Goal: Task Accomplishment & Management: Manage account settings

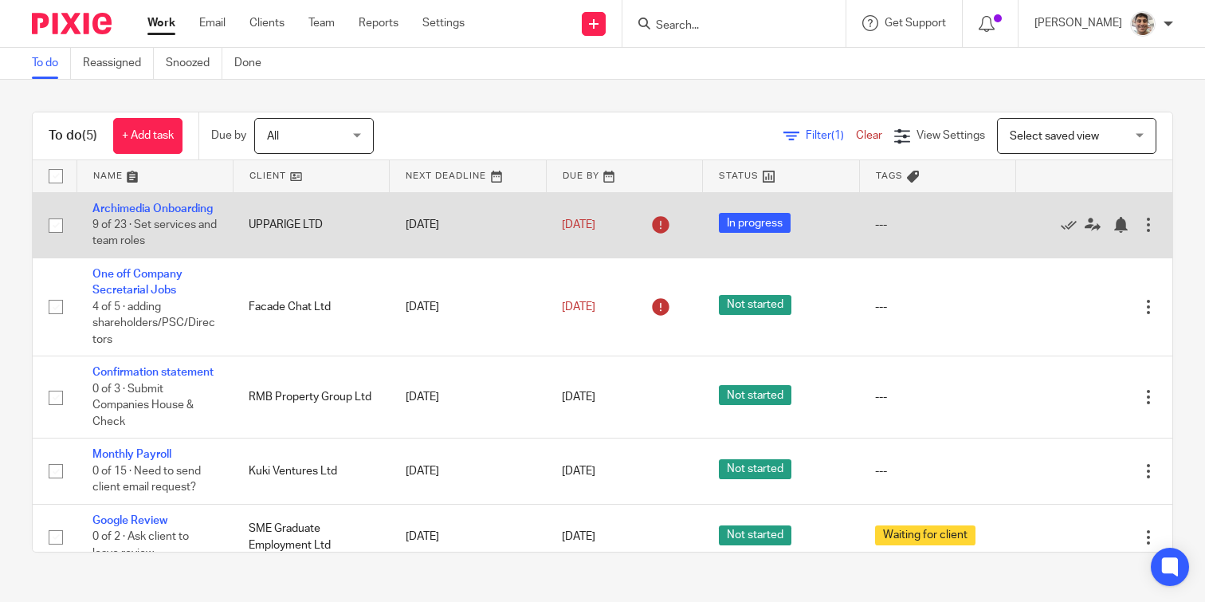
scroll to position [27, 0]
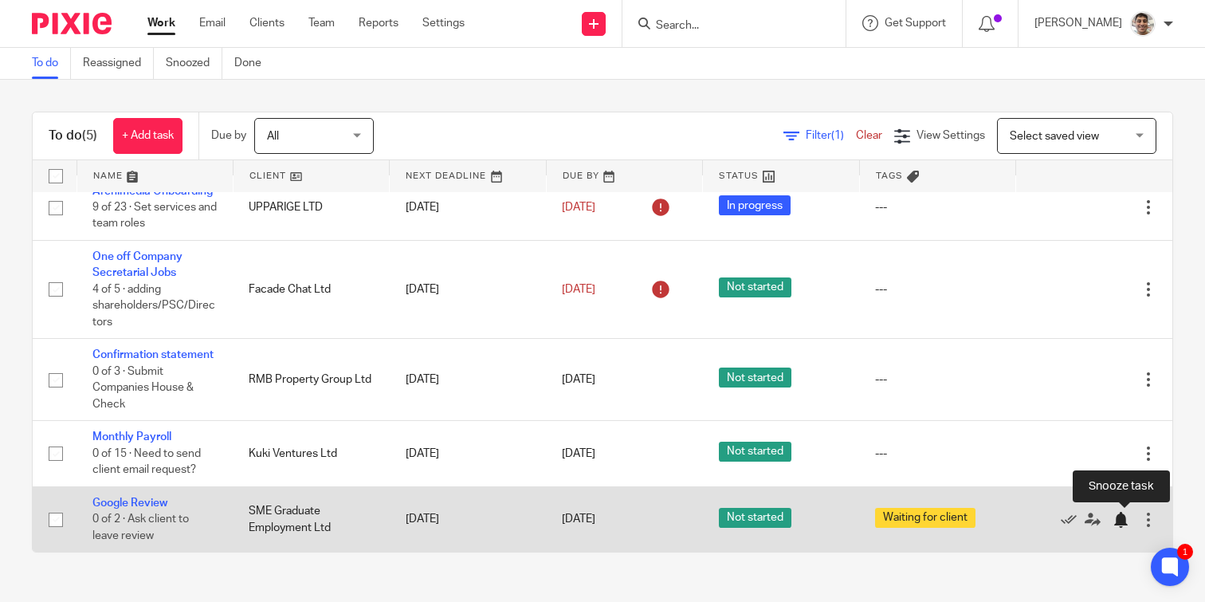
click at [1121, 520] on div at bounding box center [1121, 520] width 16 height 16
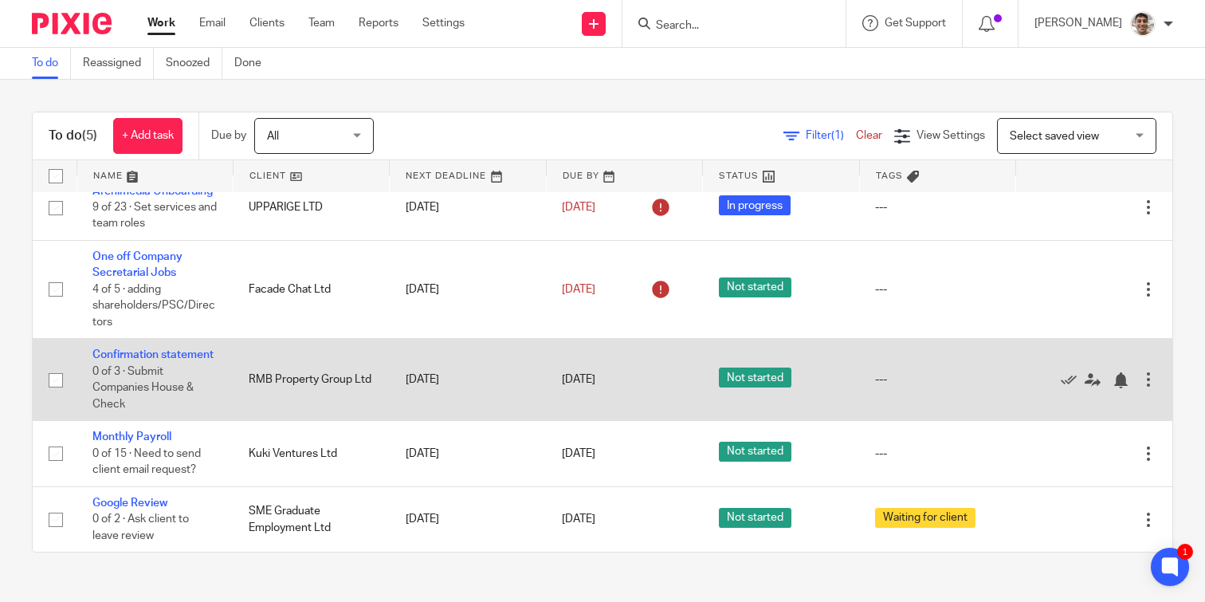
scroll to position [0, 0]
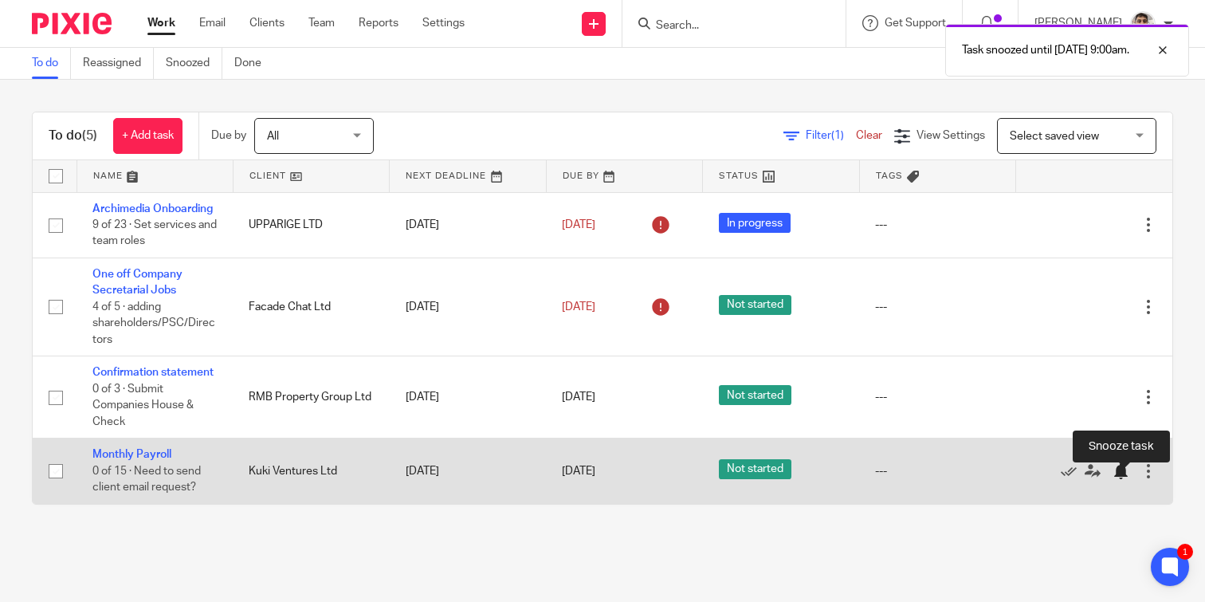
click at [1117, 479] on div at bounding box center [1121, 471] width 16 height 16
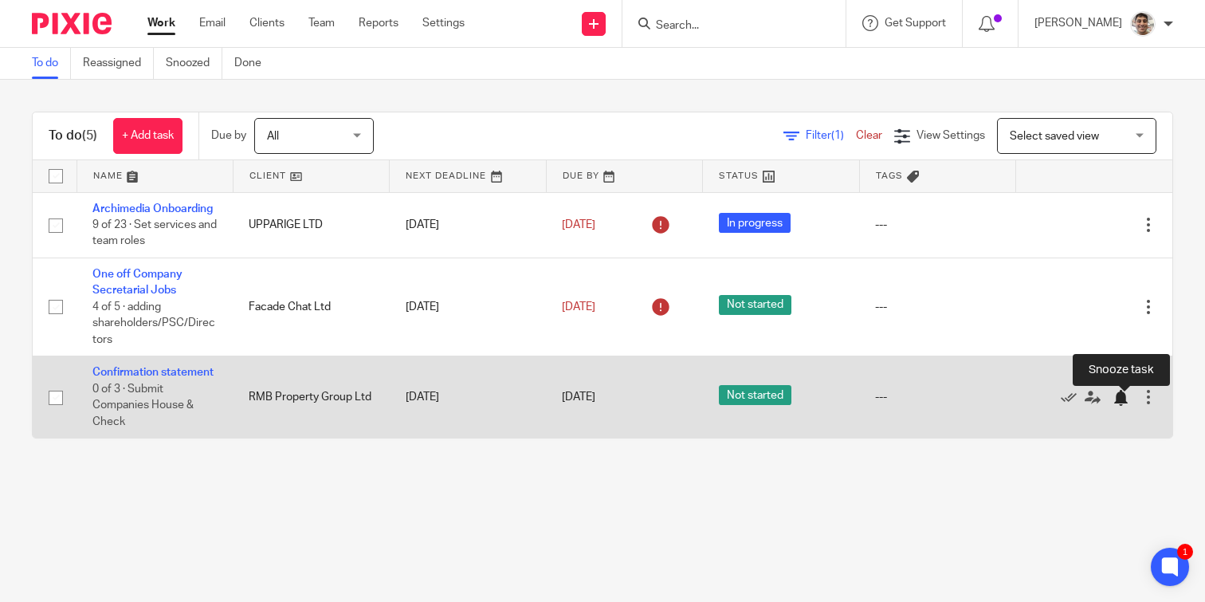
click at [1122, 402] on div at bounding box center [1121, 398] width 16 height 16
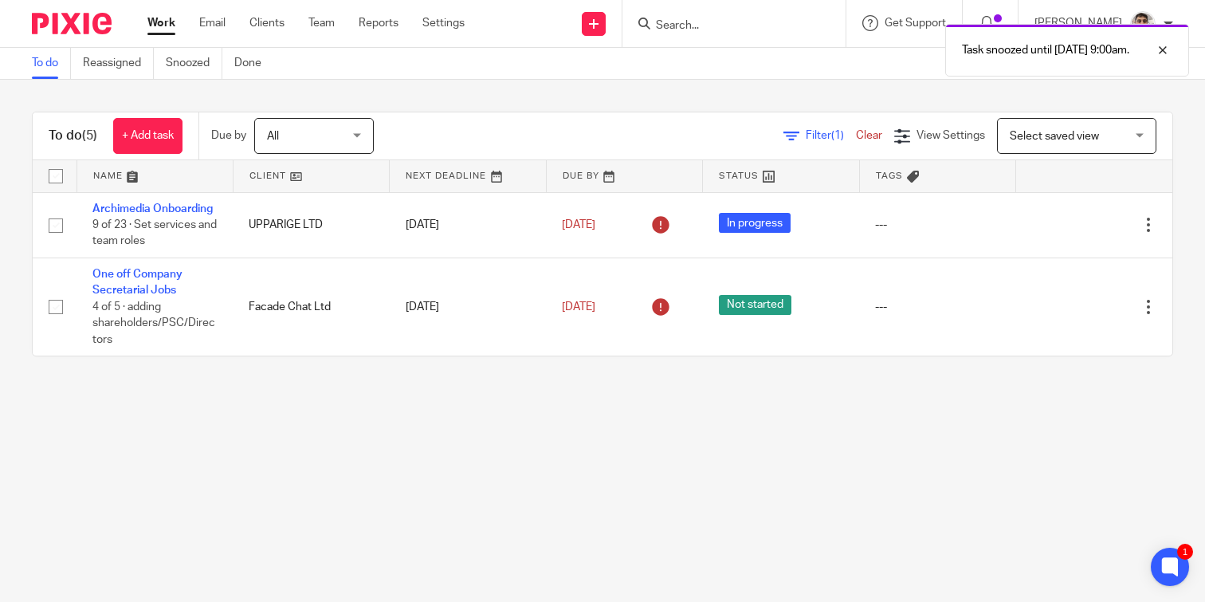
click at [345, 447] on main "To do Reassigned Snoozed Done To do (5) + Add task Due by All All Today Tomorro…" at bounding box center [602, 301] width 1205 height 602
click at [433, 447] on main "To do Reassigned Snoozed Done To do (5) + Add task Due by All All Today Tomorro…" at bounding box center [602, 301] width 1205 height 602
click at [364, 475] on main "To do Reassigned Snoozed Done To do (5) + Add task Due by All All Today Tomorro…" at bounding box center [602, 301] width 1205 height 602
click at [441, 454] on main "To do Reassigned Snoozed Done To do (5) + Add task Due by All All Today Tomorro…" at bounding box center [602, 301] width 1205 height 602
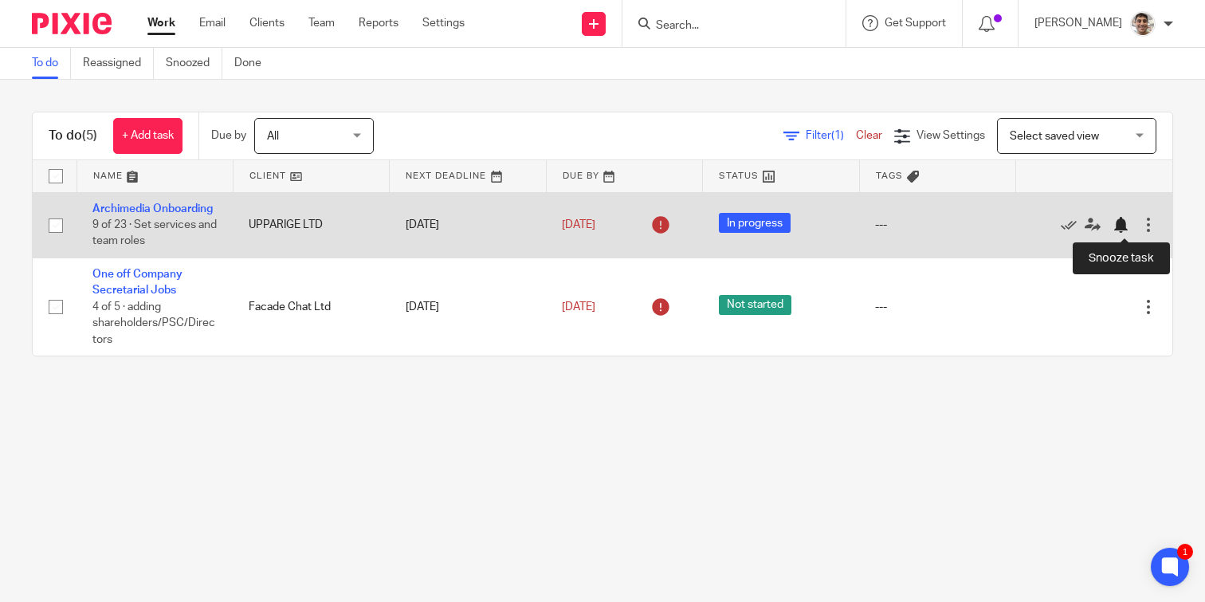
click at [1121, 222] on div at bounding box center [1121, 225] width 16 height 16
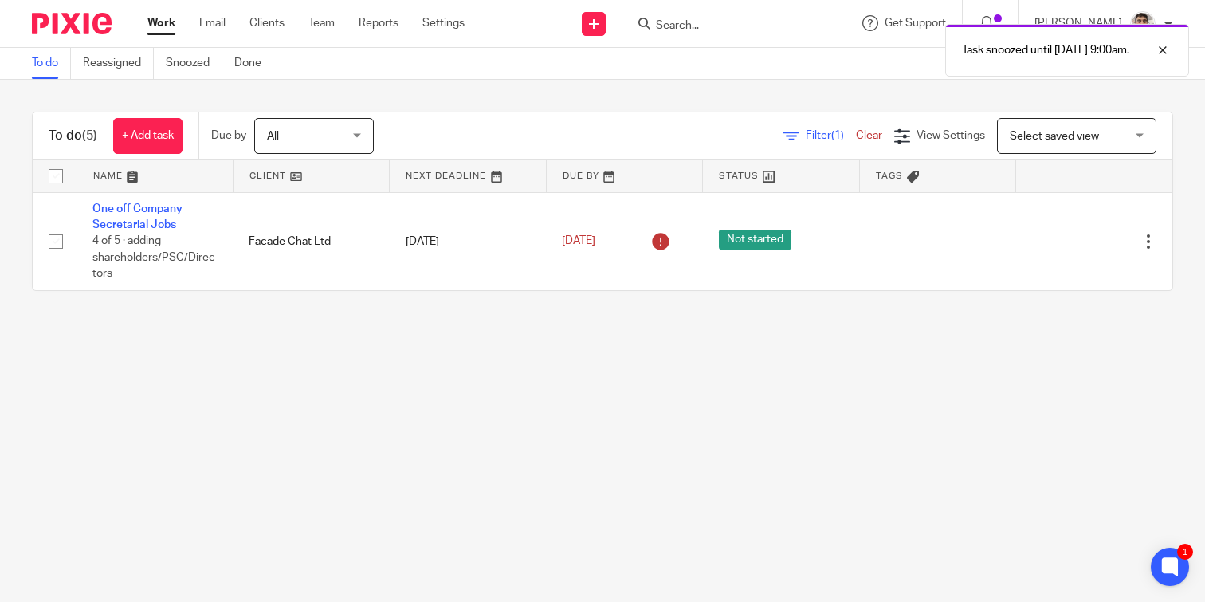
click at [455, 442] on main "To do Reassigned Snoozed Done To do (5) + Add task Due by All All Today Tomorro…" at bounding box center [602, 301] width 1205 height 602
click at [838, 418] on main "To do Reassigned Snoozed Done To do (5) + Add task Due by All All Today Tomorro…" at bounding box center [602, 301] width 1205 height 602
click at [763, 30] on input "Search" at bounding box center [725, 26] width 143 height 14
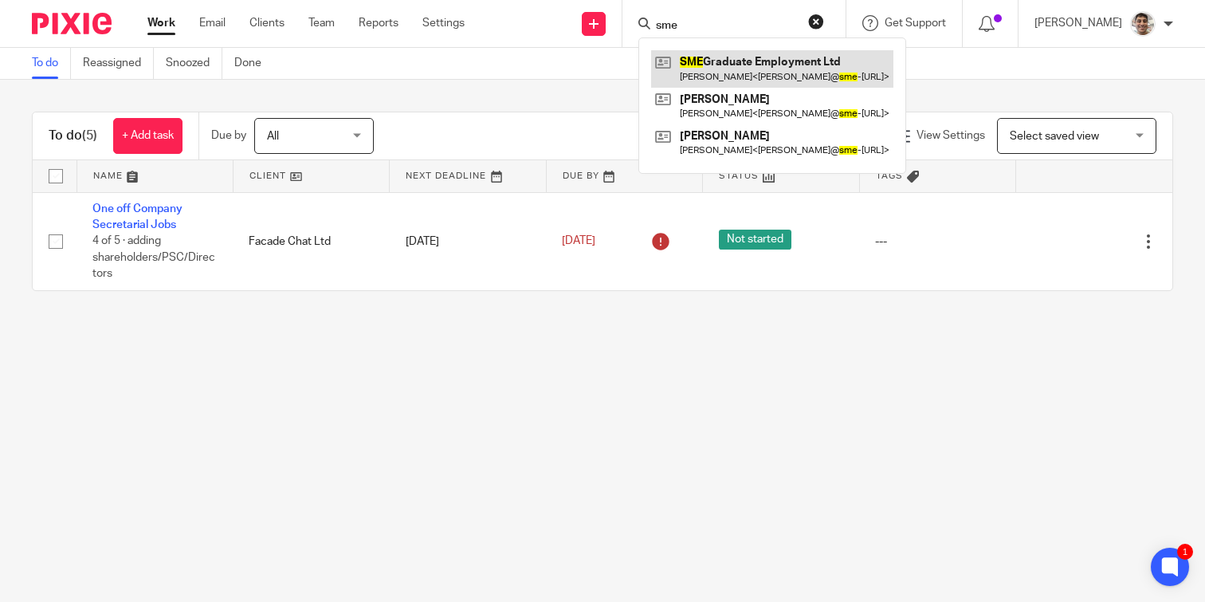
type input "sme"
click at [764, 60] on link at bounding box center [772, 68] width 242 height 37
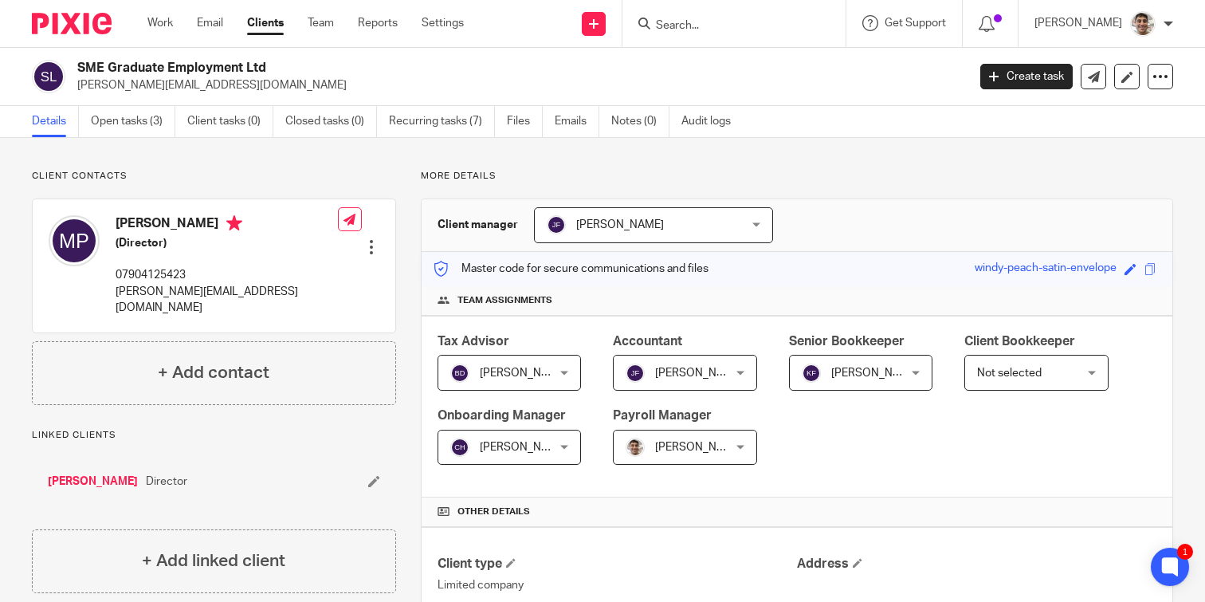
click at [88, 473] on link "[PERSON_NAME]" at bounding box center [93, 481] width 90 height 16
click at [161, 120] on link "Open tasks (3)" at bounding box center [133, 121] width 84 height 31
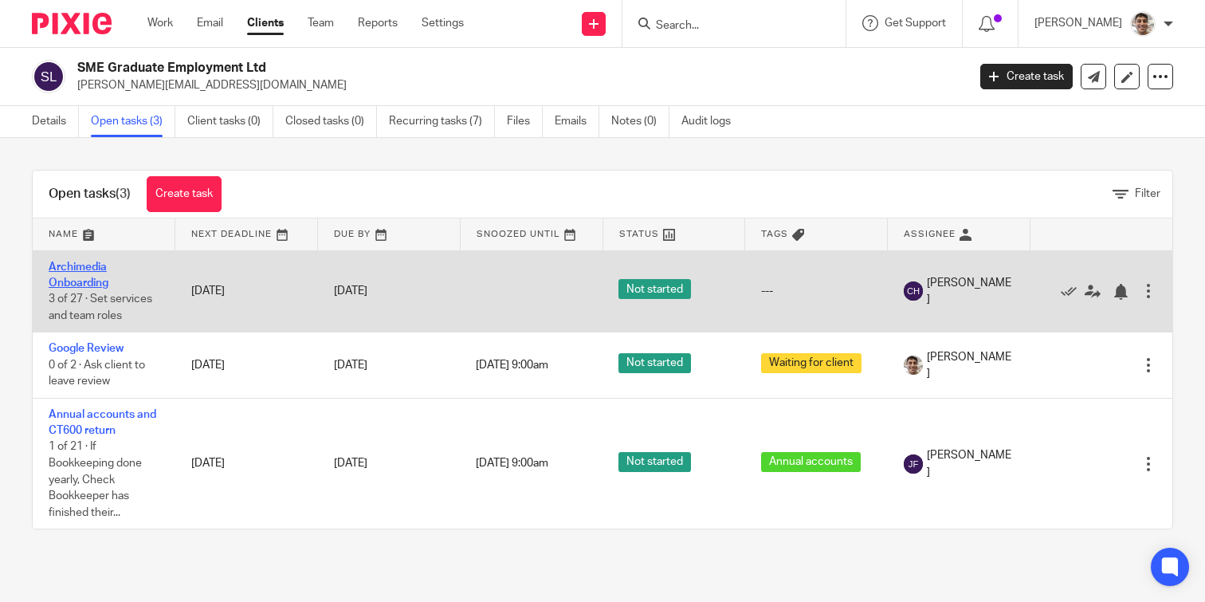
click at [87, 263] on link "Archimedia Onboarding" at bounding box center [79, 274] width 60 height 27
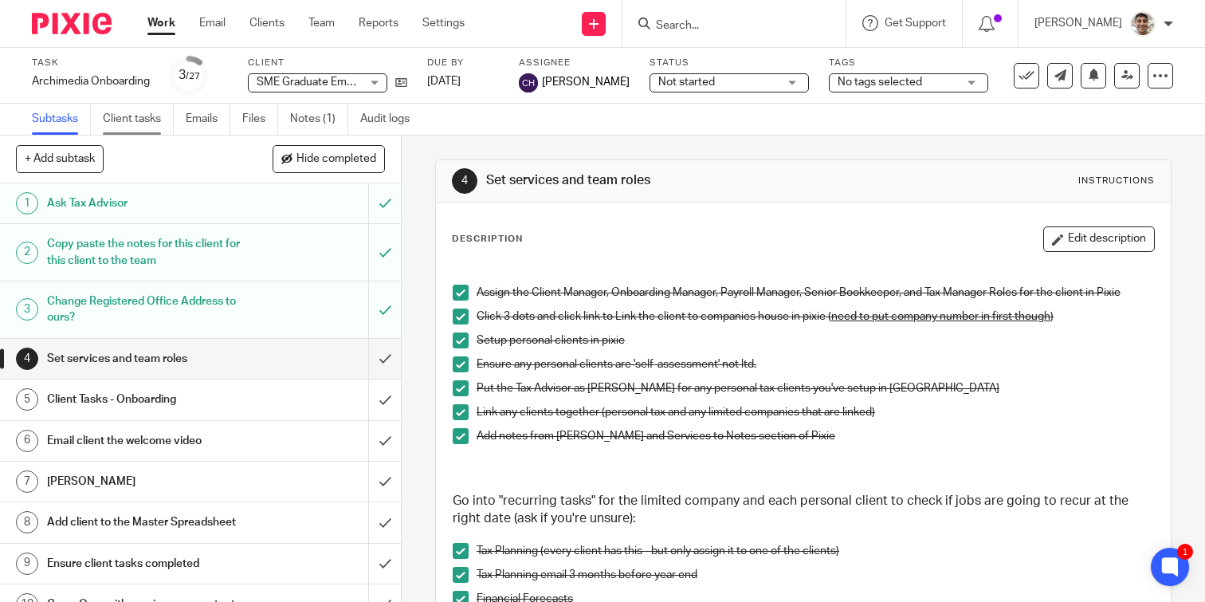
click at [145, 125] on link "Client tasks" at bounding box center [138, 119] width 71 height 31
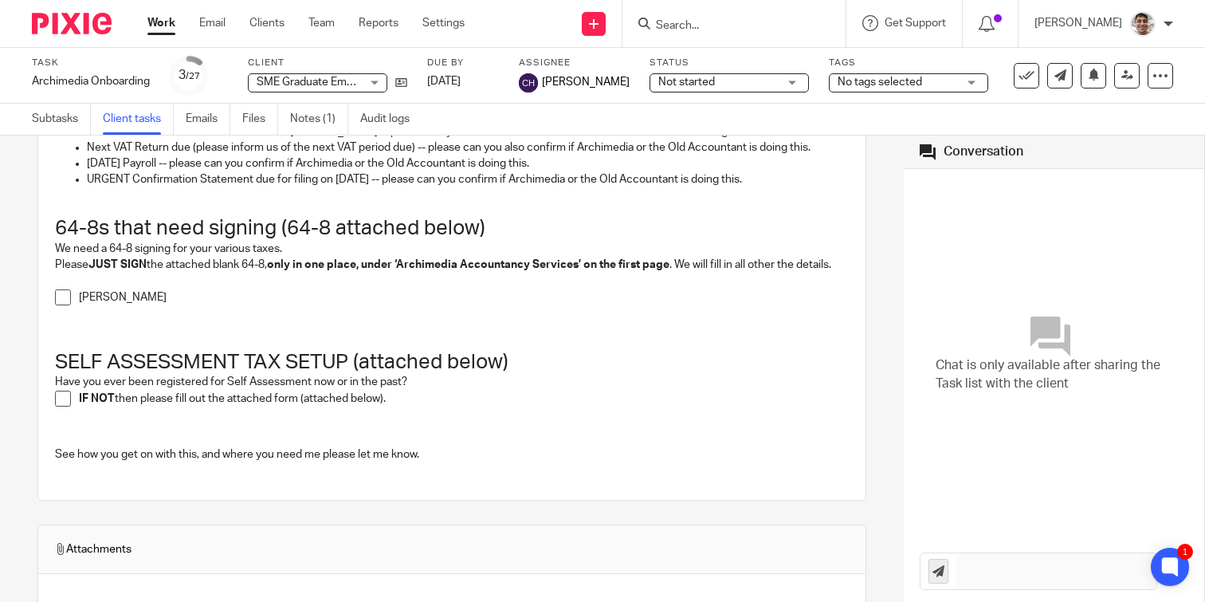
scroll to position [823, 0]
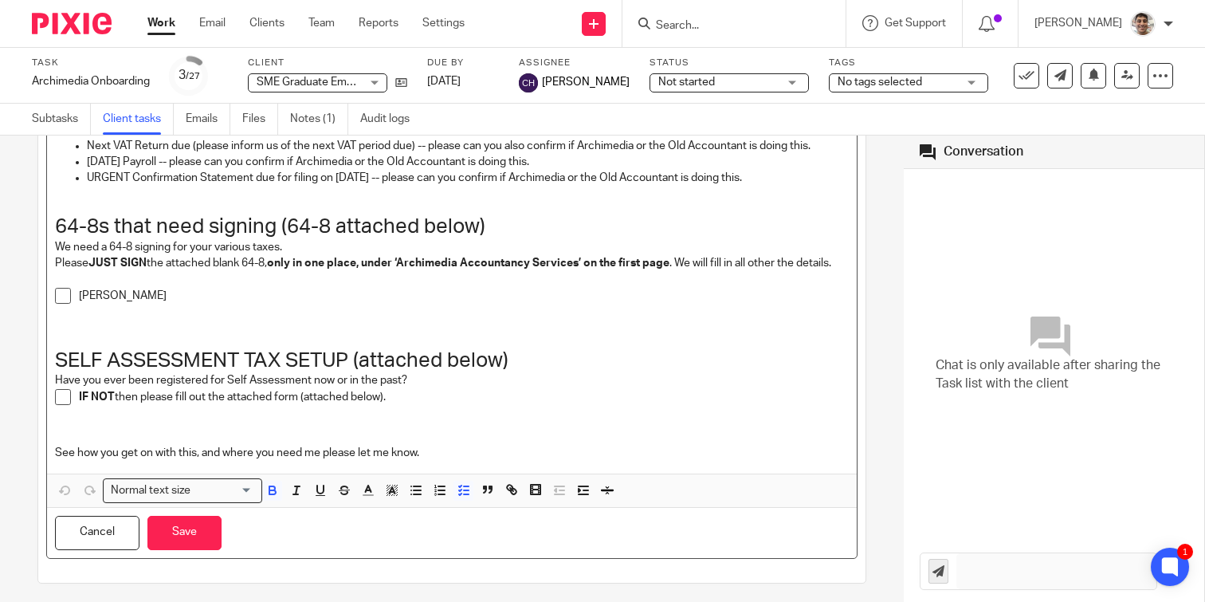
drag, startPoint x: 652, startPoint y: 333, endPoint x: 665, endPoint y: 400, distance: 68.2
click at [18, 489] on div "Task list • not sent to client yet Send to client Send to client Ask client to …" at bounding box center [452, 368] width 904 height 466
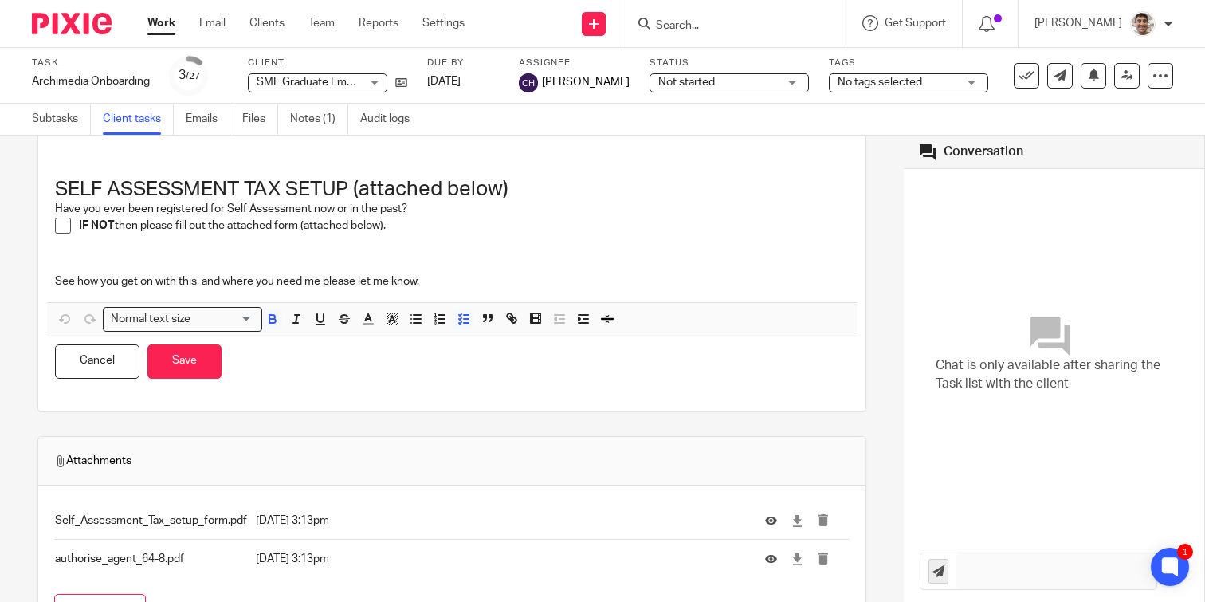
scroll to position [989, 0]
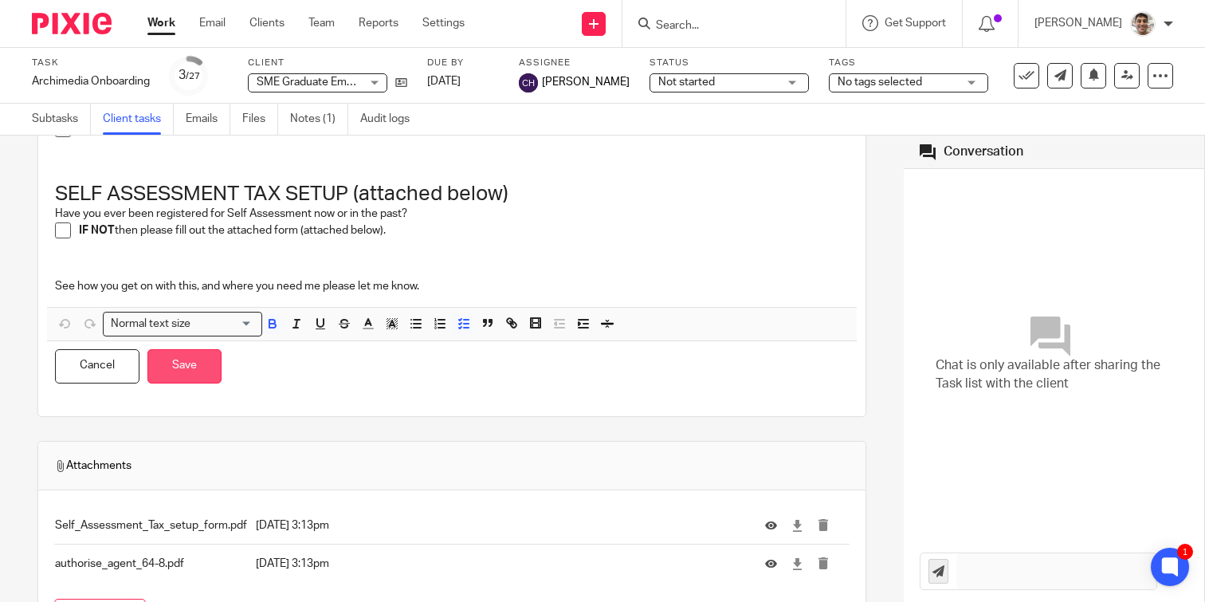
click at [171, 380] on button "Save" at bounding box center [184, 366] width 74 height 34
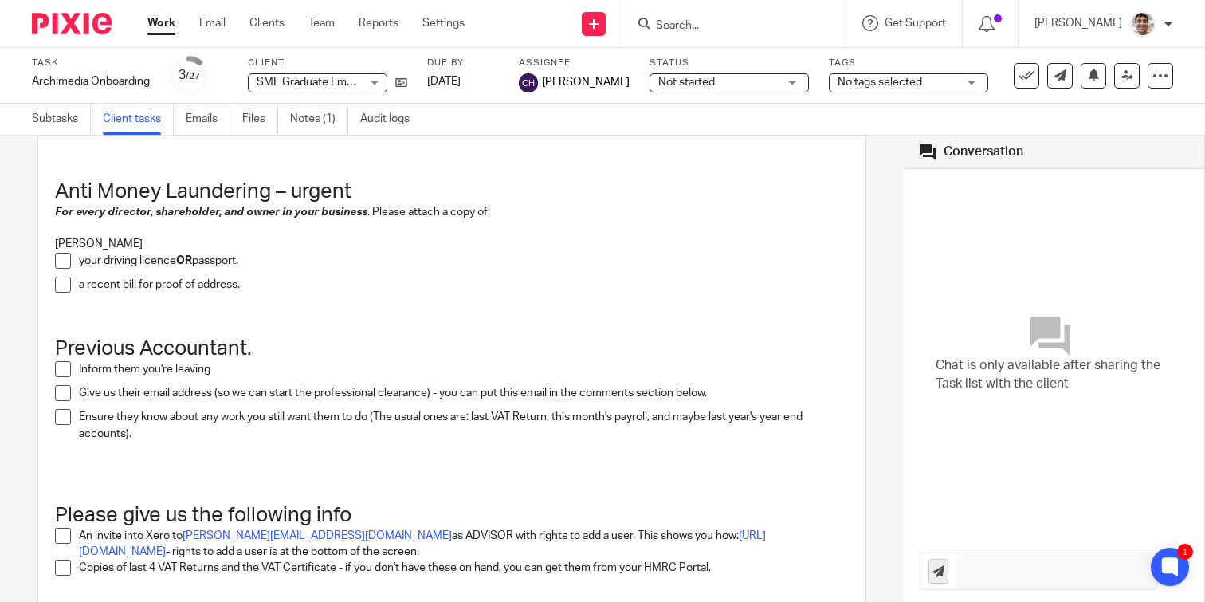
scroll to position [0, 0]
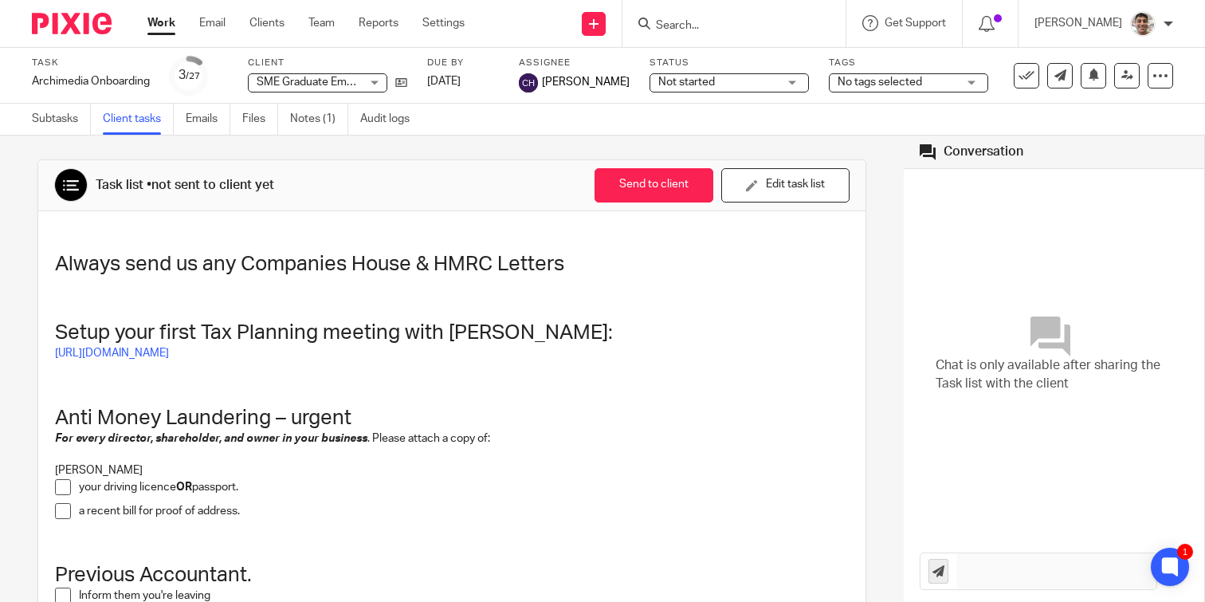
click at [408, 81] on div "Task Archimedia Onboarding Save Archimedia Onboarding 3 /27 Client SME Graduate…" at bounding box center [507, 76] width 951 height 38
click at [404, 84] on icon at bounding box center [401, 83] width 12 height 12
click at [169, 355] on link "https://calendly.com/d/cqvr-2db-dp3/tax-planning-meeting" at bounding box center [112, 353] width 114 height 11
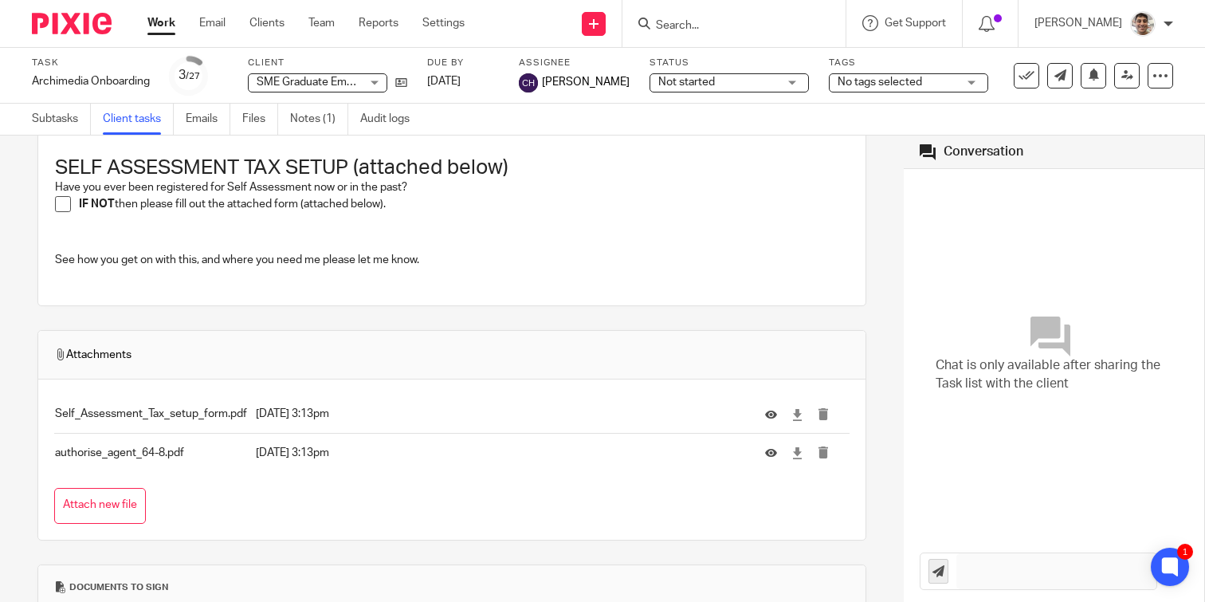
scroll to position [1043, 0]
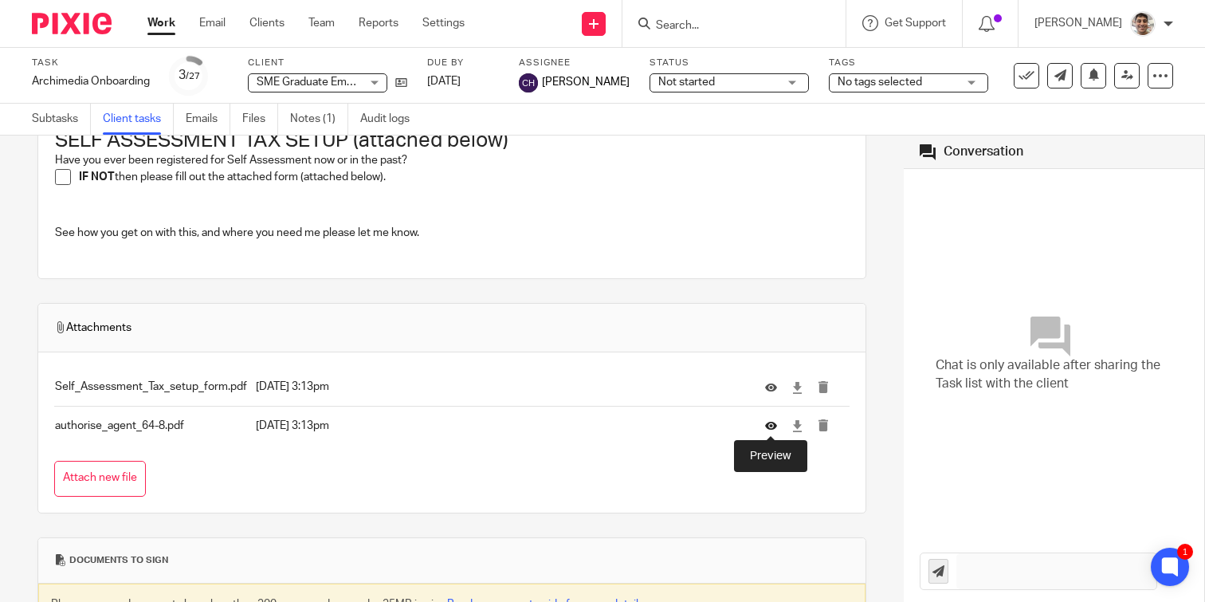
click at [775, 429] on icon at bounding box center [771, 426] width 12 height 12
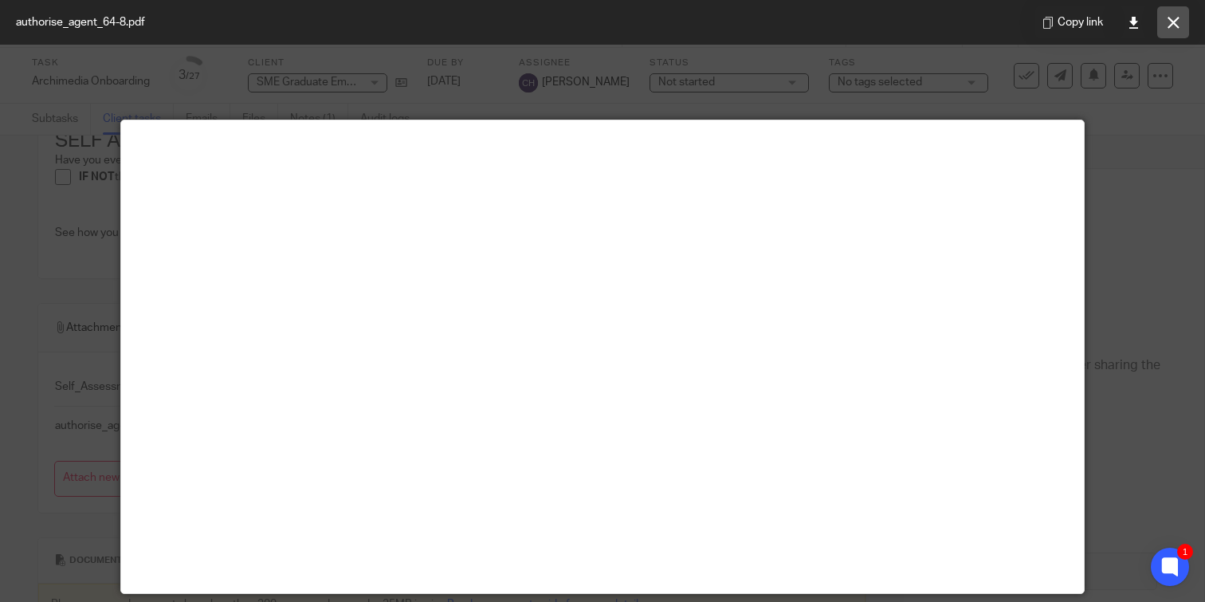
click at [1176, 22] on icon at bounding box center [1174, 23] width 12 height 12
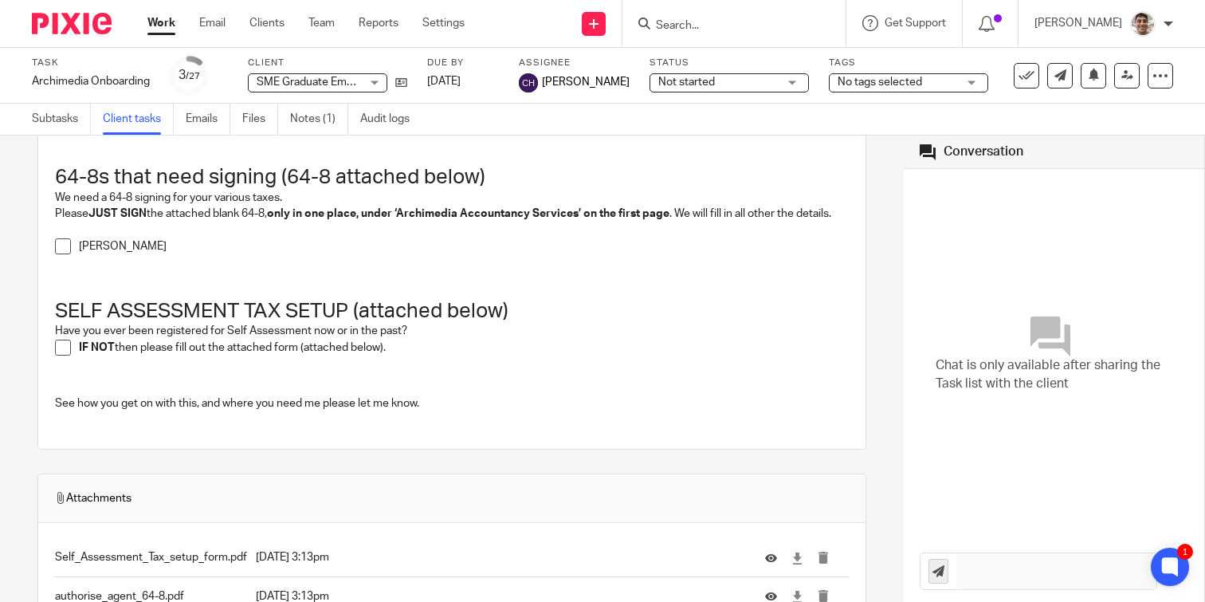
scroll to position [862, 0]
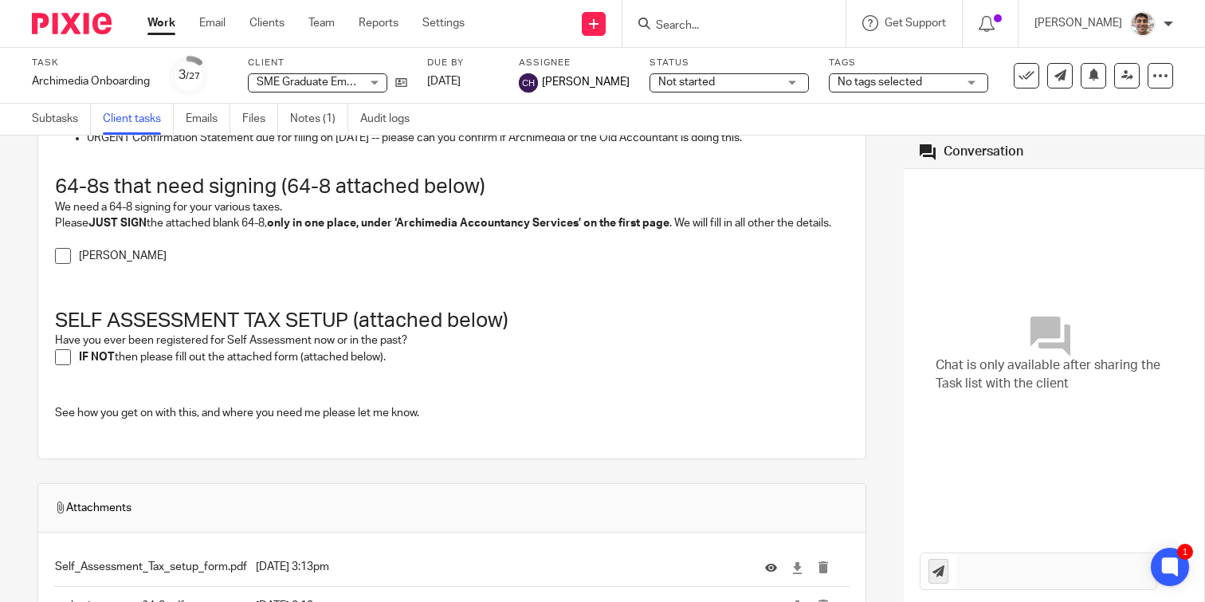
click at [19, 400] on div "Task list • not sent to client yet Send to client Send to client Ask client to …" at bounding box center [452, 368] width 904 height 466
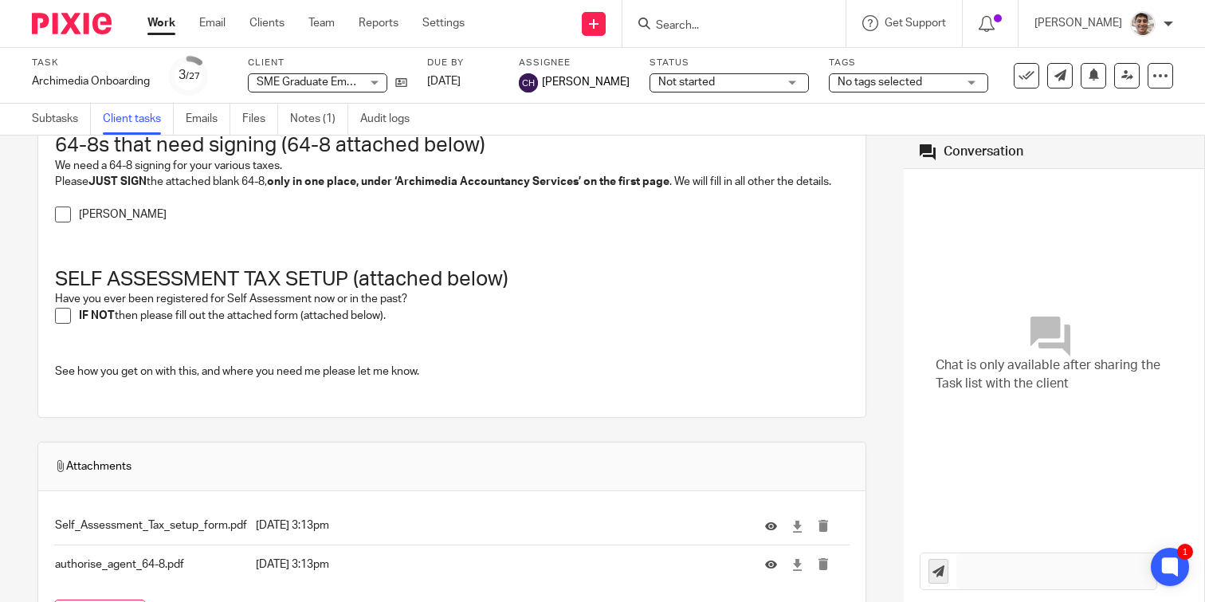
scroll to position [0, 0]
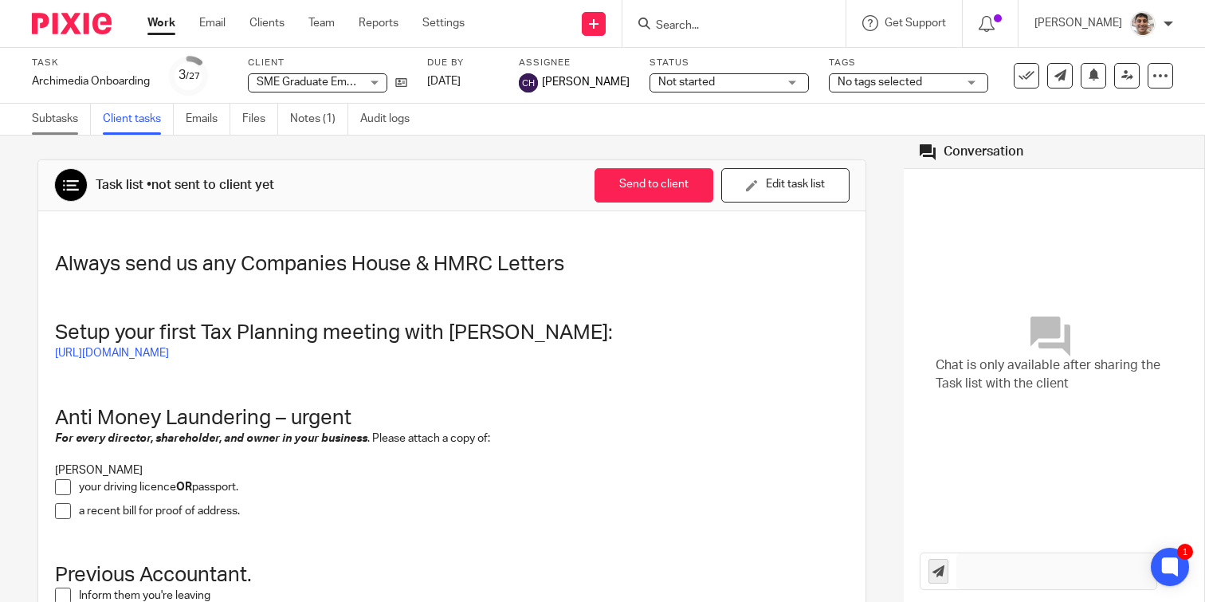
click at [63, 120] on link "Subtasks" at bounding box center [61, 119] width 59 height 31
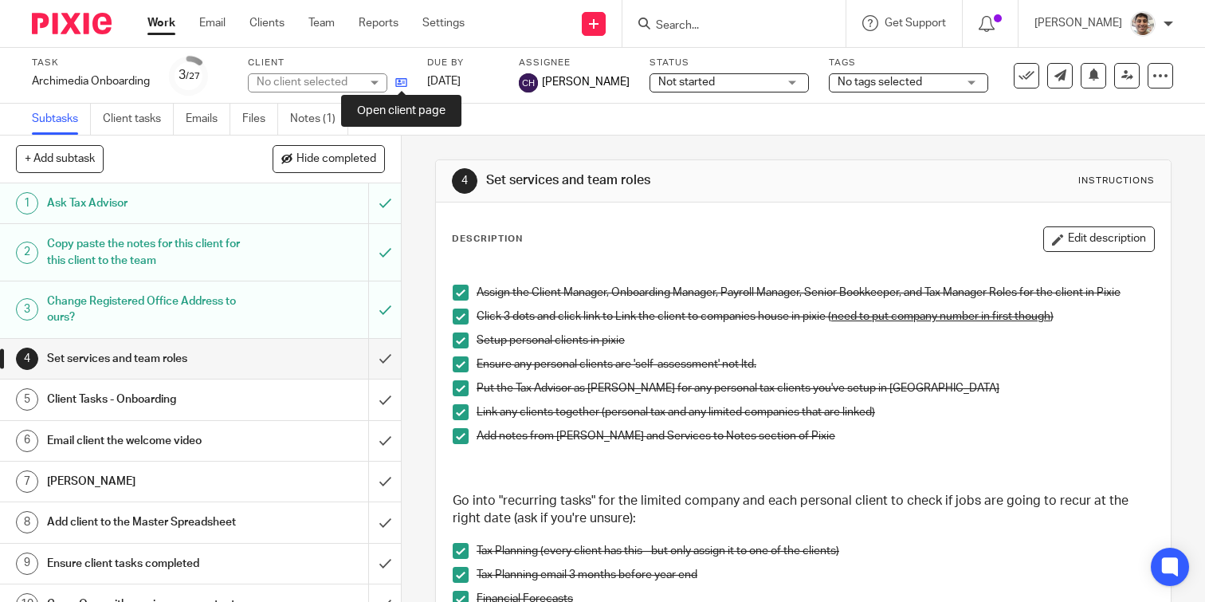
click at [403, 83] on icon at bounding box center [401, 83] width 12 height 12
click at [160, 24] on link "Work" at bounding box center [161, 23] width 28 height 16
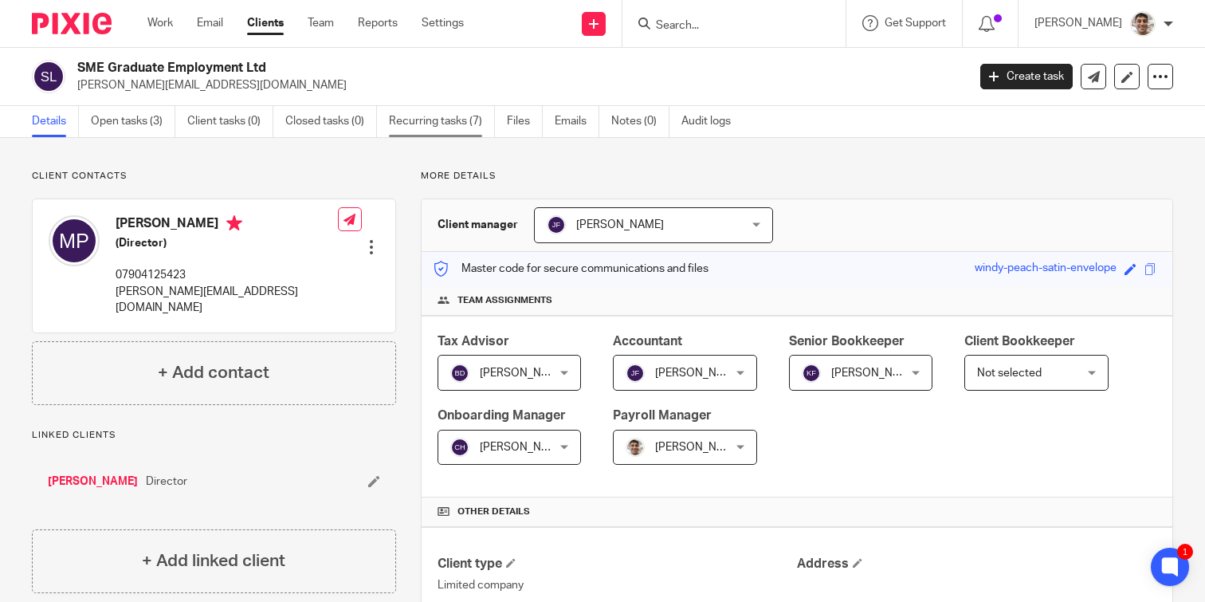
click at [469, 124] on link "Recurring tasks (7)" at bounding box center [442, 121] width 106 height 31
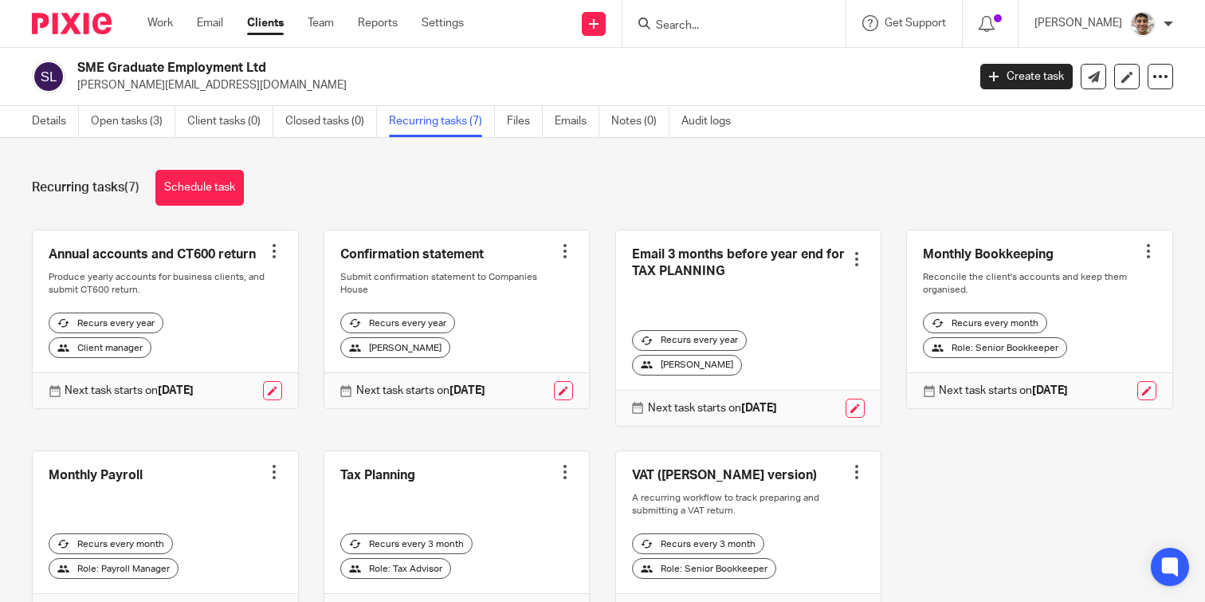
click at [990, 497] on div "Annual accounts and CT600 return Create task Clone template Recalculate schedul…" at bounding box center [590, 442] width 1166 height 425
click at [1007, 499] on div "Annual accounts and CT600 return Create task Clone template Recalculate schedul…" at bounding box center [590, 442] width 1166 height 425
click at [991, 493] on div "Annual accounts and CT600 return Create task Clone template Recalculate schedul…" at bounding box center [590, 442] width 1166 height 425
click at [994, 495] on div "Annual accounts and CT600 return Create task Clone template Recalculate schedul…" at bounding box center [590, 442] width 1166 height 425
click at [988, 486] on div "Annual accounts and CT600 return Create task Clone template Recalculate schedul…" at bounding box center [590, 442] width 1166 height 425
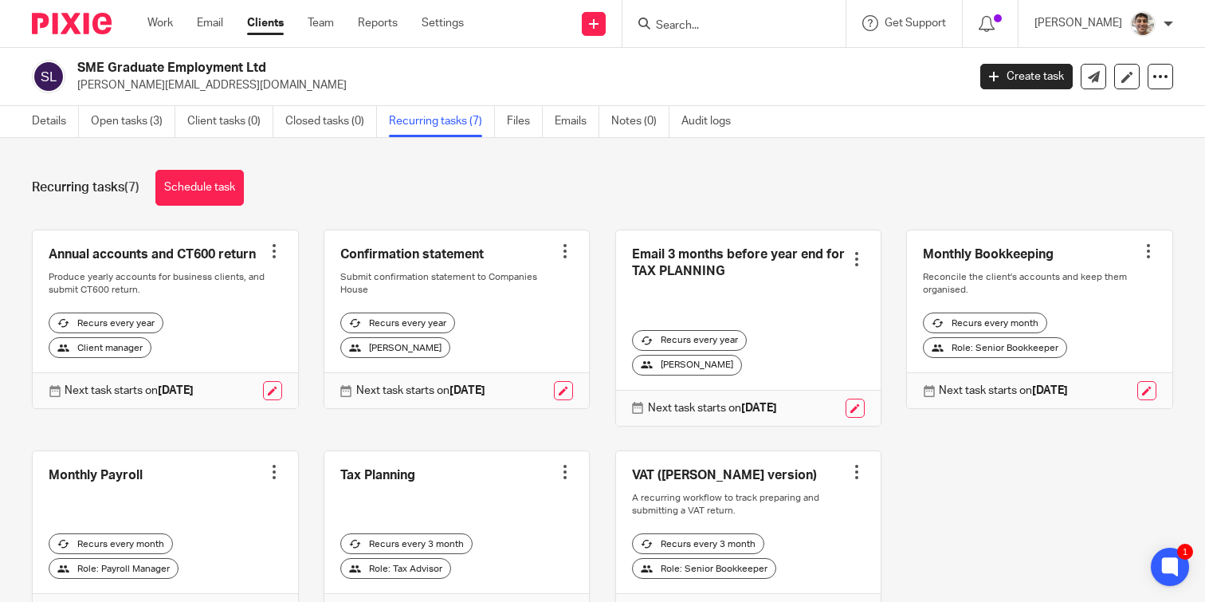
click at [991, 501] on div "Annual accounts and CT600 return Create task Clone template Recalculate schedul…" at bounding box center [590, 442] width 1166 height 425
click at [991, 487] on div "Annual accounts and CT600 return Create task Clone template Recalculate schedul…" at bounding box center [590, 442] width 1166 height 425
click at [998, 515] on div "Annual accounts and CT600 return Create task Clone template Recalculate schedul…" at bounding box center [590, 442] width 1166 height 425
click at [998, 504] on div "Annual accounts and CT600 return Create task Clone template Recalculate schedul…" at bounding box center [590, 442] width 1166 height 425
click at [1007, 533] on div "Annual accounts and CT600 return Create task Clone template Recalculate schedul…" at bounding box center [590, 442] width 1166 height 425
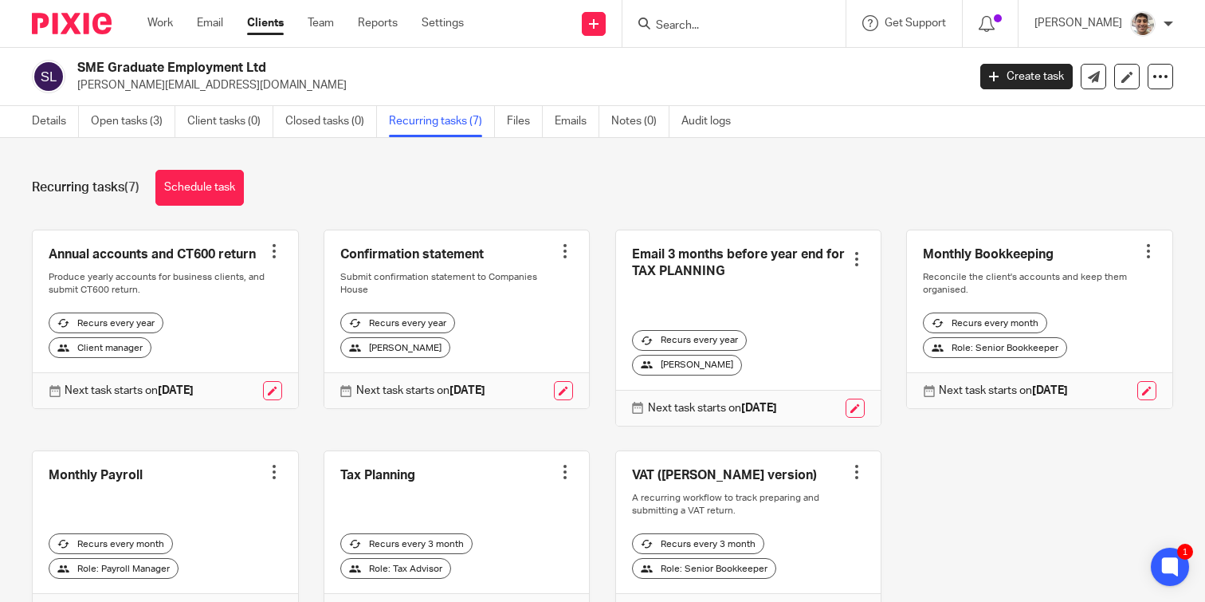
click at [1007, 512] on div "Annual accounts and CT600 return Create task Clone template Recalculate schedul…" at bounding box center [590, 442] width 1166 height 425
click at [1008, 525] on div "Annual accounts and CT600 return Create task Clone template Recalculate schedul…" at bounding box center [590, 442] width 1166 height 425
click at [1008, 501] on div "Annual accounts and CT600 return Create task Clone template Recalculate schedul…" at bounding box center [590, 442] width 1166 height 425
click at [1150, 246] on div at bounding box center [1149, 251] width 16 height 16
click at [1074, 353] on span "Cancel schedule" at bounding box center [1090, 352] width 84 height 11
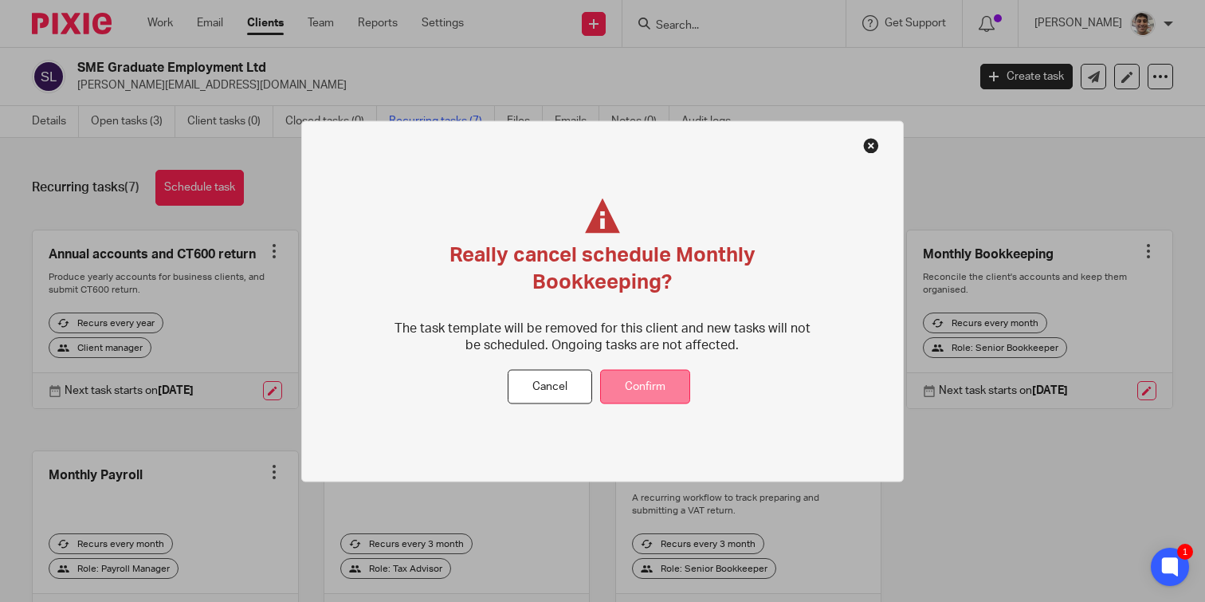
click at [652, 386] on button "Confirm" at bounding box center [645, 387] width 90 height 34
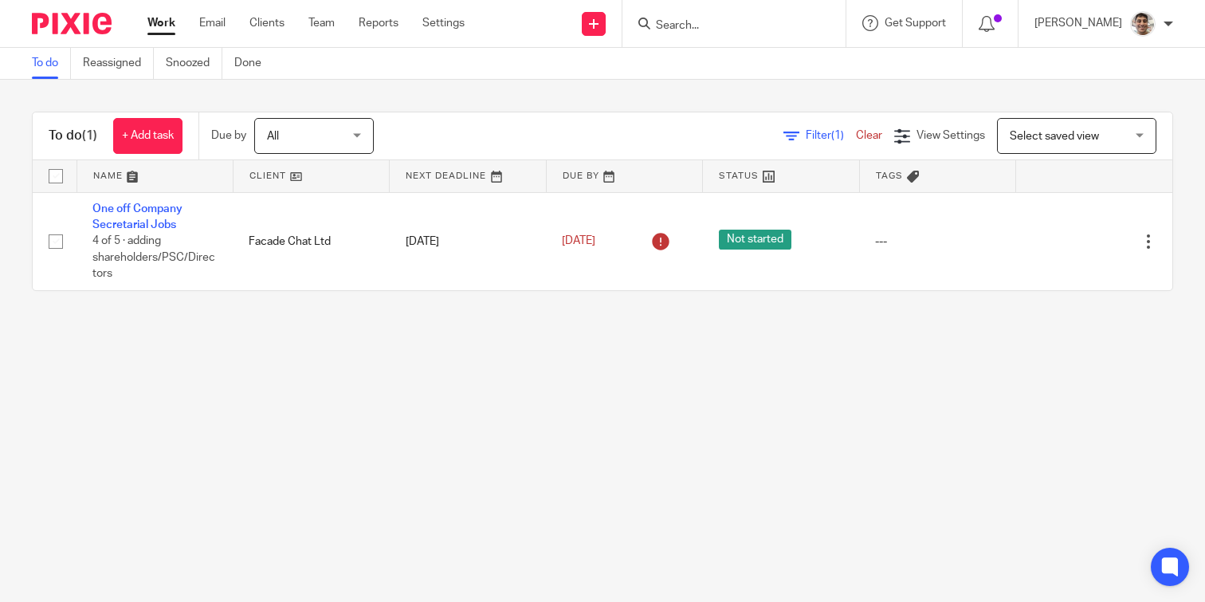
click at [438, 448] on main "To do Reassigned Snoozed Done To do (1) + Add task Due by All All [DATE] [DATE]…" at bounding box center [602, 301] width 1205 height 602
click at [752, 22] on input "Search" at bounding box center [725, 26] width 143 height 14
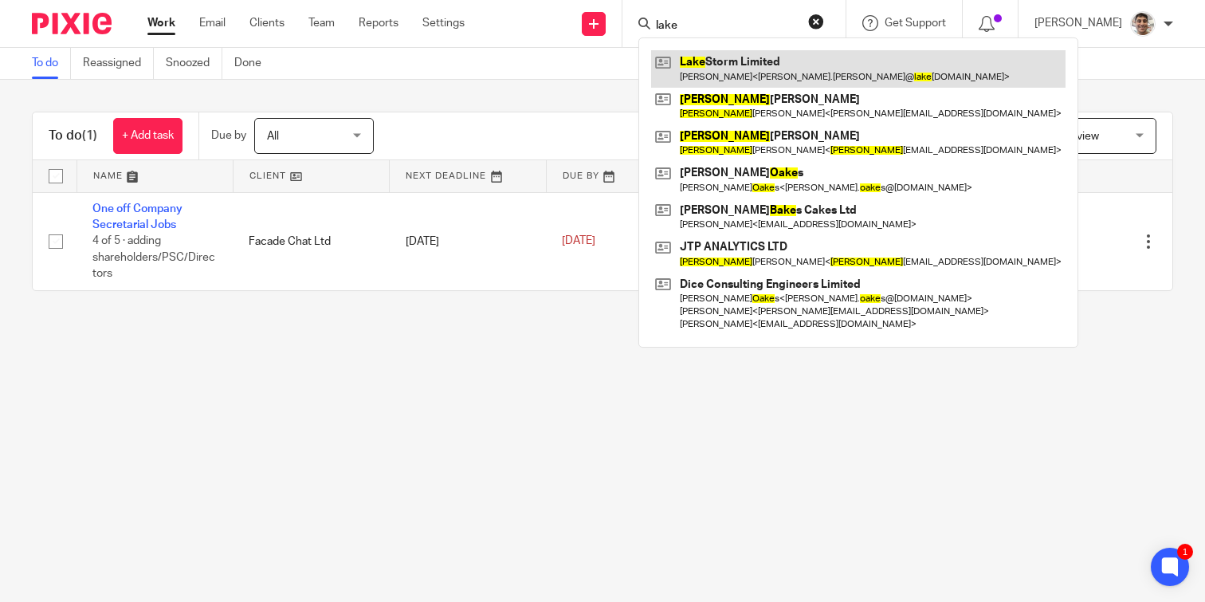
type input "lake"
click at [728, 65] on link at bounding box center [858, 68] width 414 height 37
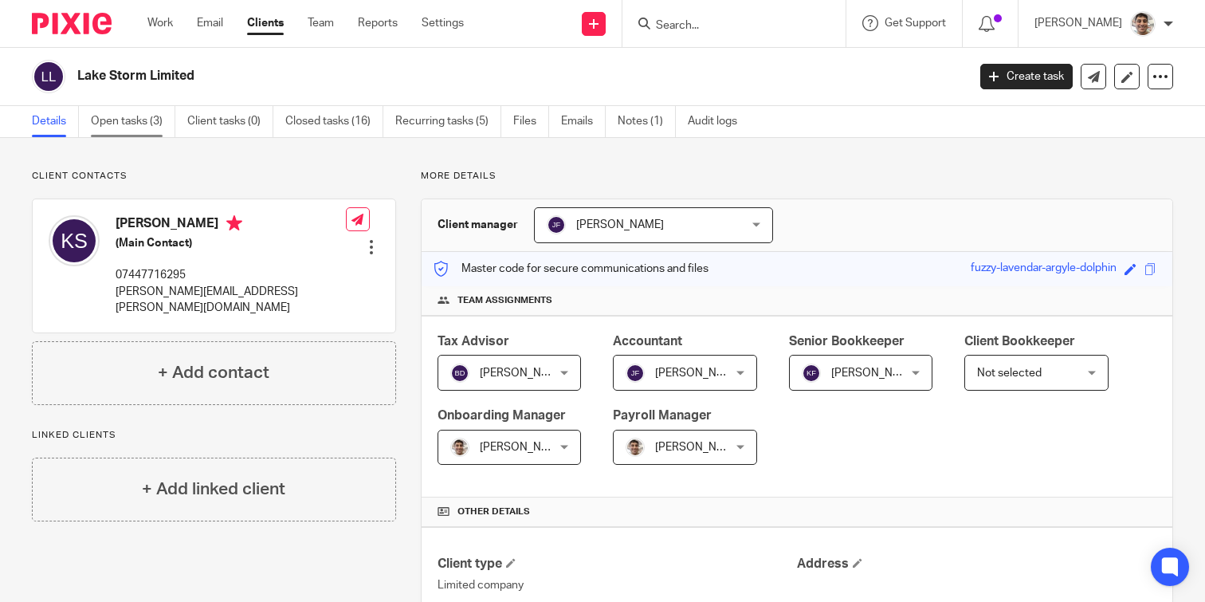
click at [112, 112] on link "Open tasks (3)" at bounding box center [133, 121] width 84 height 31
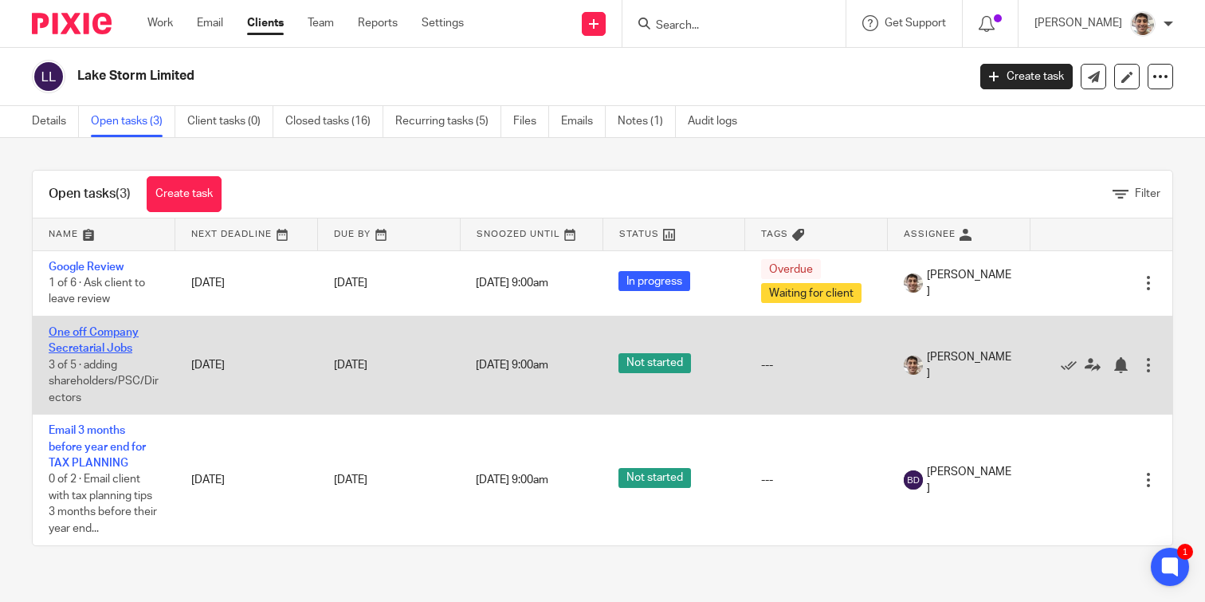
click at [104, 334] on link "One off Company Secretarial Jobs" at bounding box center [94, 340] width 90 height 27
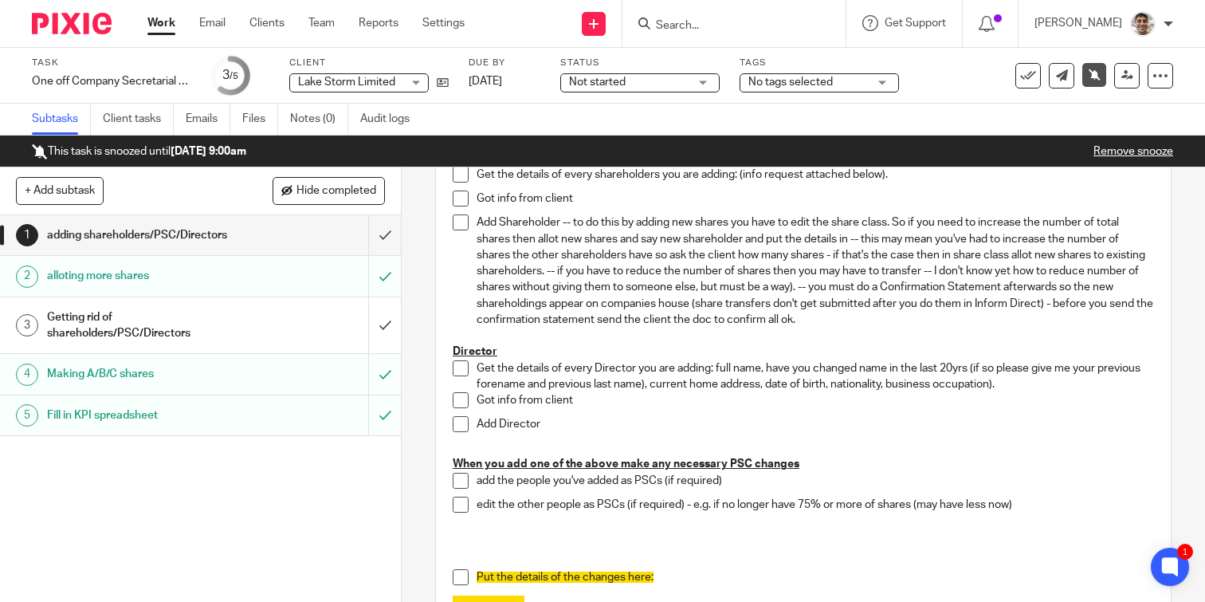
scroll to position [394, 0]
click at [1124, 148] on link "Remove snooze" at bounding box center [1134, 151] width 80 height 11
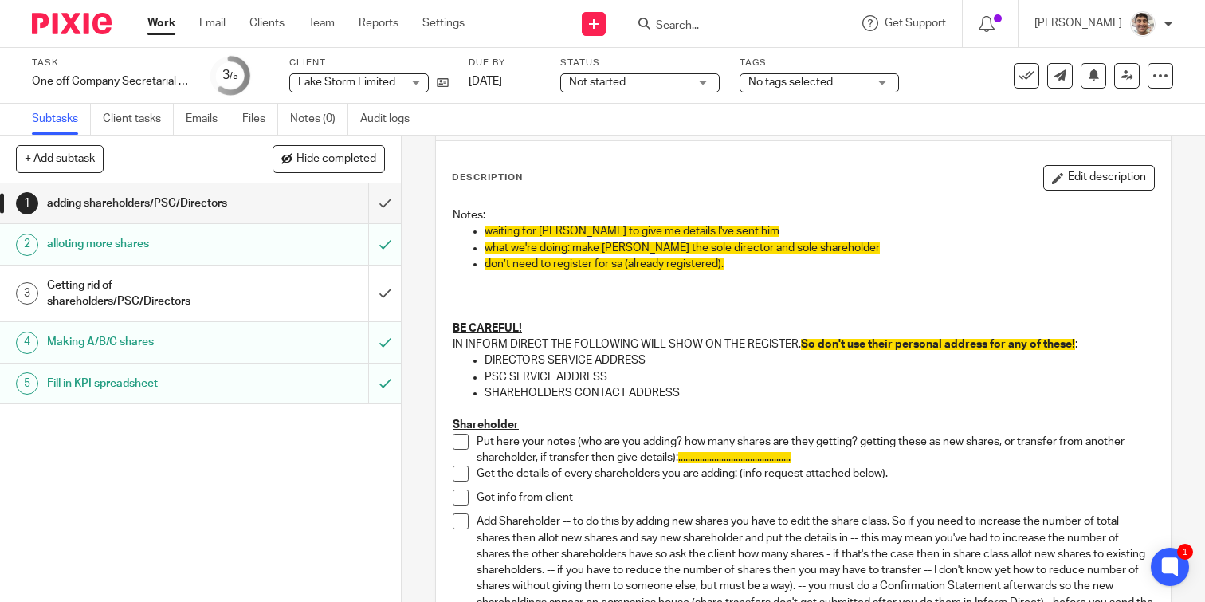
scroll to position [49, 0]
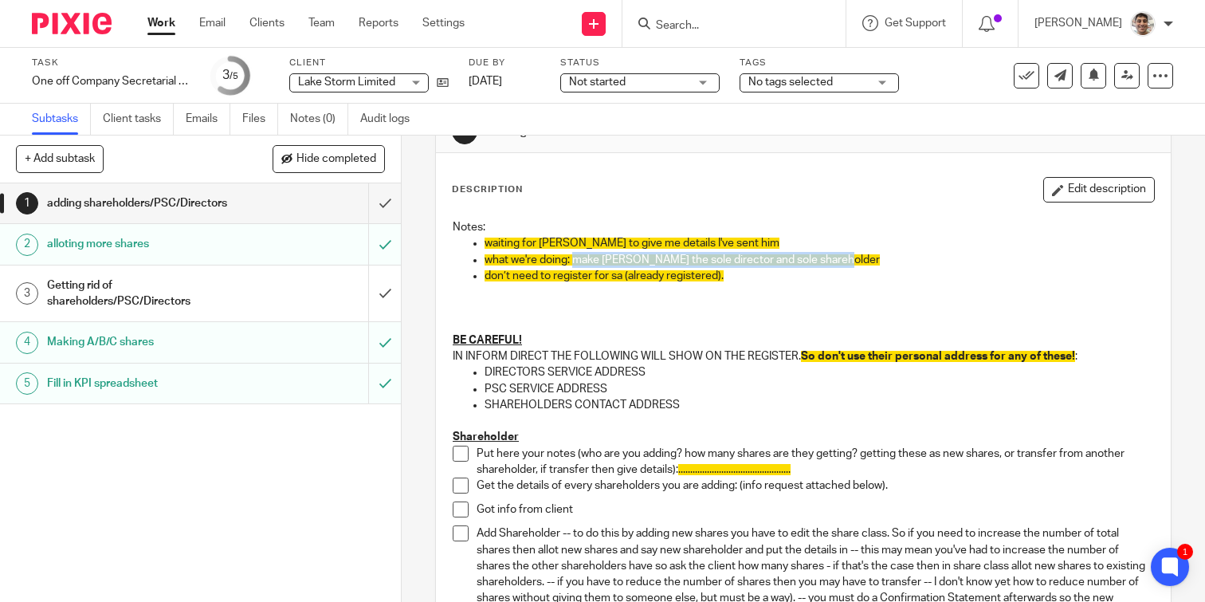
drag, startPoint x: 576, startPoint y: 261, endPoint x: 836, endPoint y: 257, distance: 259.9
click at [836, 257] on span "what we're doing: make Karthick the sole director and sole shareholder" at bounding box center [682, 259] width 395 height 11
copy span "make Karthick the sole director and sole shareholder"
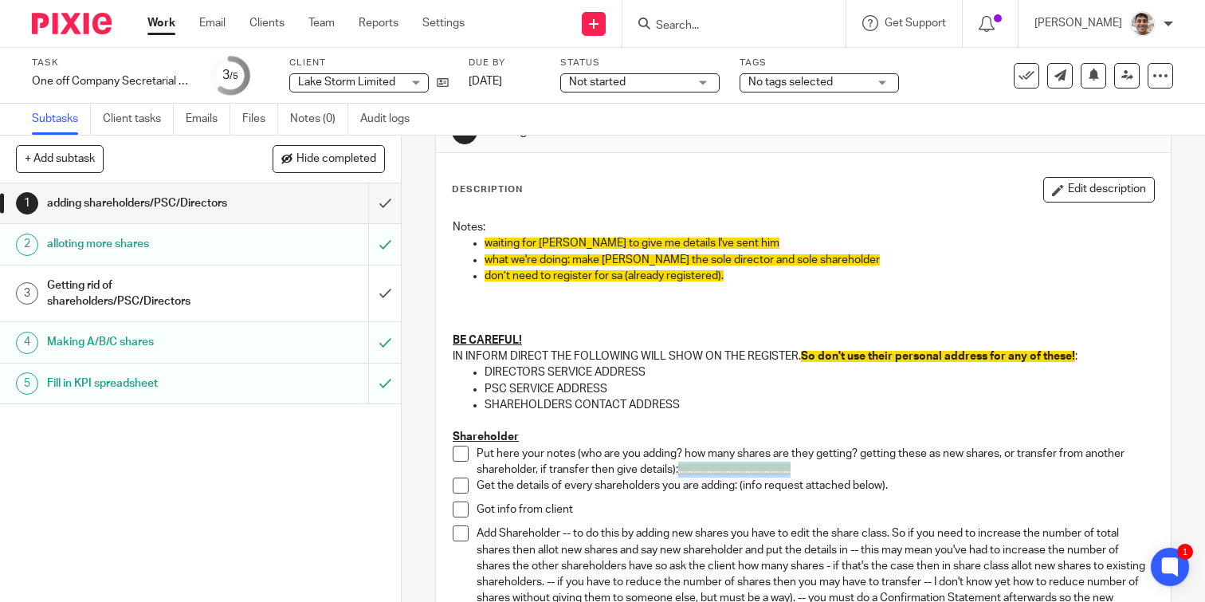
drag, startPoint x: 826, startPoint y: 471, endPoint x: 681, endPoint y: 471, distance: 145.1
click at [681, 471] on p "Put here your notes (who are you adding? how many shares are they getting? gett…" at bounding box center [815, 462] width 677 height 33
click at [724, 270] on span "don’t need to register for sa (already registered)." at bounding box center [604, 275] width 239 height 11
click at [834, 264] on span "what we're doing: make Karthick the sole director and sole shareholder" at bounding box center [682, 259] width 395 height 11
click at [861, 255] on p "what we're doing: make Karthick the sole director and sole shareholder" at bounding box center [820, 260] width 670 height 16
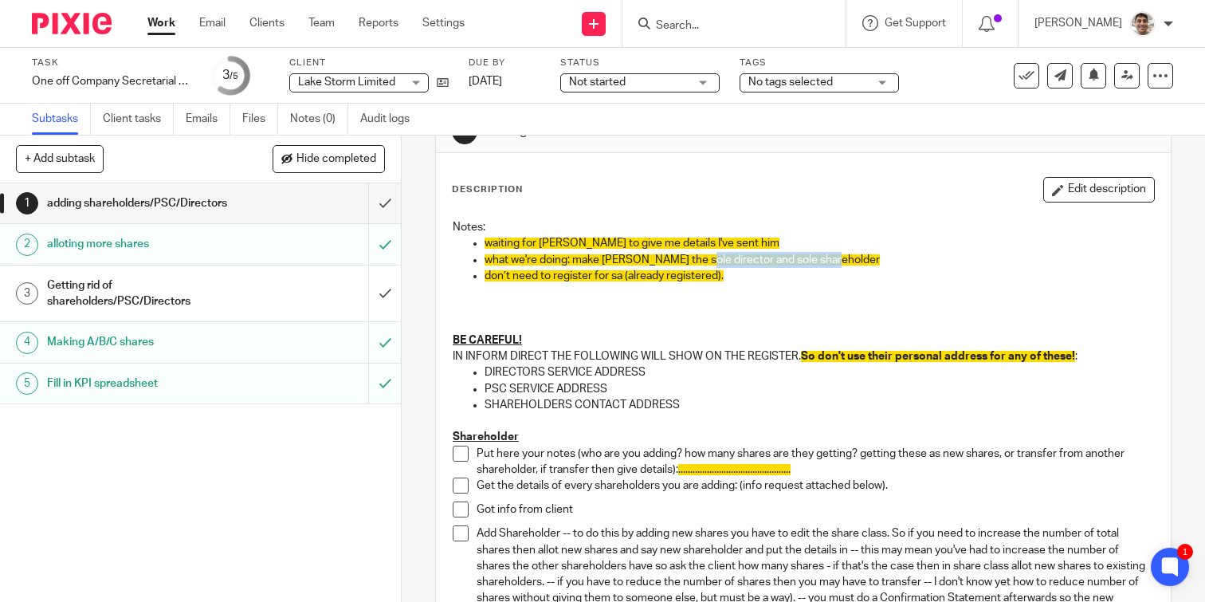
drag, startPoint x: 824, startPoint y: 255, endPoint x: 696, endPoint y: 255, distance: 128.3
click at [696, 255] on span "what we're doing: make Karthick the sole director and sole shareholder" at bounding box center [682, 259] width 395 height 11
click at [824, 254] on span "what we're doing: make Karthick the sole director and sole shareholder" at bounding box center [682, 259] width 395 height 11
drag, startPoint x: 837, startPoint y: 259, endPoint x: 577, endPoint y: 256, distance: 259.9
click at [577, 256] on p "what we're doing: make Karthick the sole director and sole shareholder" at bounding box center [820, 260] width 670 height 16
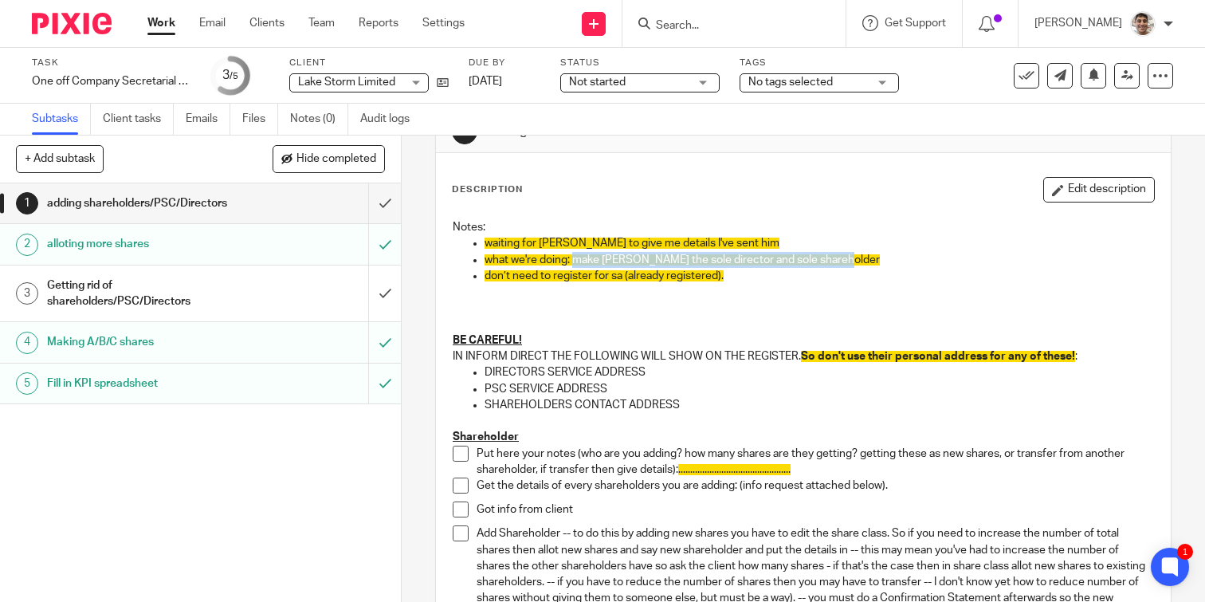
copy span "make Karthick the sole director and sole shareholder"
click at [1098, 188] on button "Edit description" at bounding box center [1099, 190] width 112 height 26
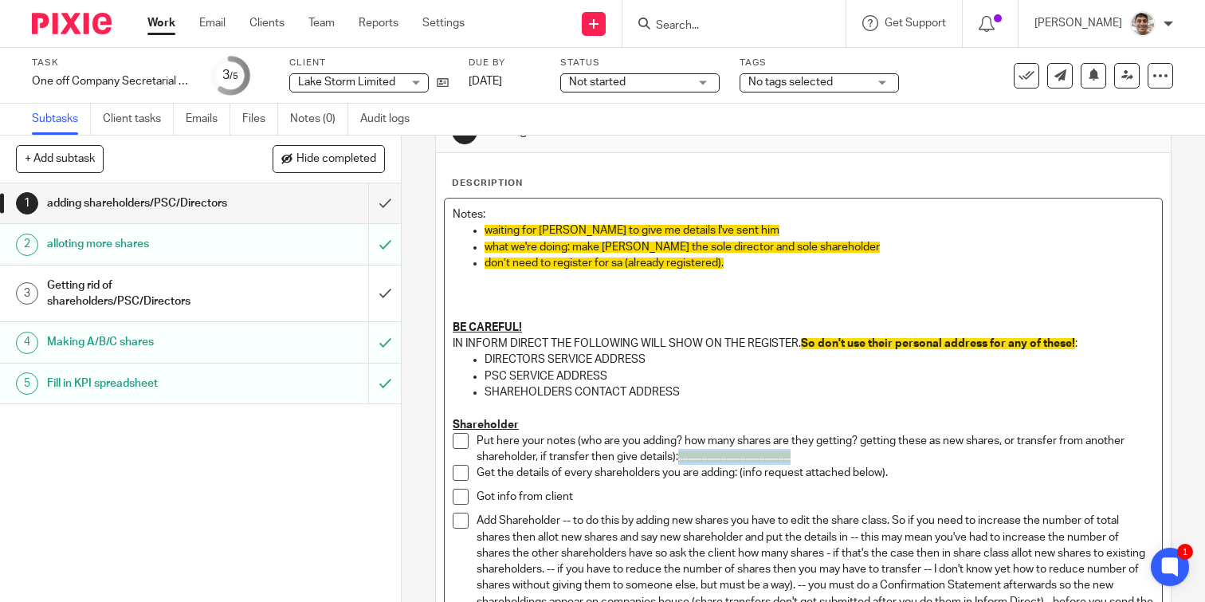
drag, startPoint x: 812, startPoint y: 457, endPoint x: 681, endPoint y: 458, distance: 131.5
click at [681, 458] on p "Put here your notes (who are you adding? how many shares are they getting? gett…" at bounding box center [815, 449] width 677 height 33
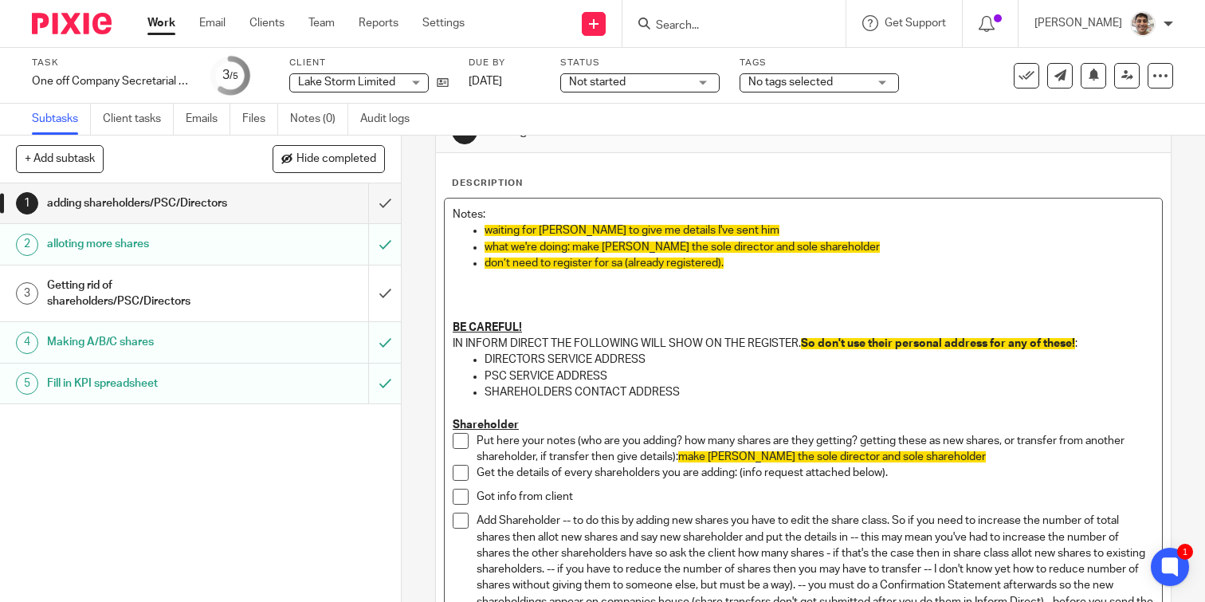
click at [1003, 461] on p "Put here your notes (who are you adding? how many shares are they getting? gett…" at bounding box center [815, 449] width 677 height 33
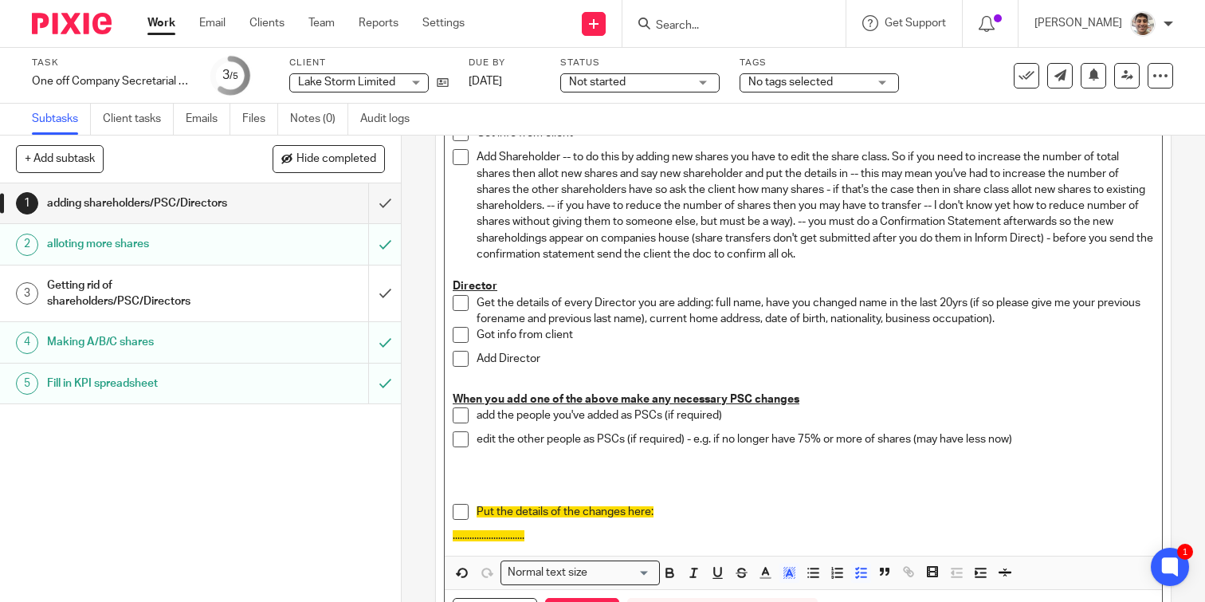
scroll to position [501, 0]
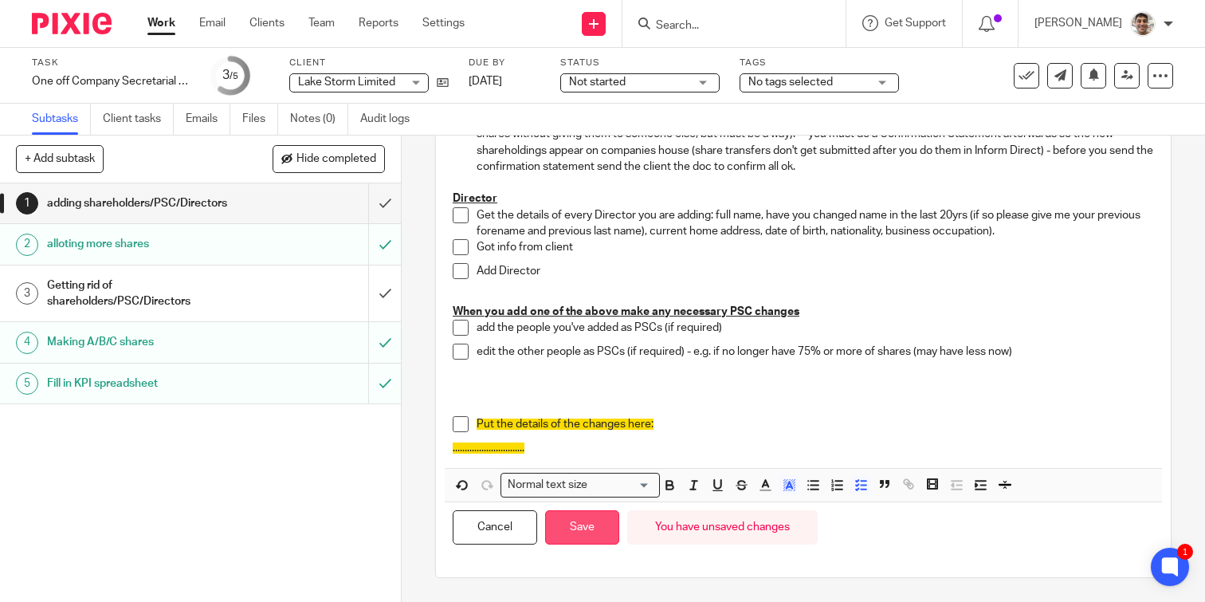
click at [579, 523] on button "Save" at bounding box center [582, 527] width 74 height 34
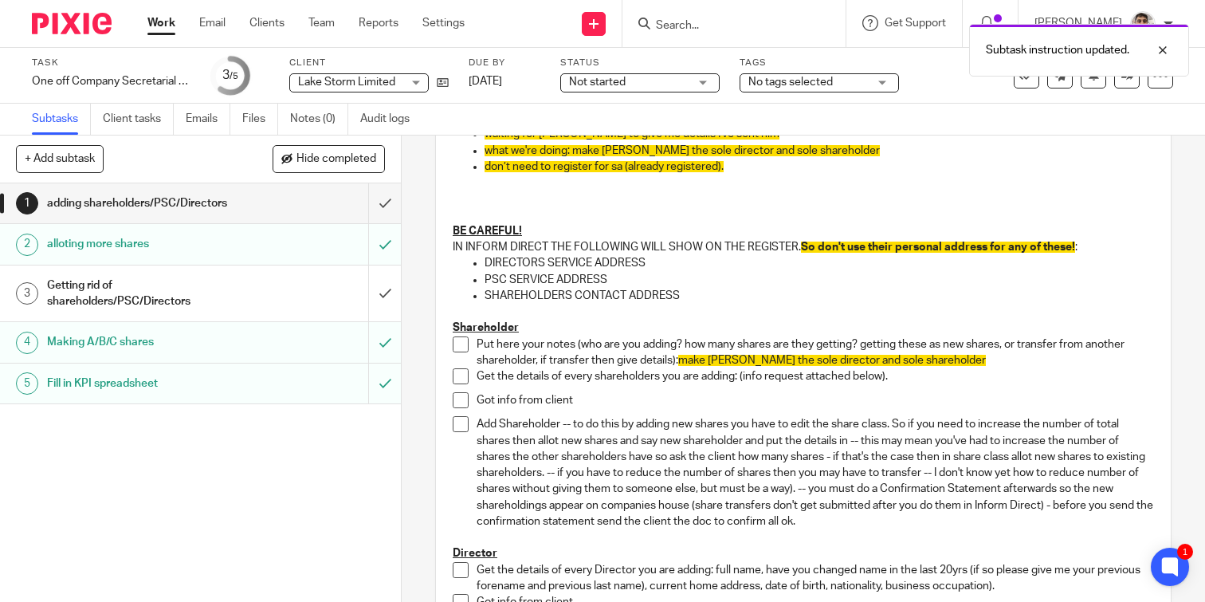
scroll to position [149, 0]
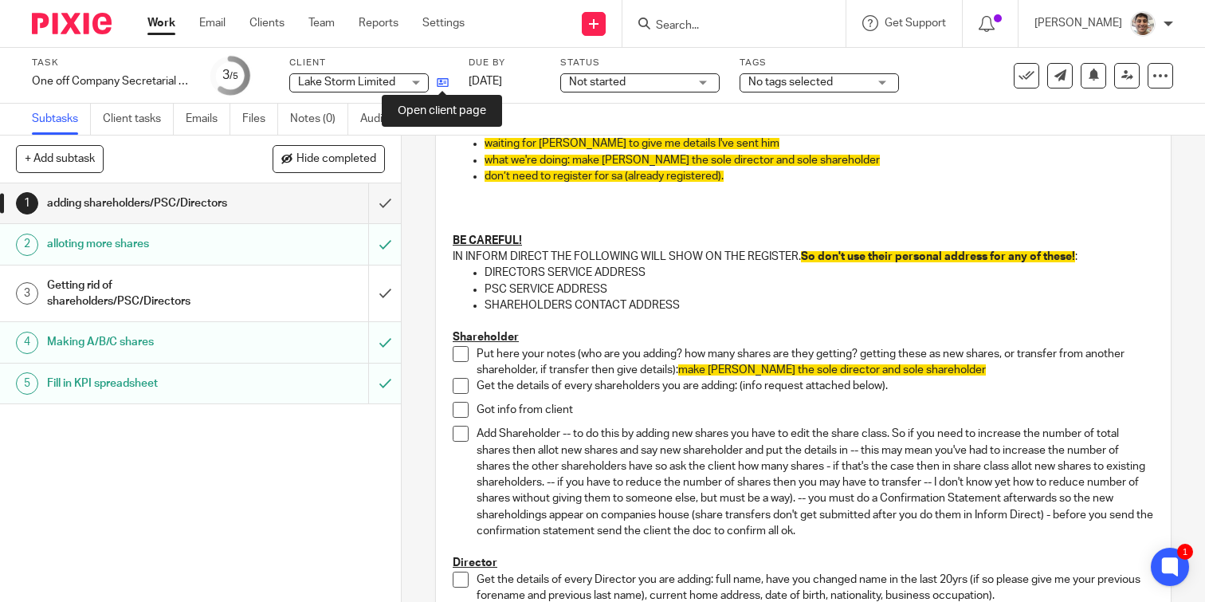
click at [446, 84] on icon at bounding box center [443, 83] width 12 height 12
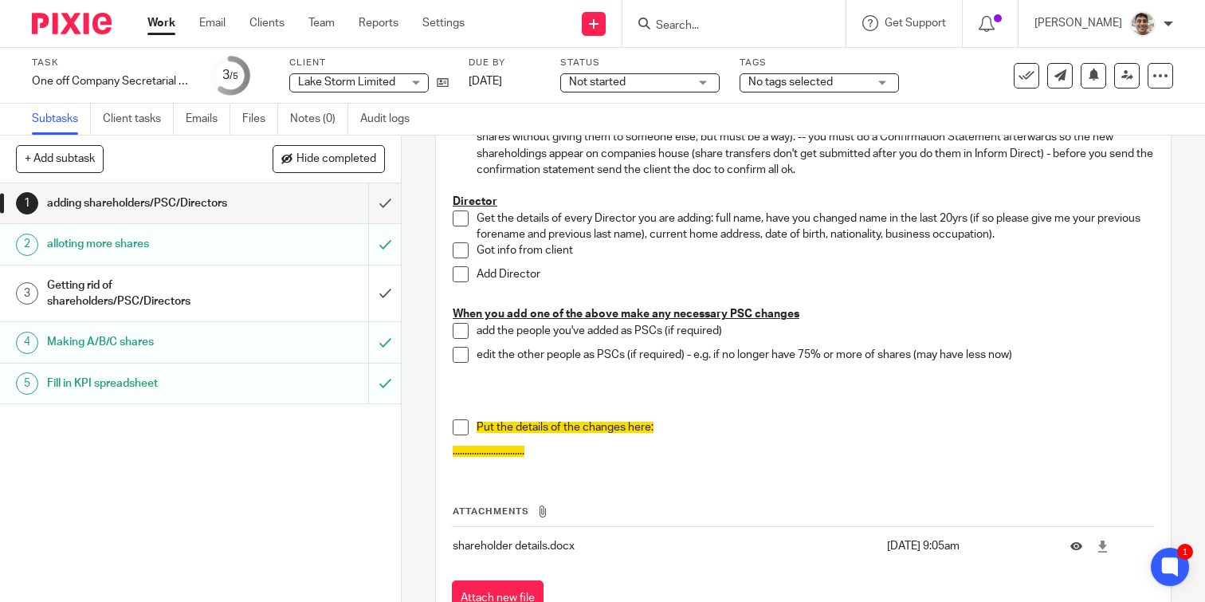
scroll to position [506, 0]
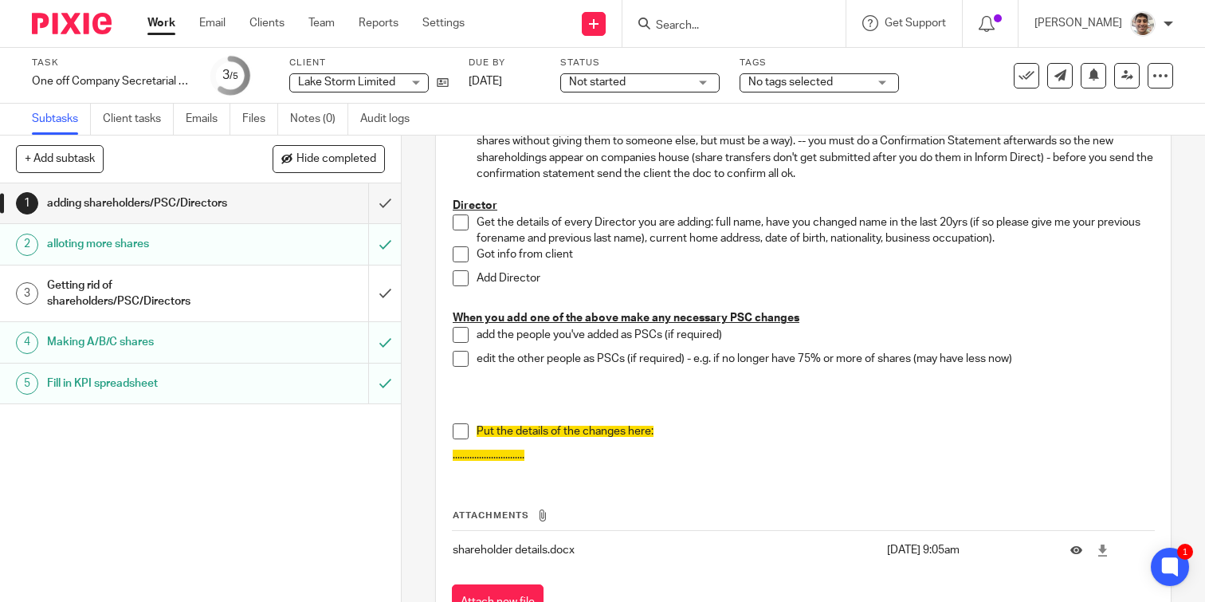
click at [460, 222] on span at bounding box center [461, 222] width 16 height 16
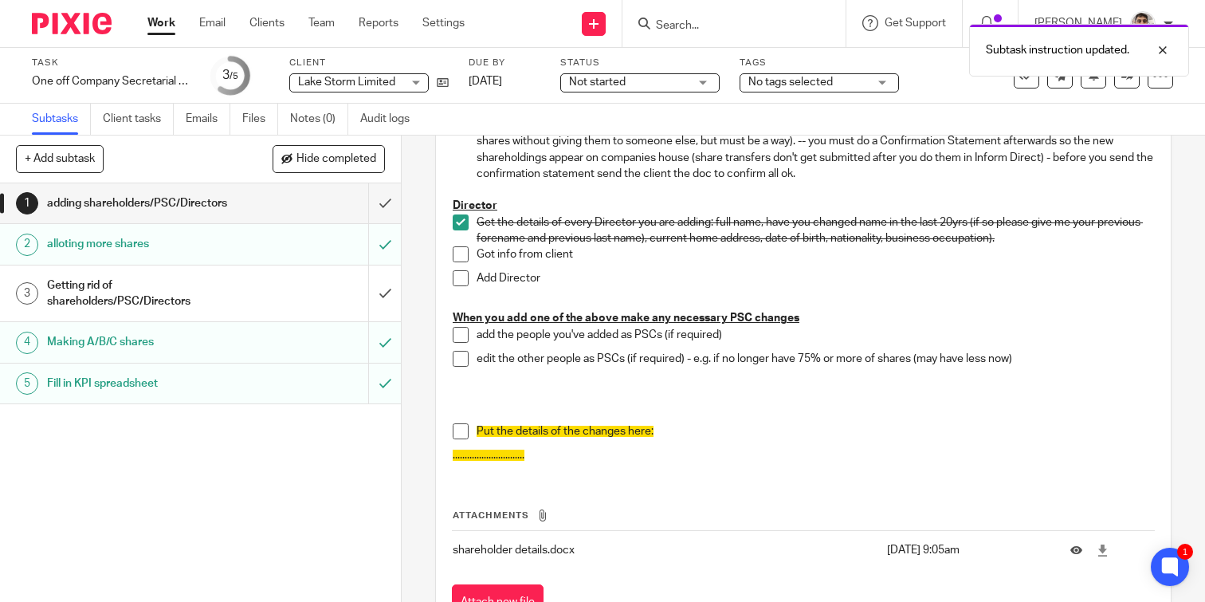
click at [461, 254] on span at bounding box center [461, 254] width 16 height 16
click at [461, 284] on span at bounding box center [461, 278] width 16 height 16
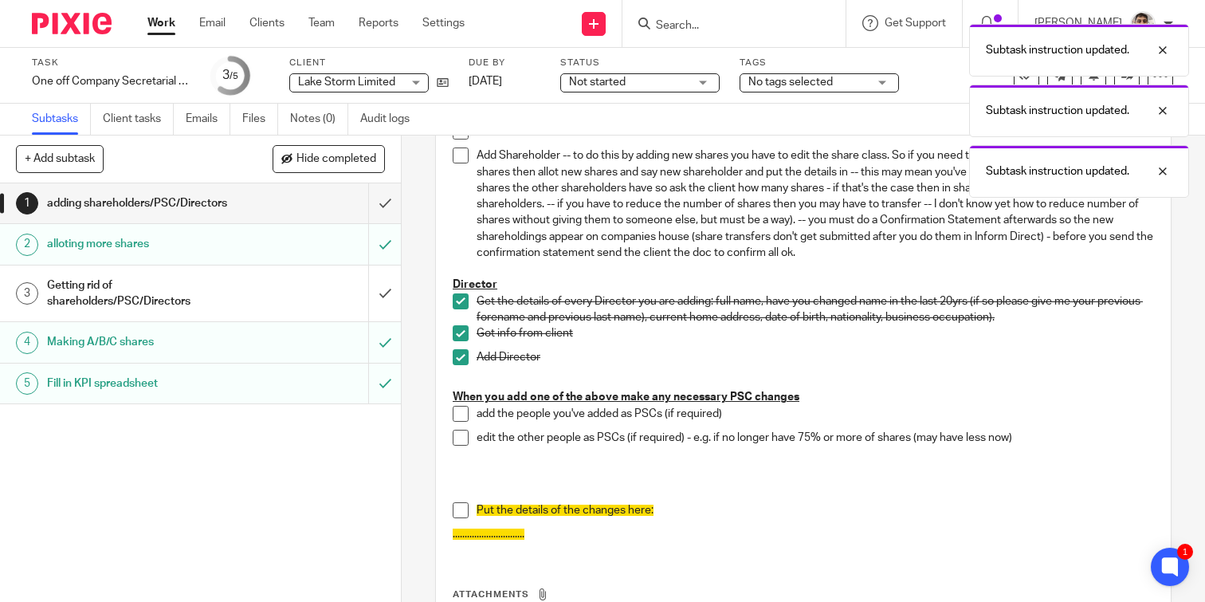
scroll to position [432, 0]
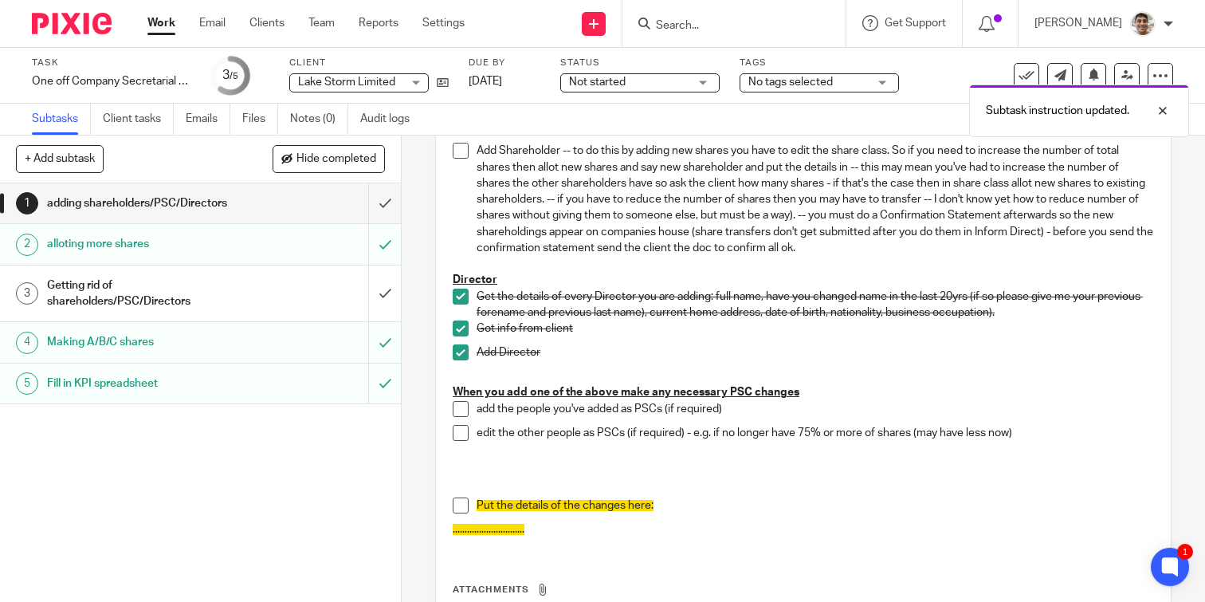
click at [460, 505] on span at bounding box center [461, 505] width 16 height 16
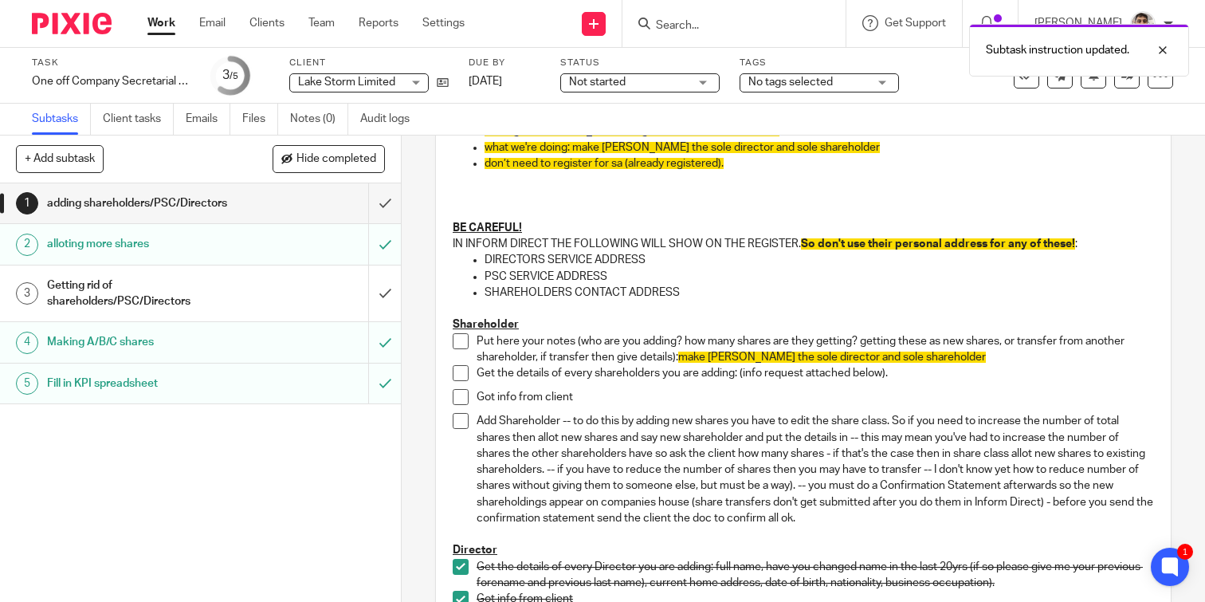
scroll to position [176, 0]
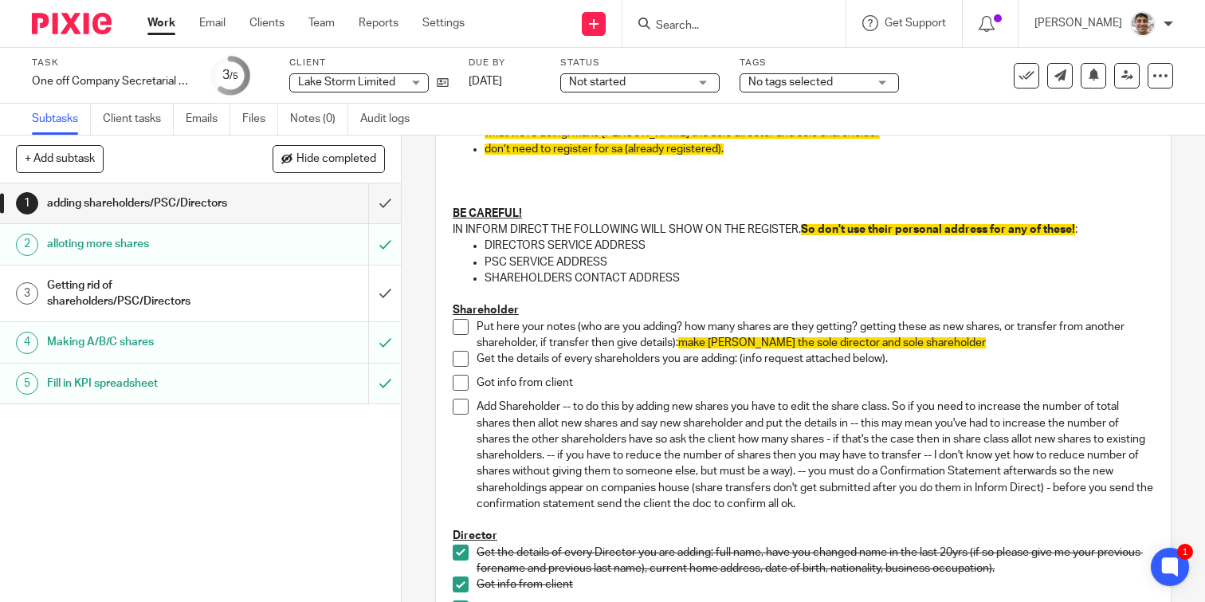
click at [460, 327] on span at bounding box center [461, 327] width 16 height 16
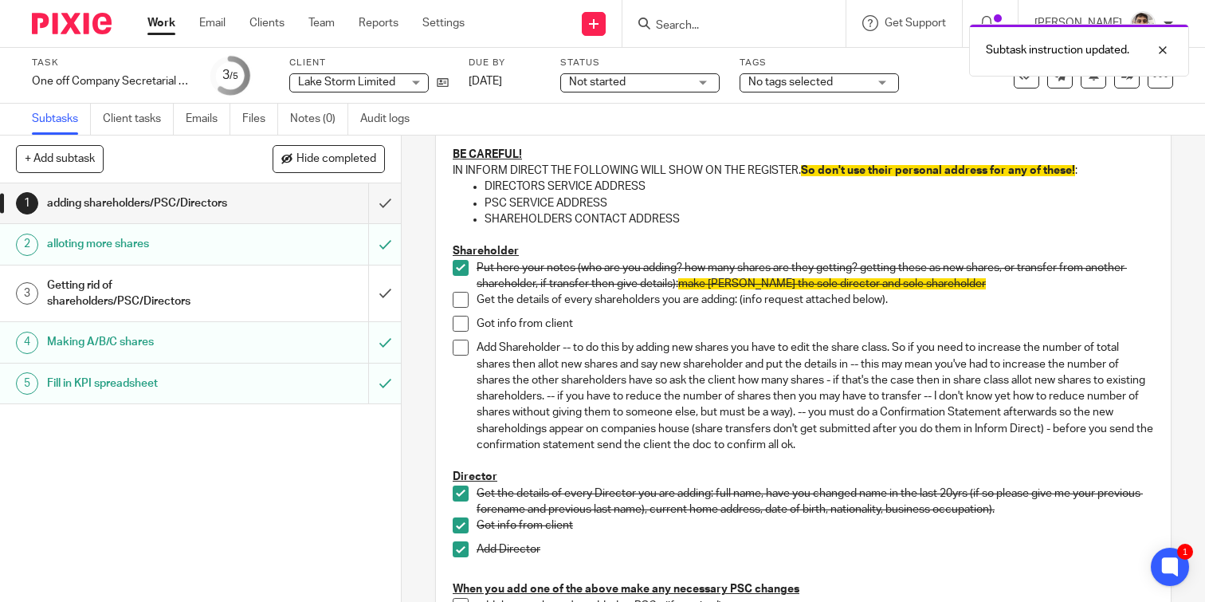
scroll to position [238, 0]
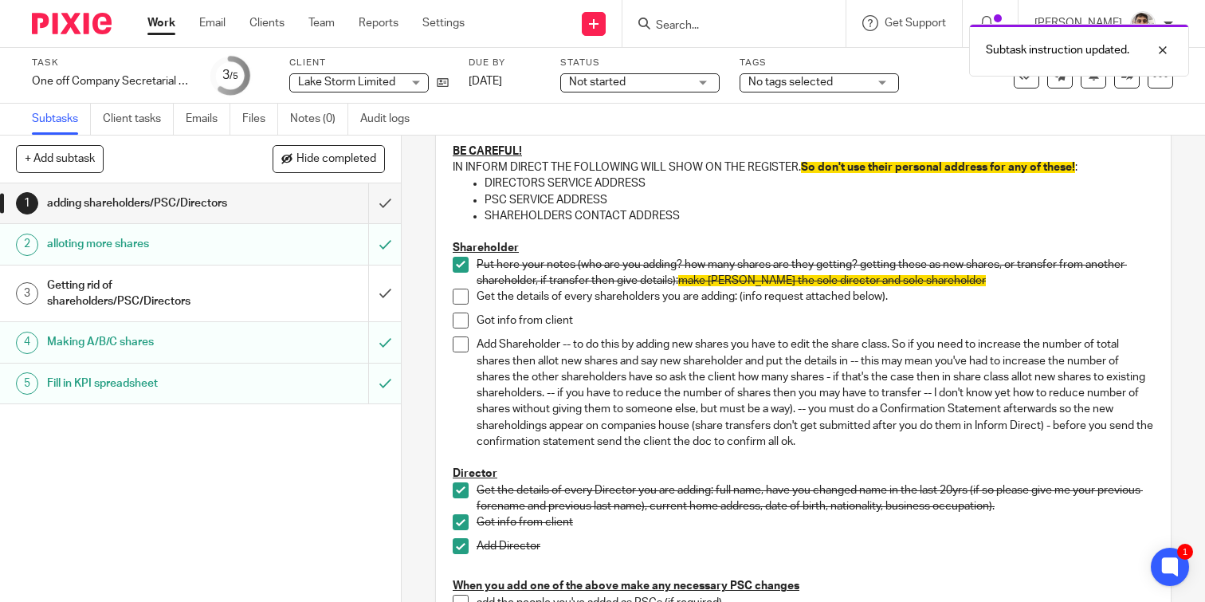
click at [459, 298] on span at bounding box center [461, 297] width 16 height 16
click at [459, 316] on span at bounding box center [461, 320] width 16 height 16
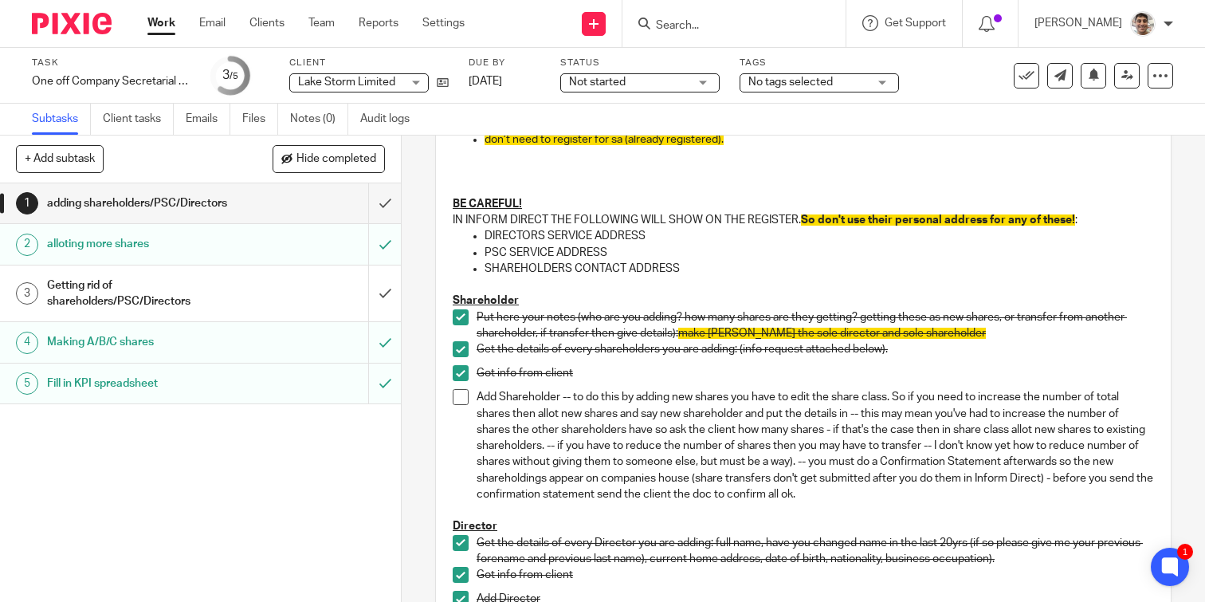
scroll to position [183, 0]
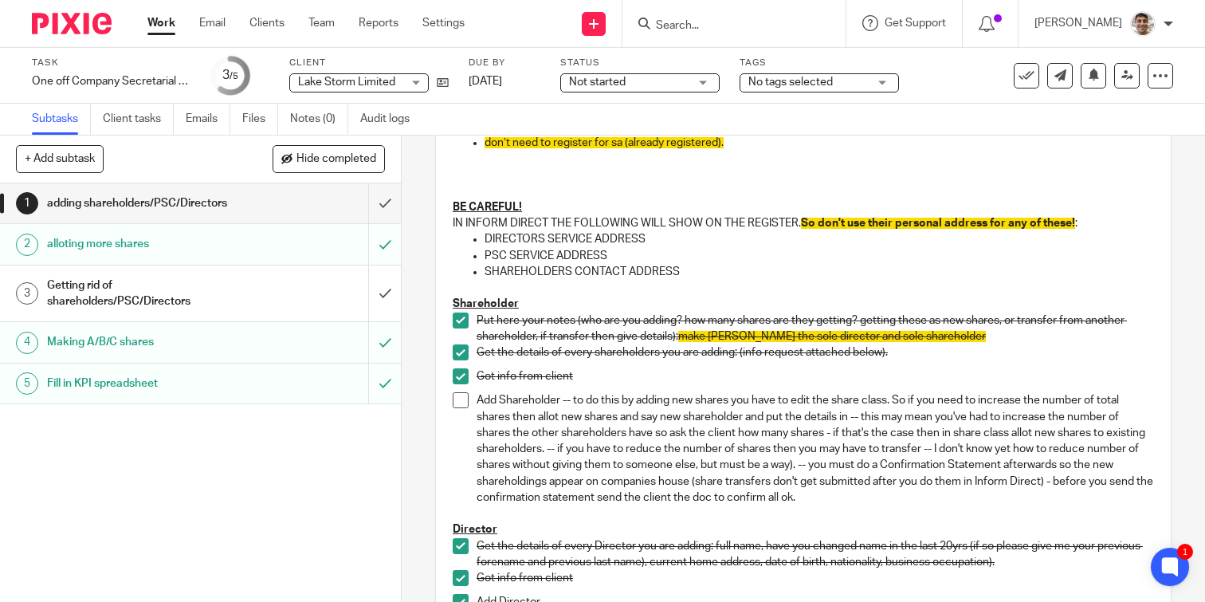
click at [463, 400] on span at bounding box center [461, 400] width 16 height 16
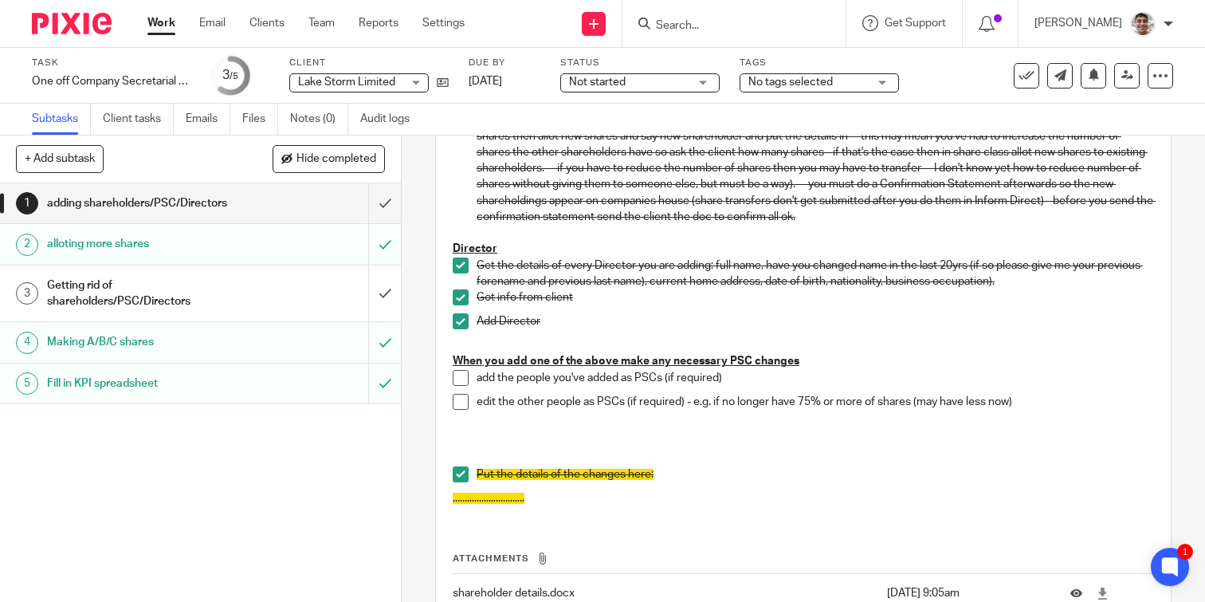
scroll to position [573, 0]
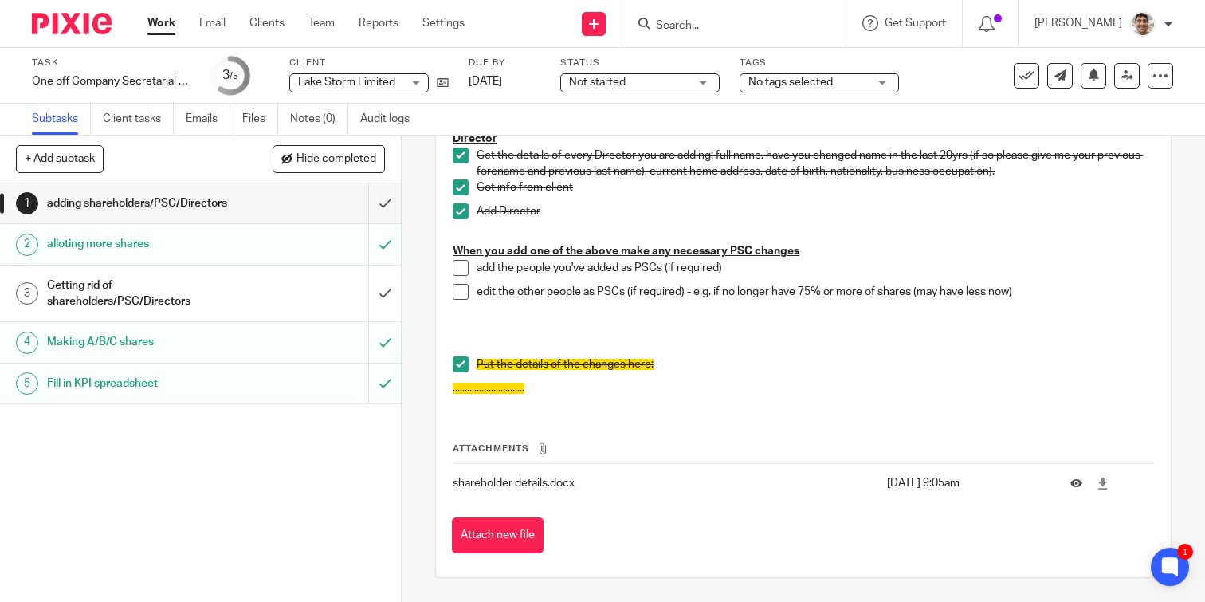
click at [459, 269] on span at bounding box center [461, 268] width 16 height 16
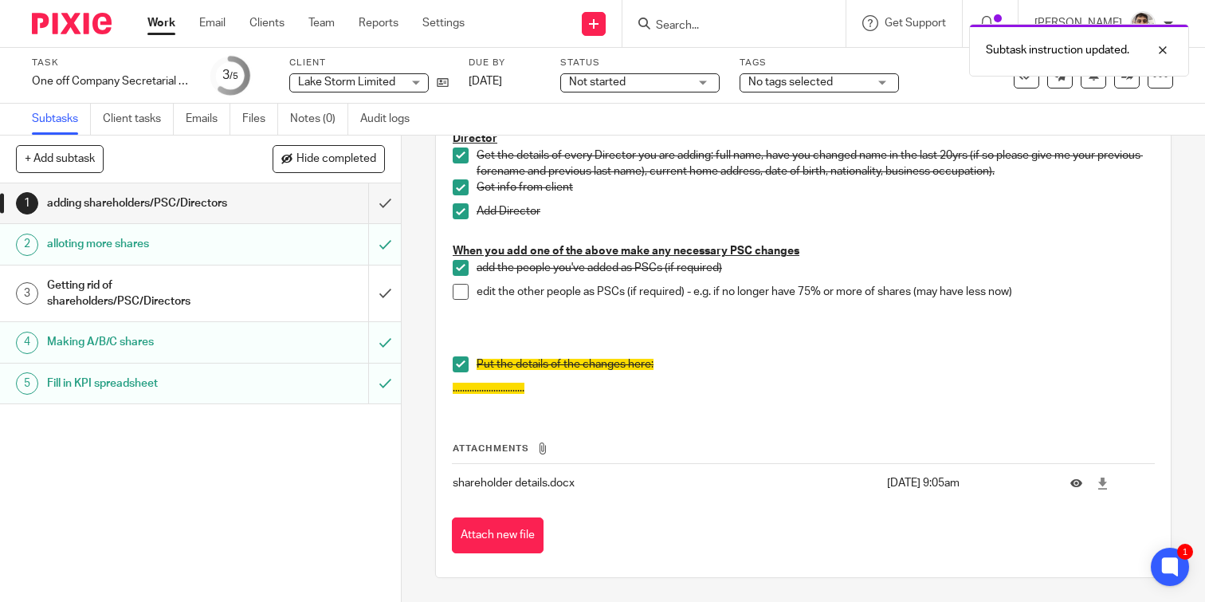
click at [461, 285] on span at bounding box center [461, 292] width 16 height 16
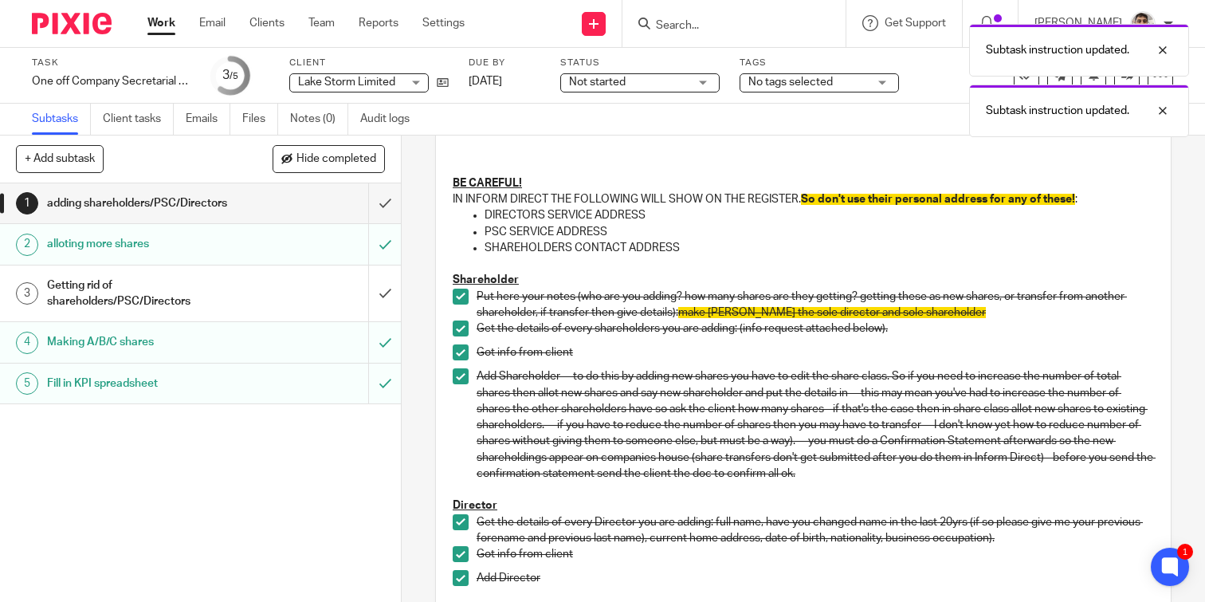
scroll to position [0, 0]
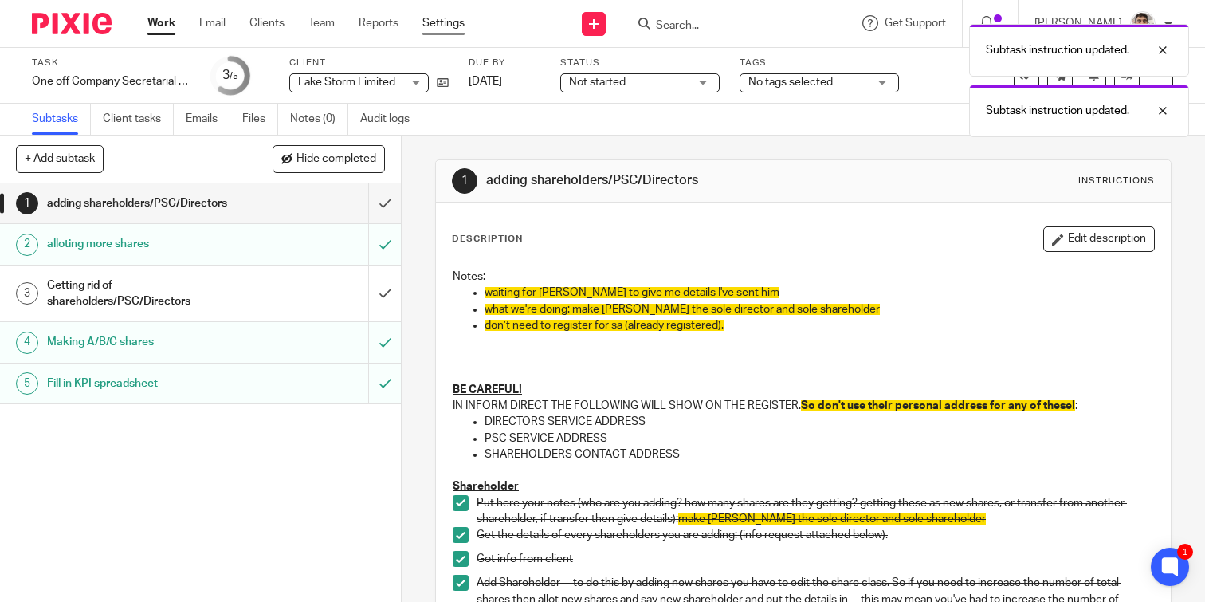
click at [441, 29] on link "Settings" at bounding box center [443, 23] width 42 height 16
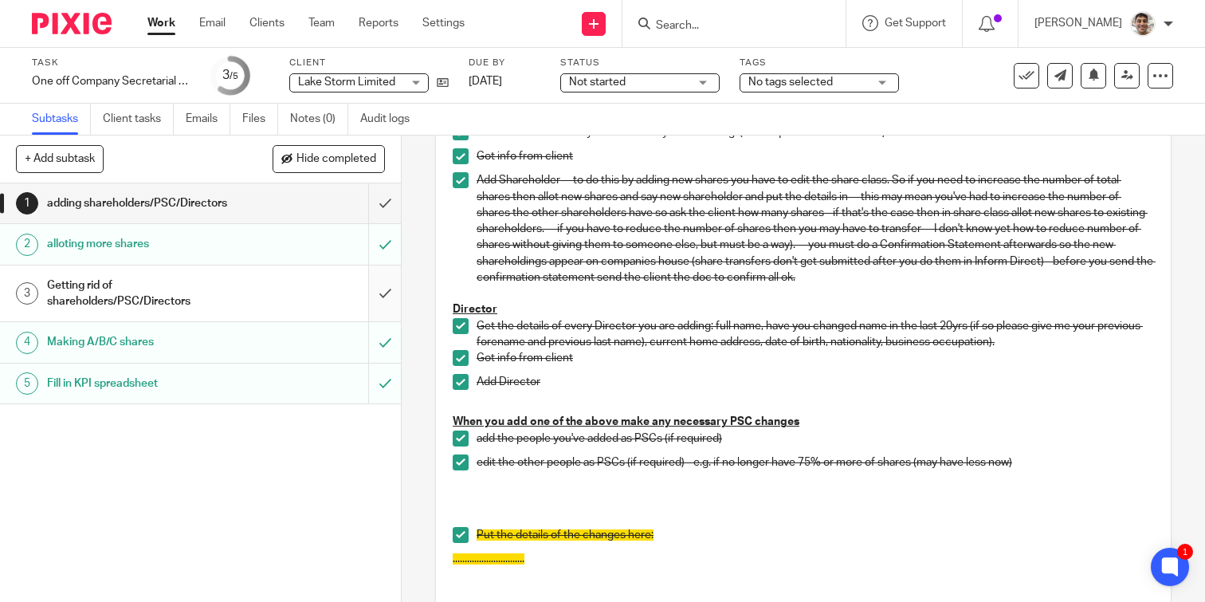
scroll to position [431, 0]
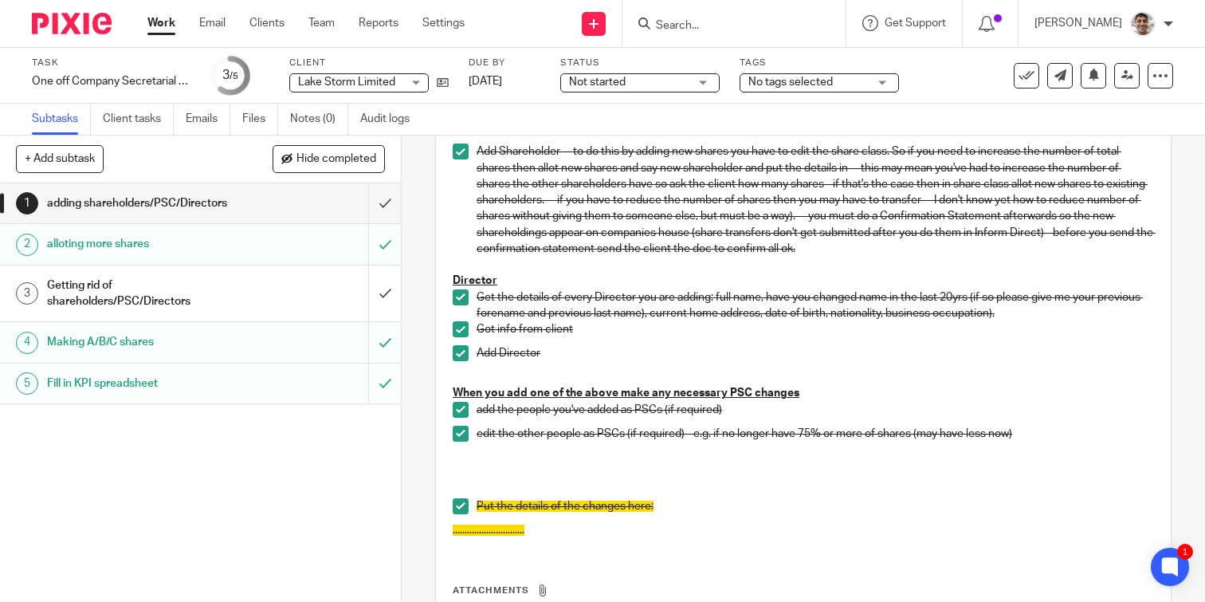
click at [235, 283] on h1 "Getting rid of shareholders/PSC/Directors" at bounding box center [149, 293] width 204 height 41
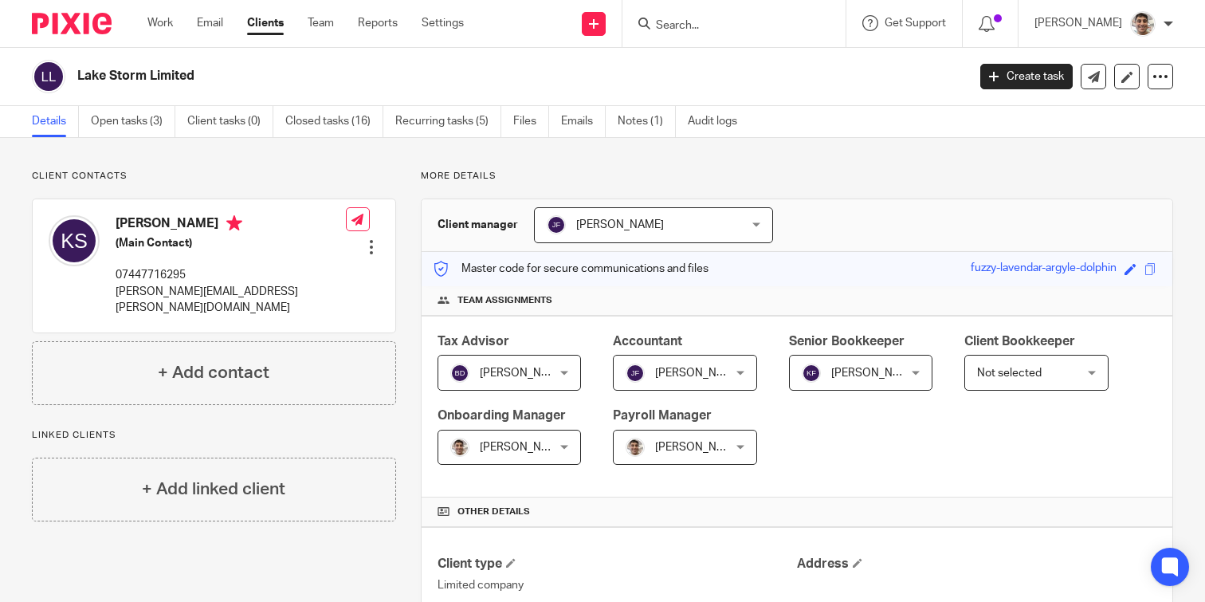
click at [140, 293] on p "[PERSON_NAME][EMAIL_ADDRESS][PERSON_NAME][DOMAIN_NAME]" at bounding box center [231, 300] width 230 height 33
copy div "[PERSON_NAME][EMAIL_ADDRESS][PERSON_NAME][DOMAIN_NAME]"
click at [155, 269] on p "07447716295" at bounding box center [231, 275] width 230 height 16
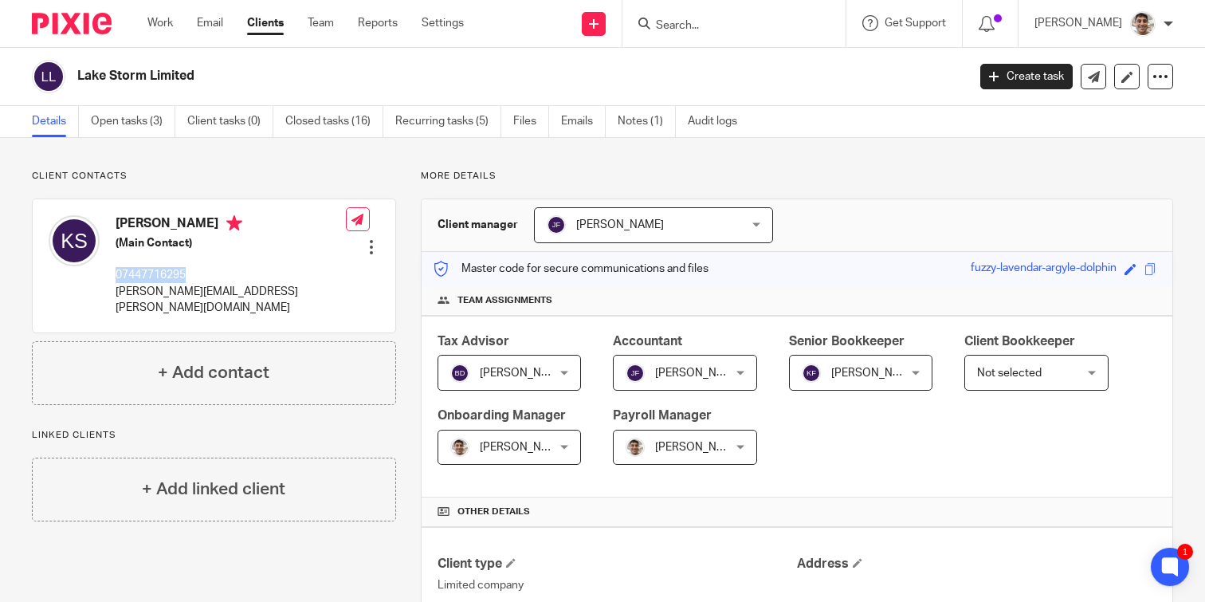
click at [155, 269] on p "07447716295" at bounding box center [231, 275] width 230 height 16
copy p "07447716295"
click at [549, 178] on p "More details" at bounding box center [797, 176] width 752 height 13
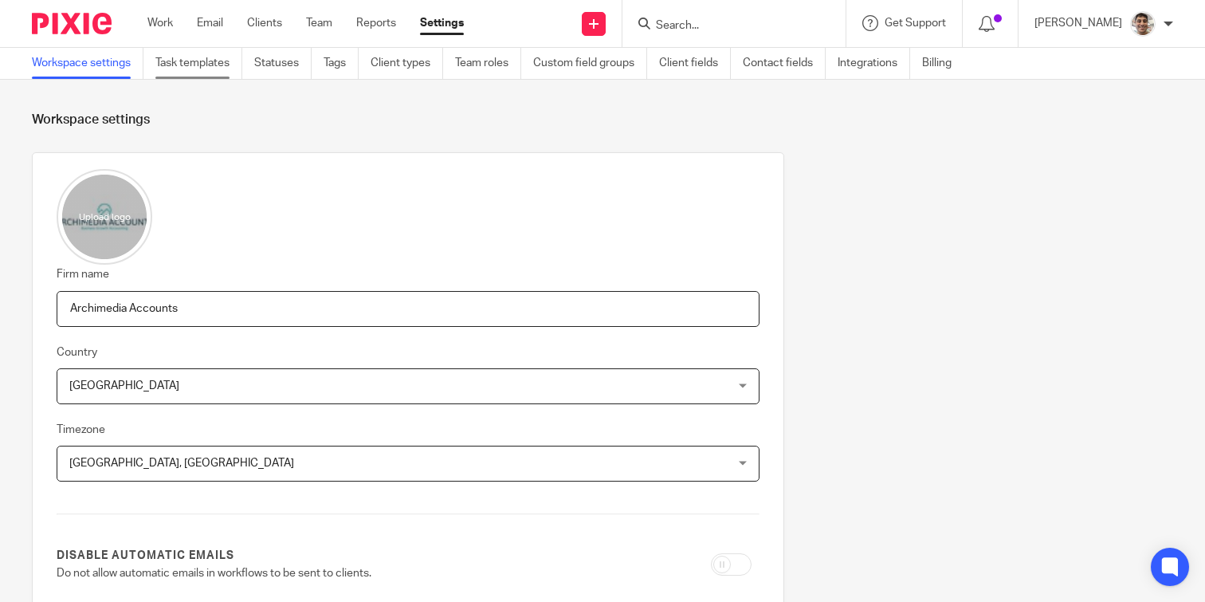
click at [202, 60] on link "Task templates" at bounding box center [198, 63] width 87 height 31
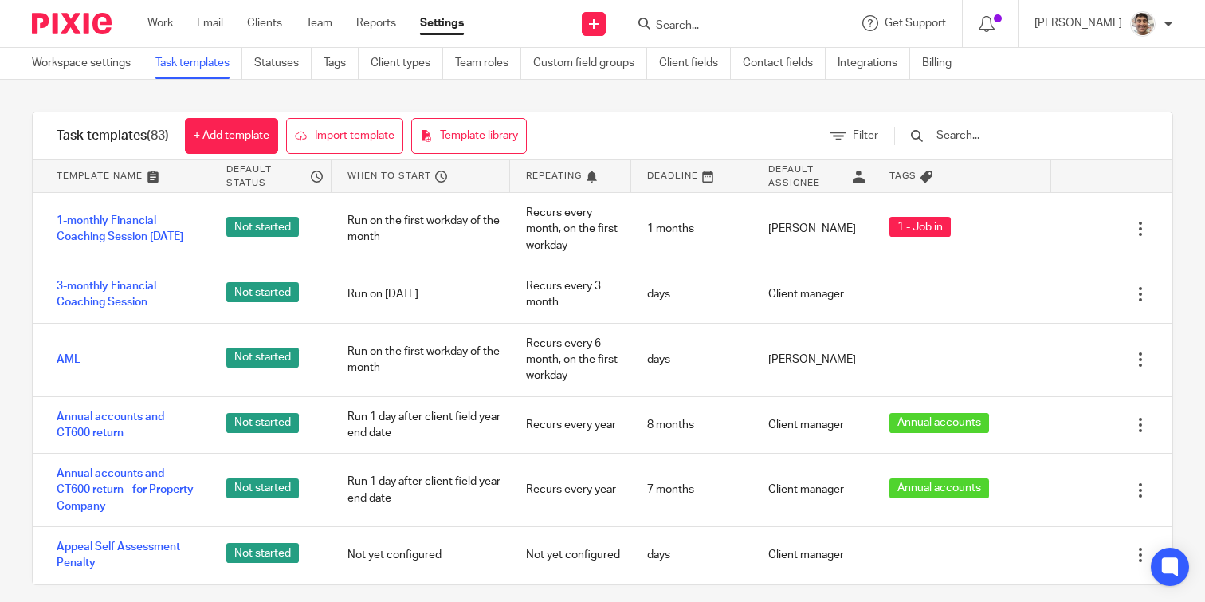
click at [1021, 145] on div at bounding box center [1013, 135] width 270 height 47
click at [1033, 139] on input "text" at bounding box center [1028, 136] width 186 height 18
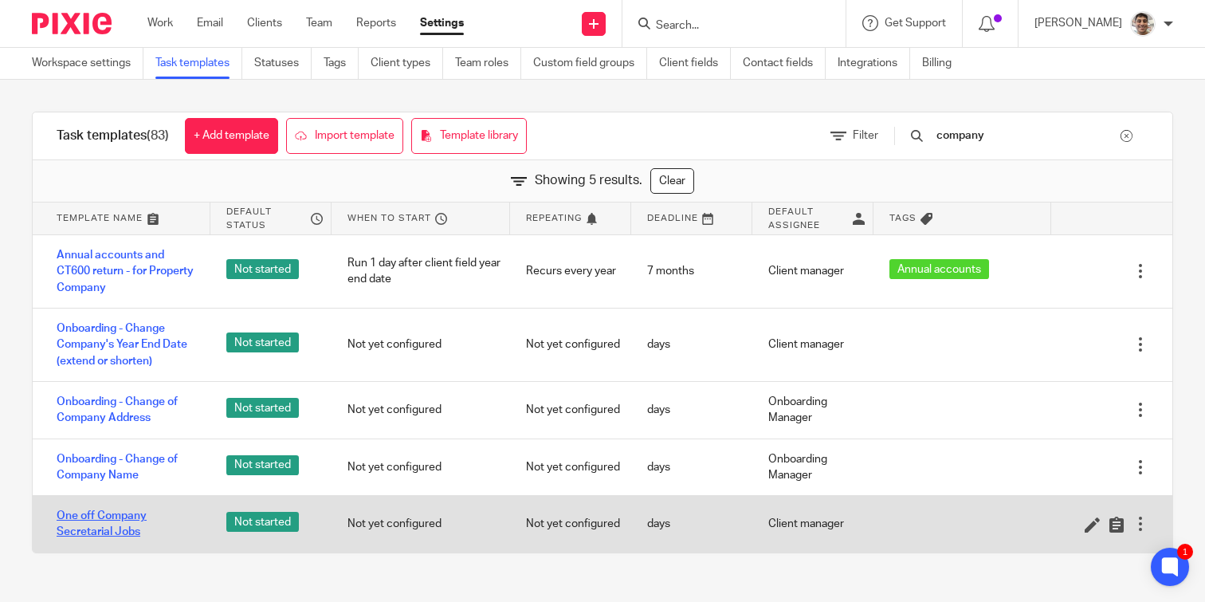
type input "company"
click at [120, 514] on link "One off Company Secretarial Jobs" at bounding box center [126, 524] width 138 height 33
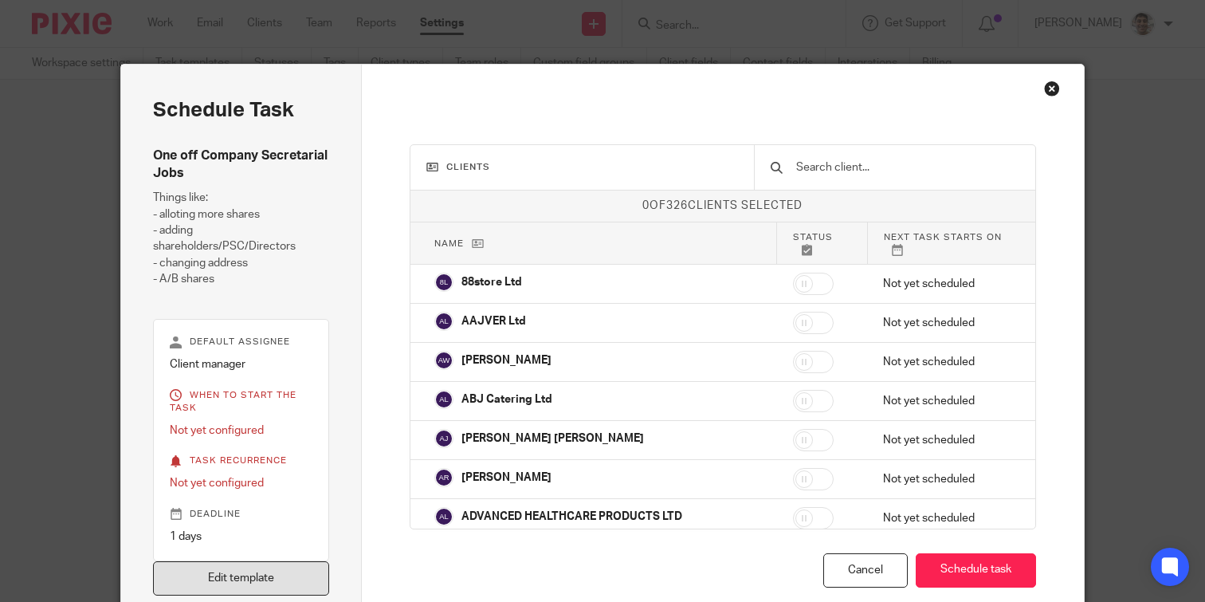
click at [269, 575] on link "Edit template" at bounding box center [241, 578] width 176 height 34
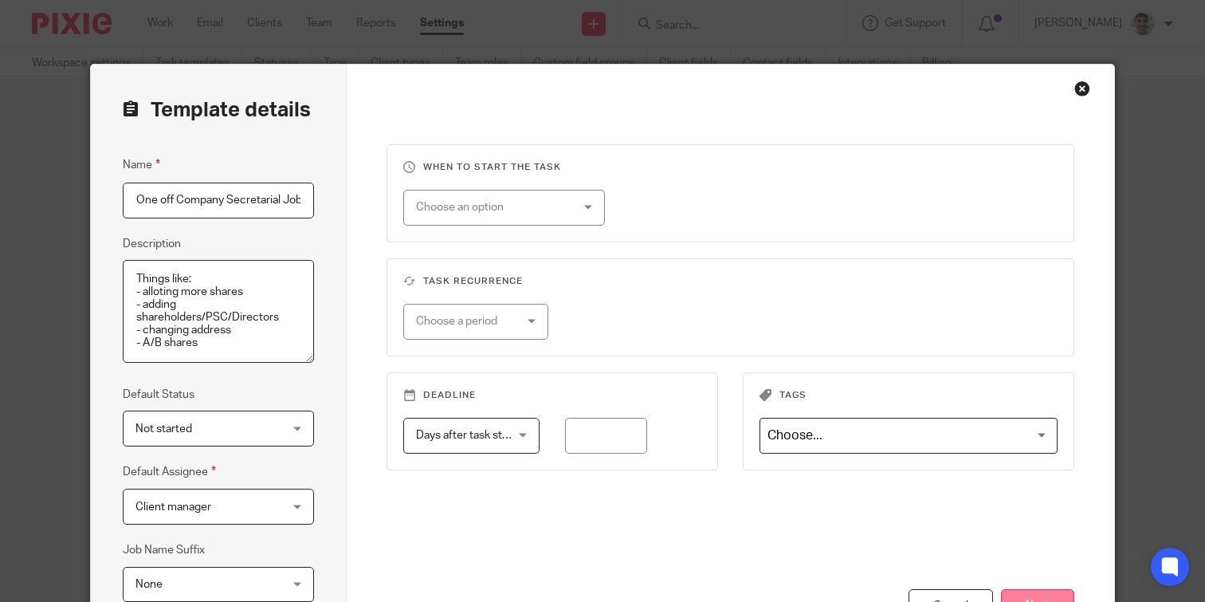
click at [1023, 594] on button "Next" at bounding box center [1037, 606] width 73 height 34
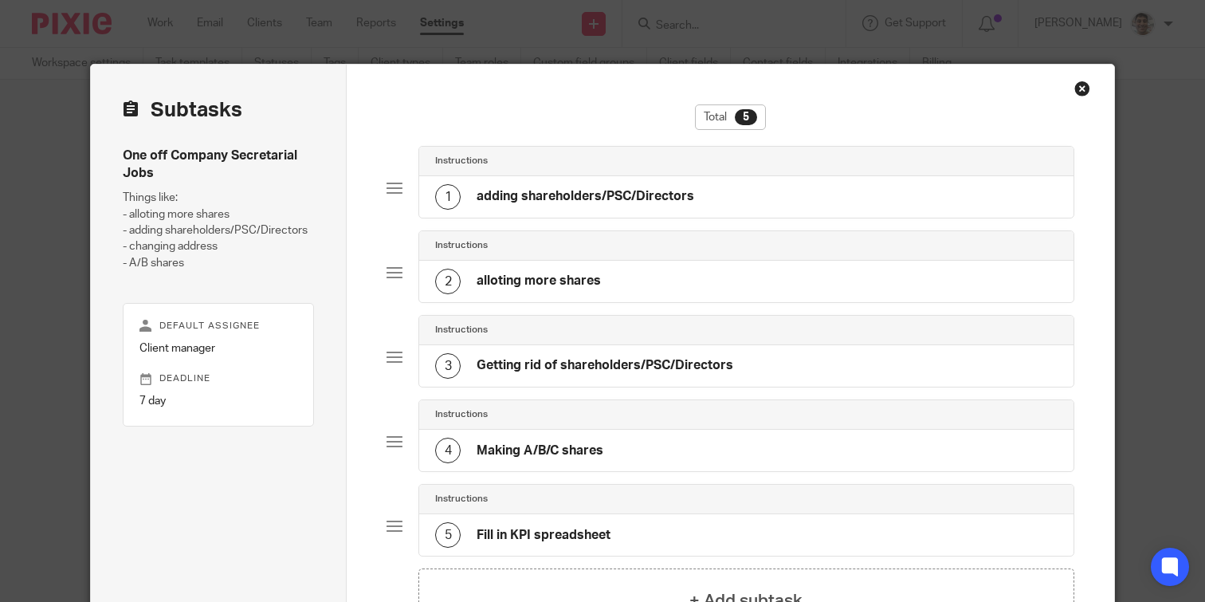
click at [664, 197] on h4 "adding shareholders/PSC/Directors" at bounding box center [586, 196] width 218 height 17
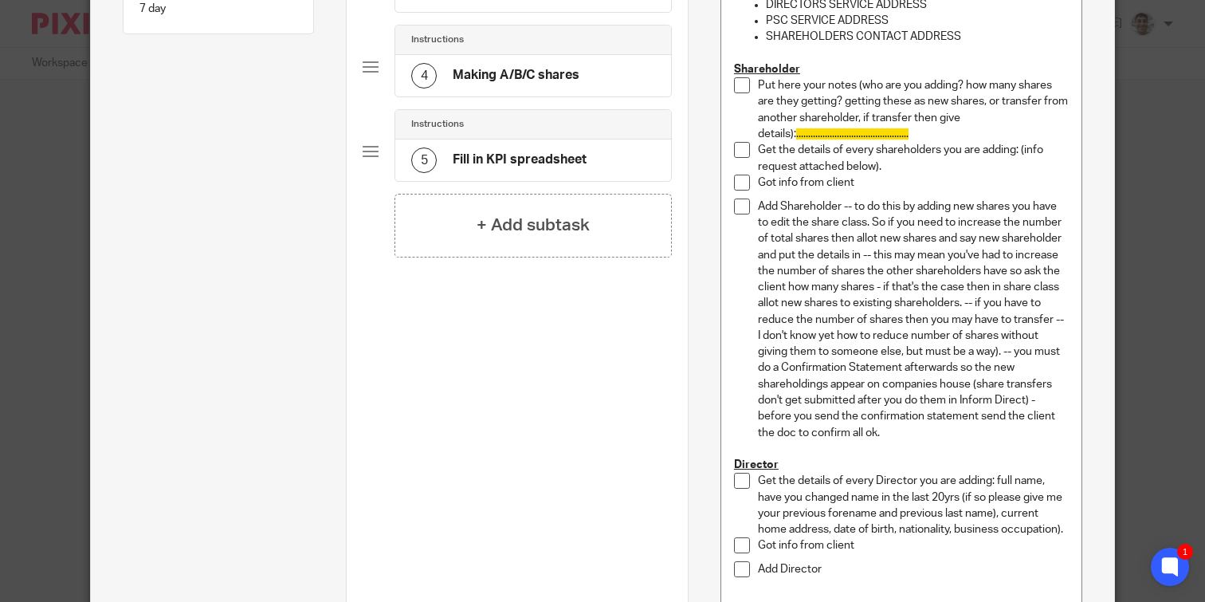
scroll to position [408, 0]
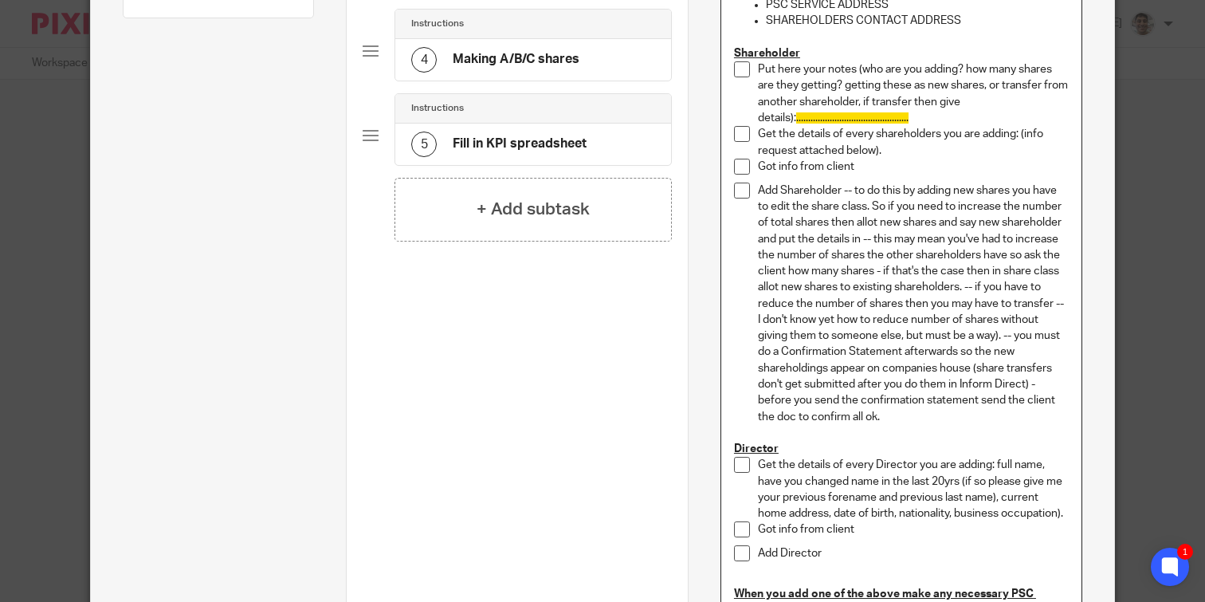
click at [920, 419] on p "Add Shareholder -- to do this by adding new shares you have to edit the share c…" at bounding box center [913, 304] width 311 height 242
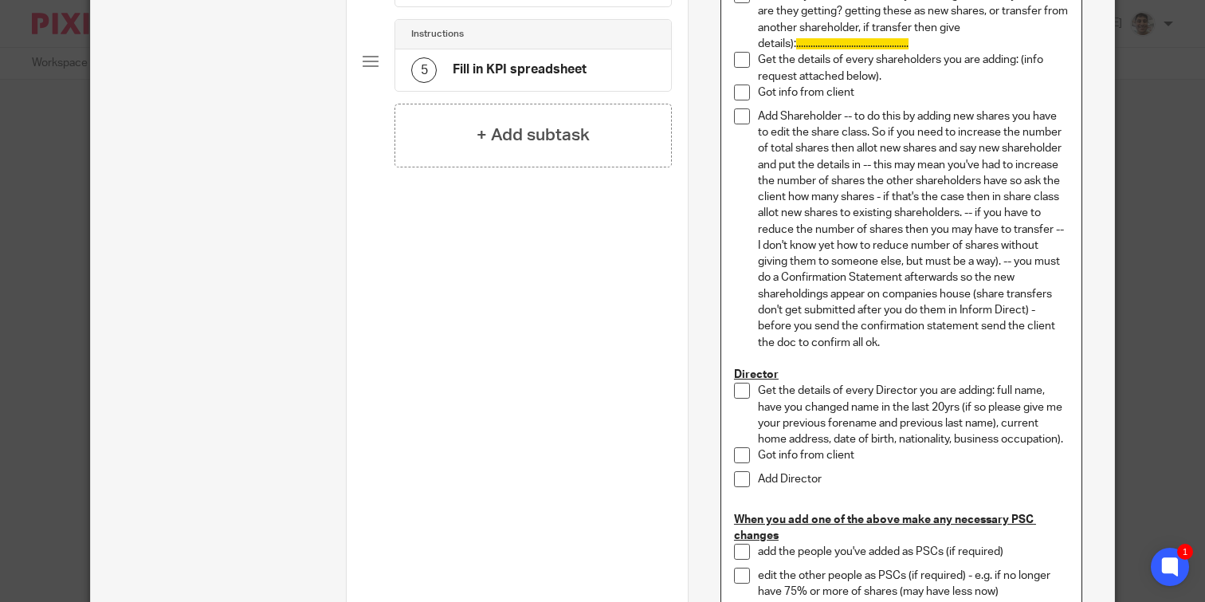
scroll to position [530, 0]
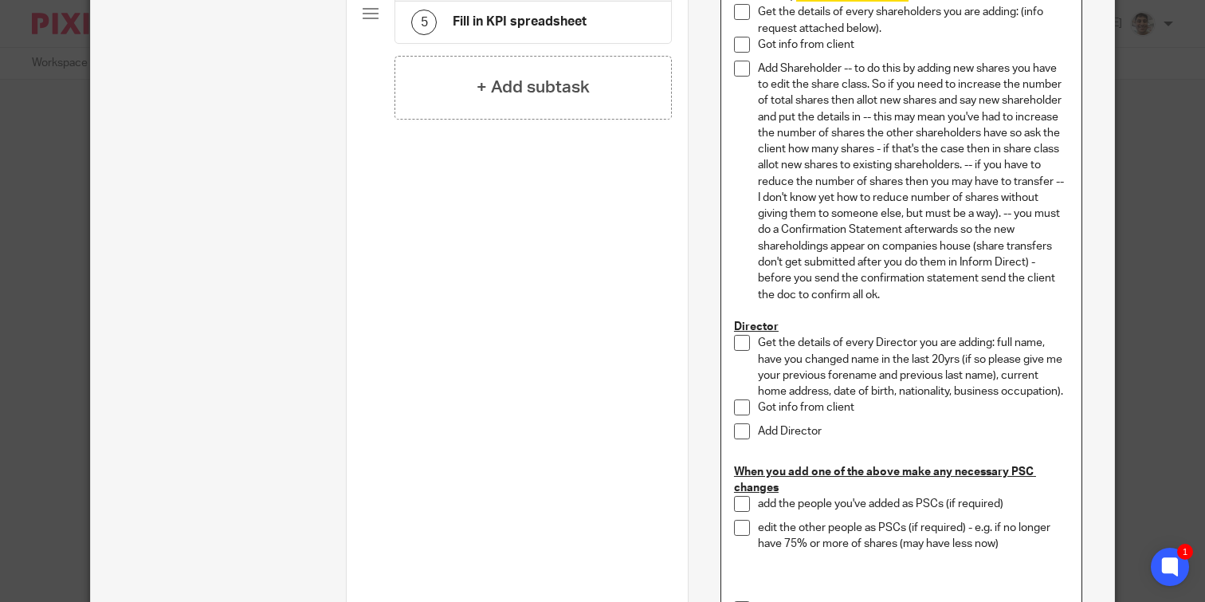
click at [891, 435] on p "Add Director" at bounding box center [913, 431] width 311 height 16
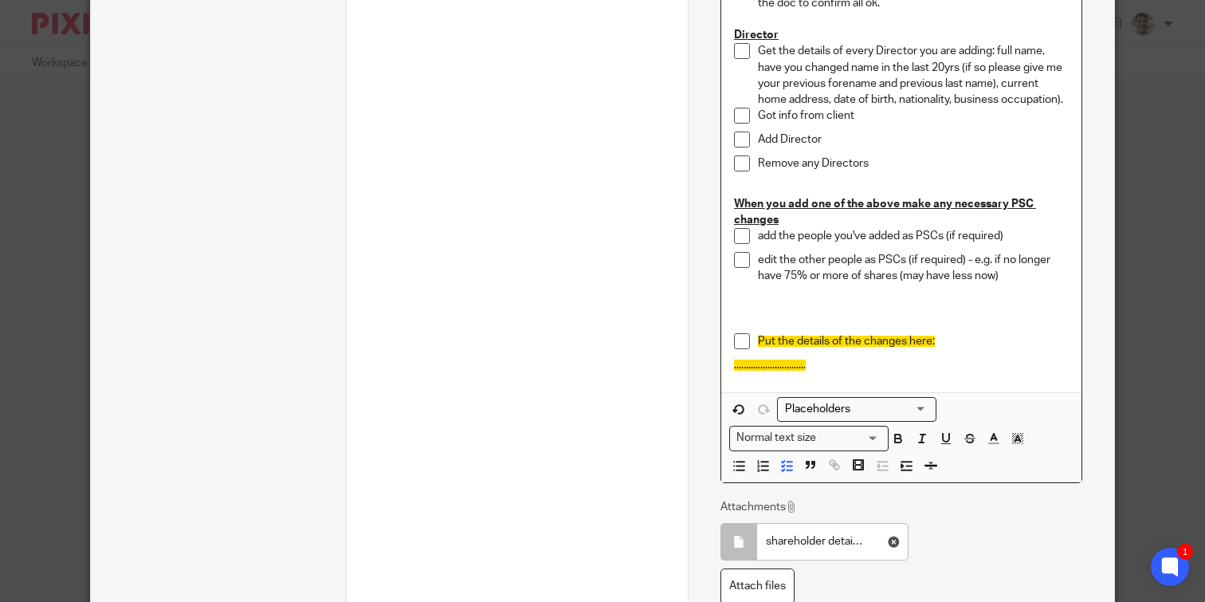
scroll to position [810, 0]
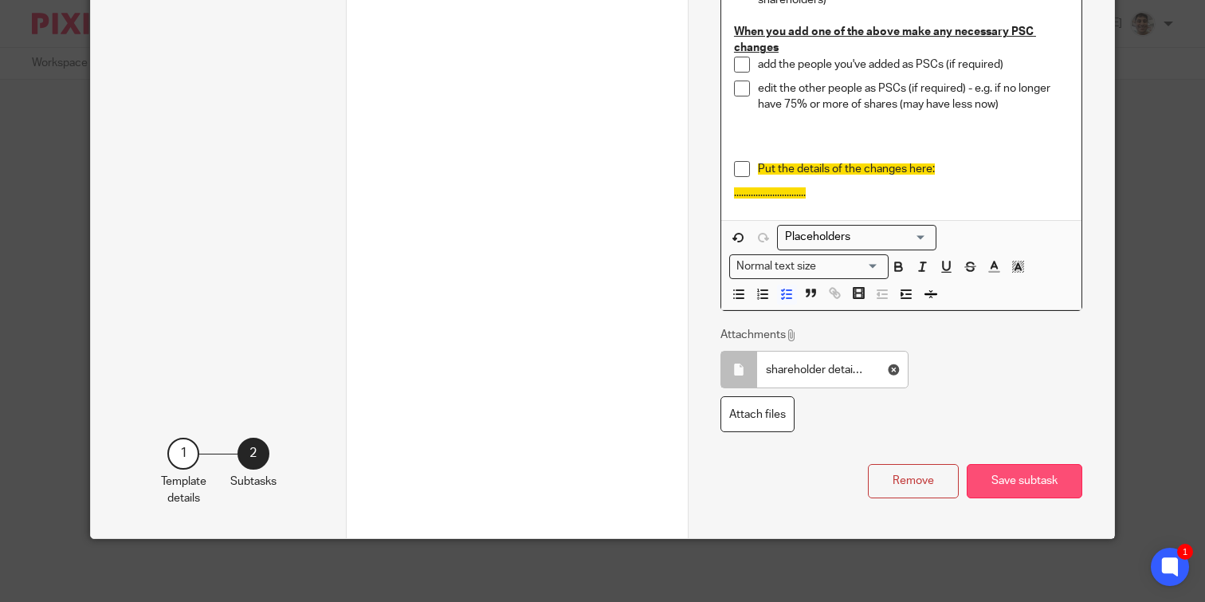
click at [1045, 494] on button "Save subtask" at bounding box center [1025, 481] width 116 height 34
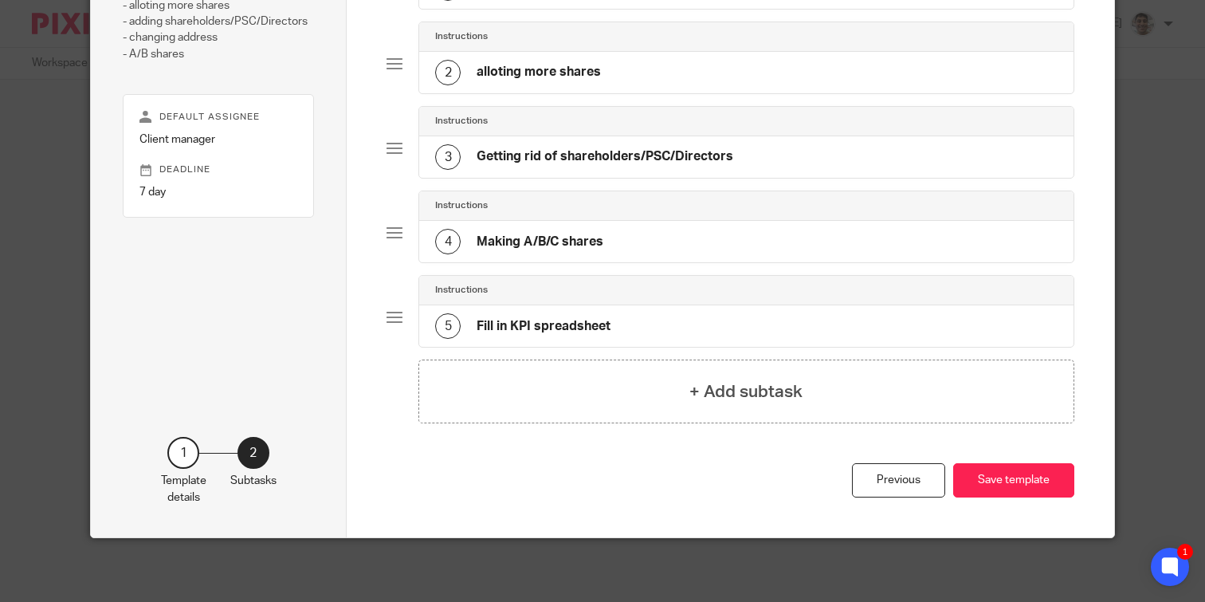
scroll to position [209, 0]
click at [1014, 476] on button "Save template" at bounding box center [1013, 480] width 121 height 34
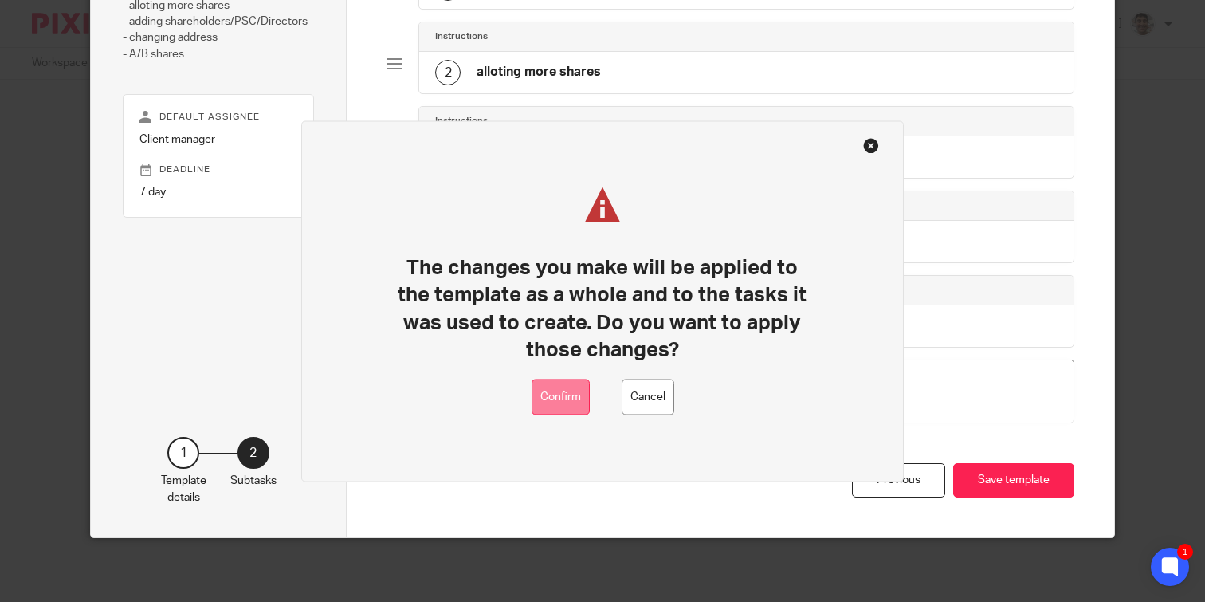
click at [567, 405] on button "Confirm" at bounding box center [561, 397] width 58 height 36
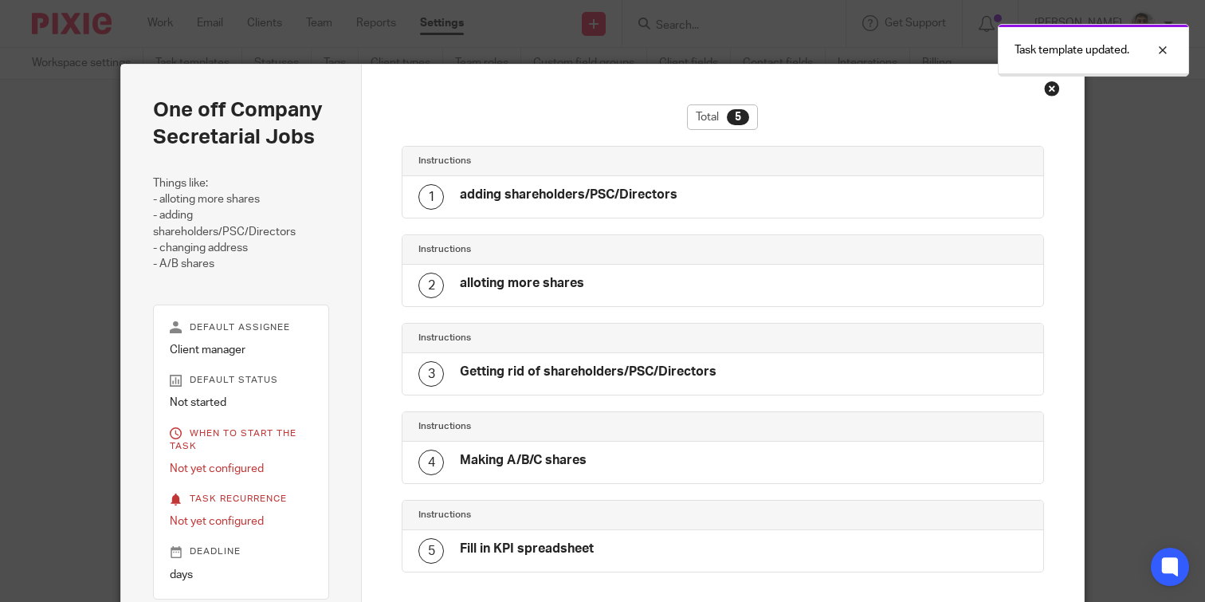
scroll to position [247, 0]
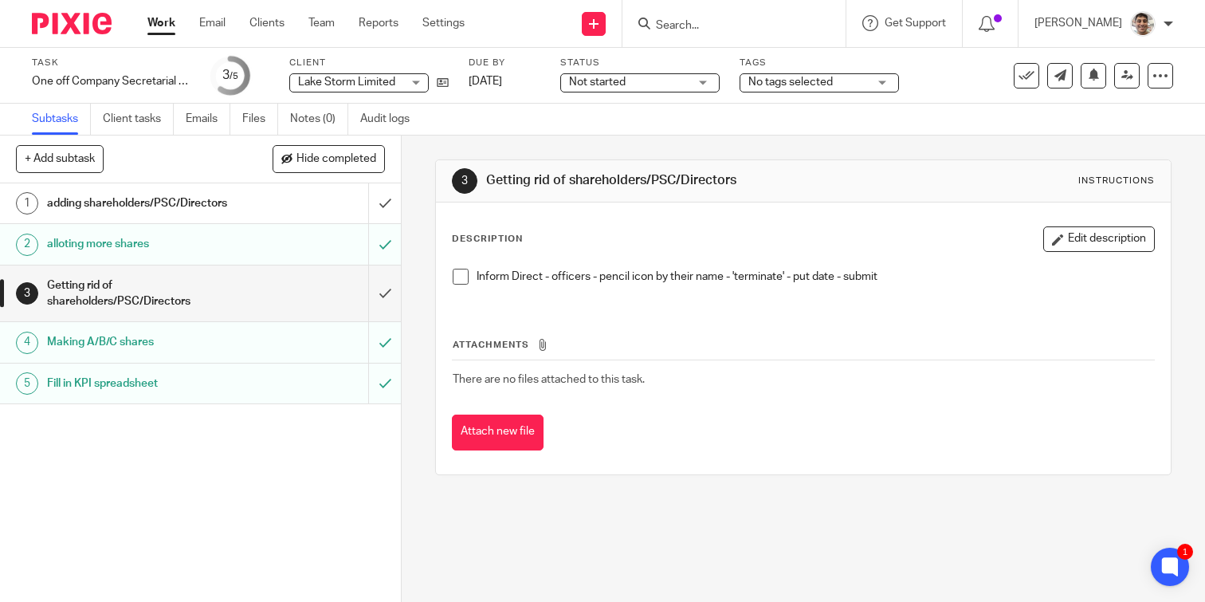
click at [461, 274] on span at bounding box center [461, 277] width 16 height 16
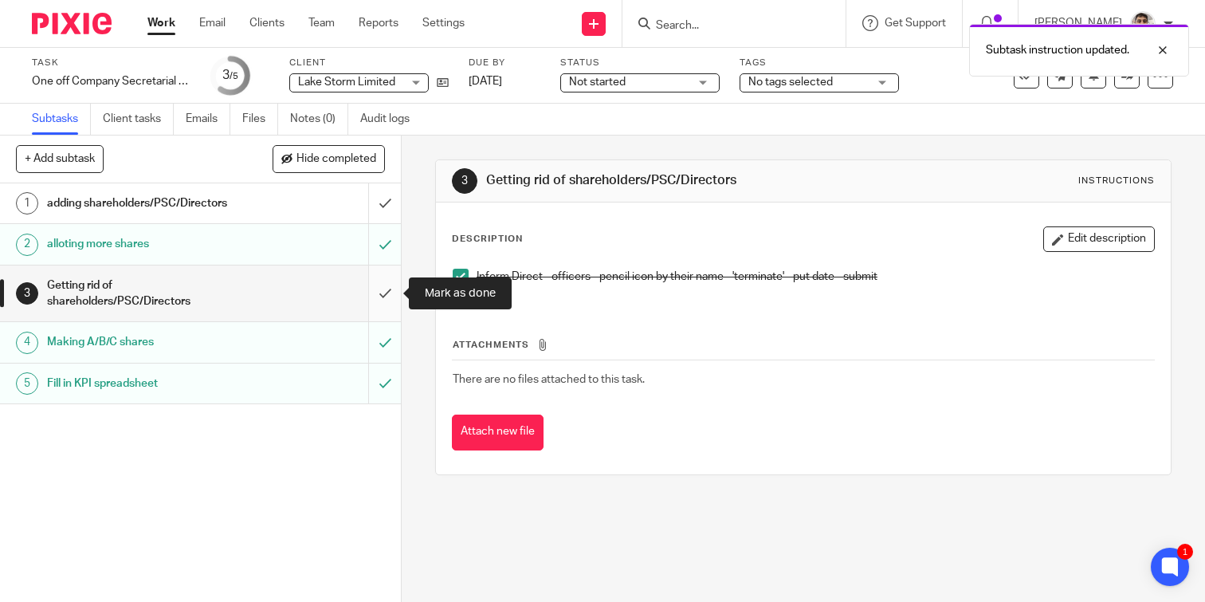
click at [382, 293] on input "submit" at bounding box center [200, 293] width 401 height 57
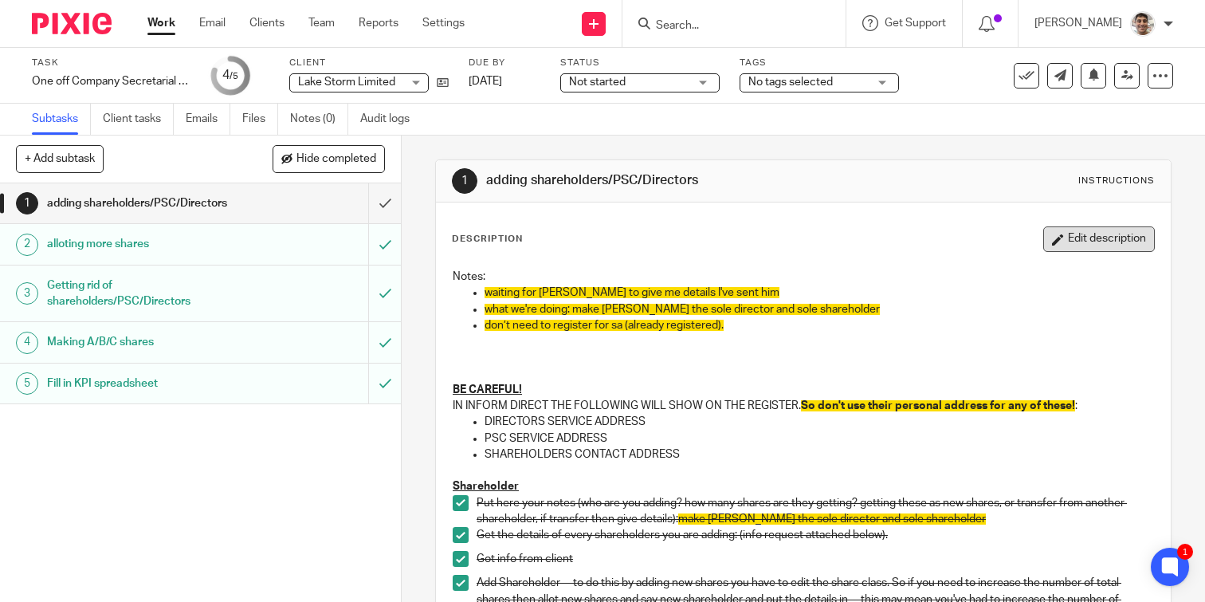
click at [1109, 243] on button "Edit description" at bounding box center [1099, 239] width 112 height 26
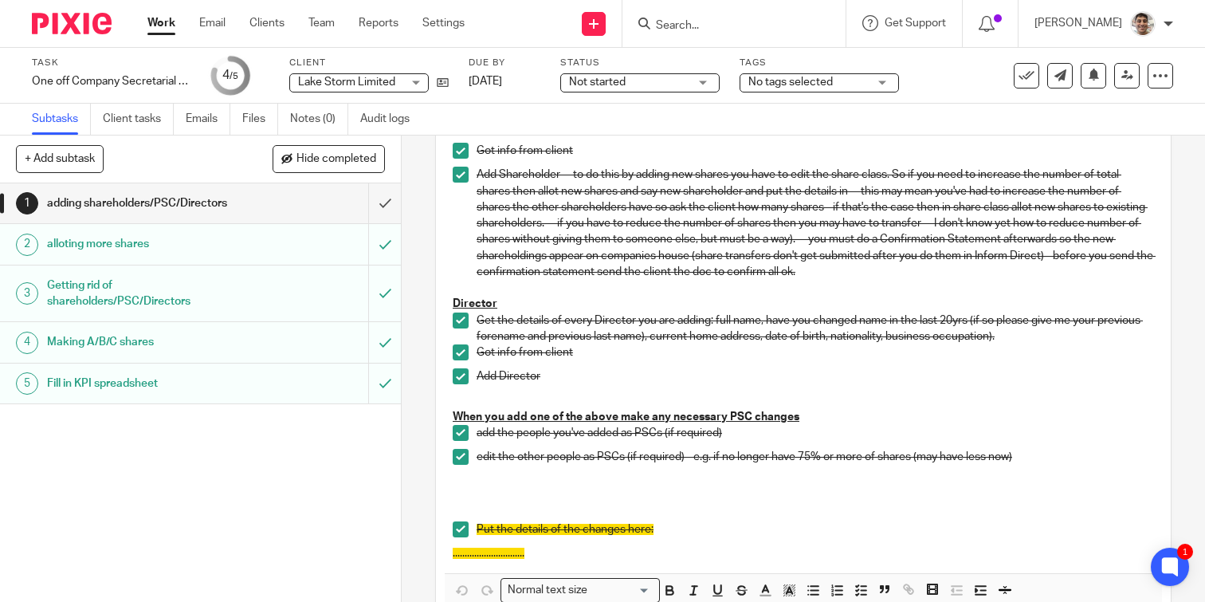
scroll to position [402, 0]
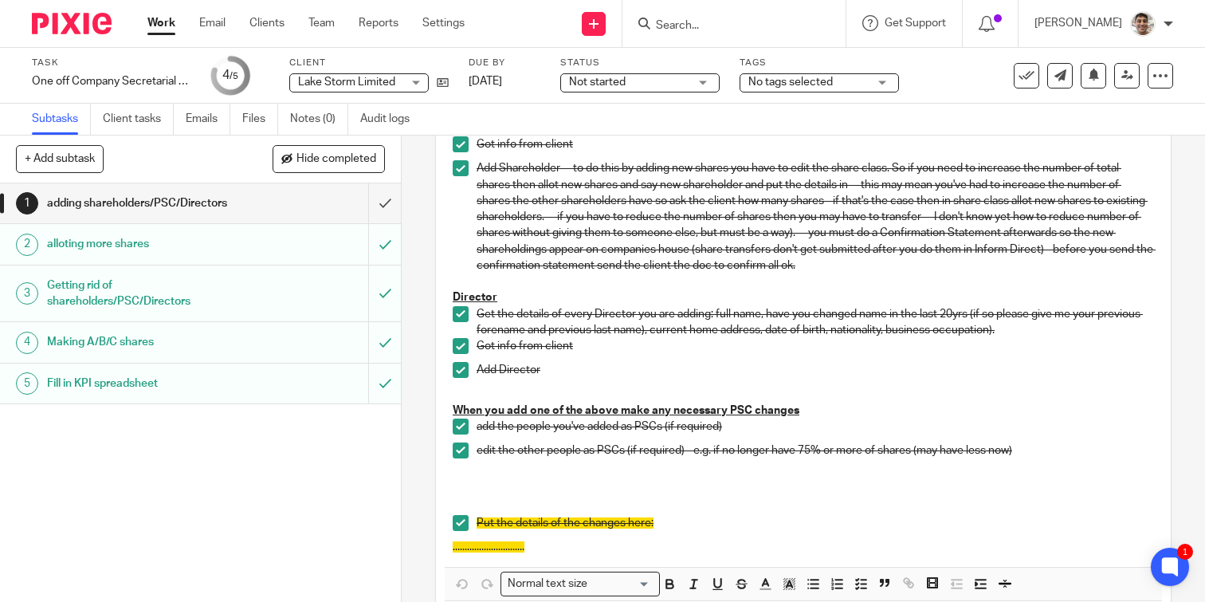
click at [814, 482] on p at bounding box center [803, 490] width 701 height 49
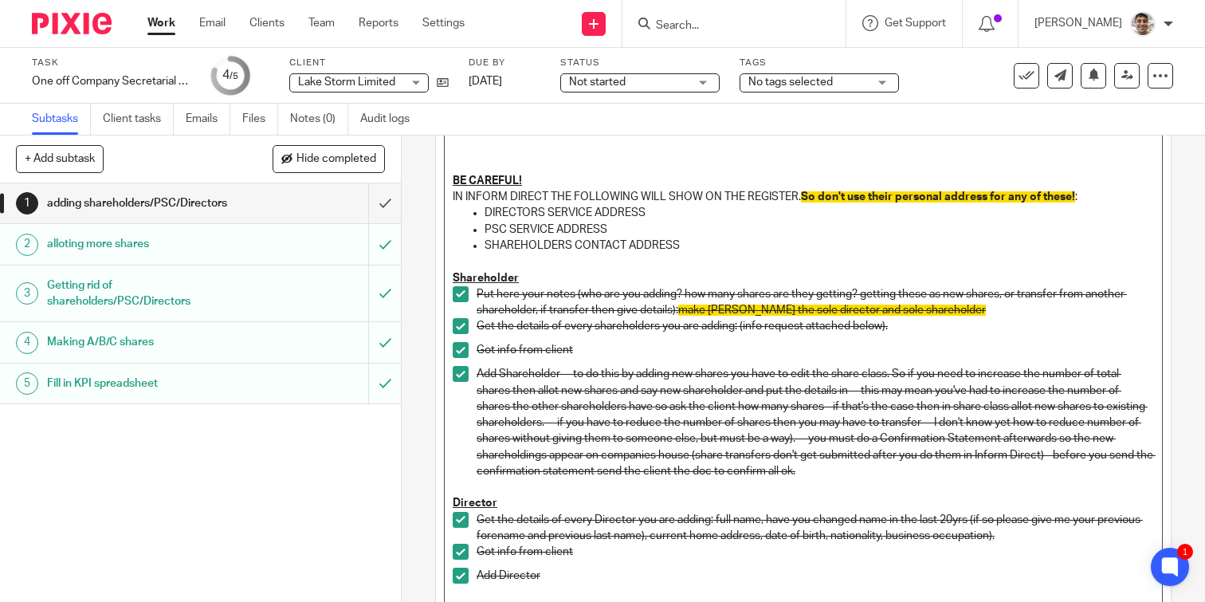
scroll to position [193, 0]
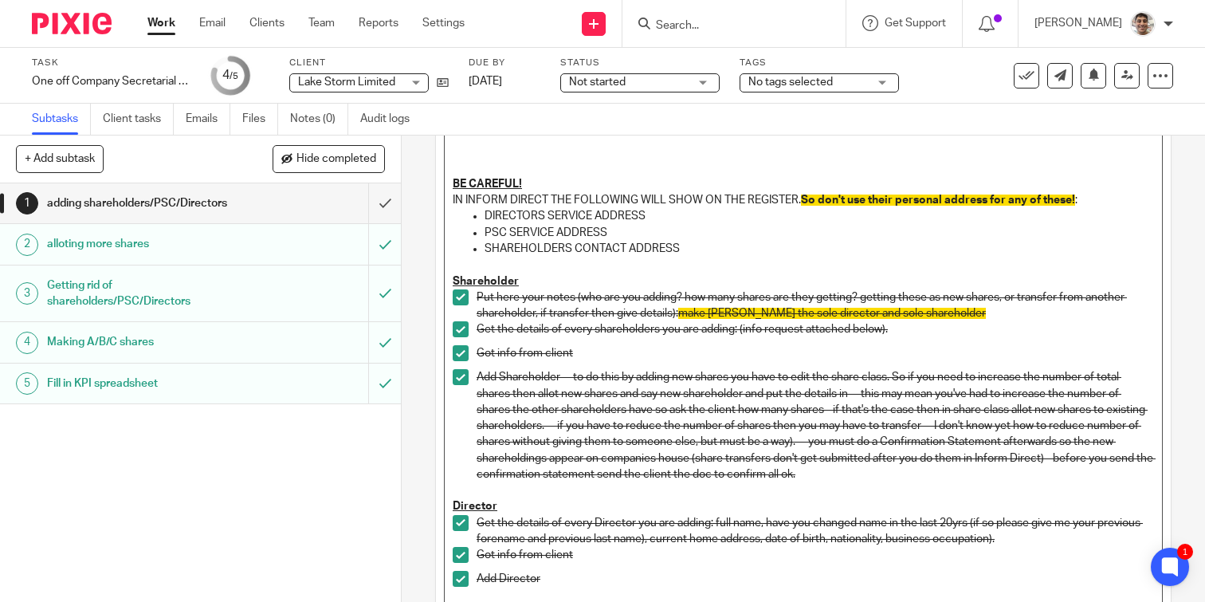
click at [844, 473] on p "Add Shareholder -- to do this by adding new shares you have to edit the share c…" at bounding box center [815, 425] width 677 height 113
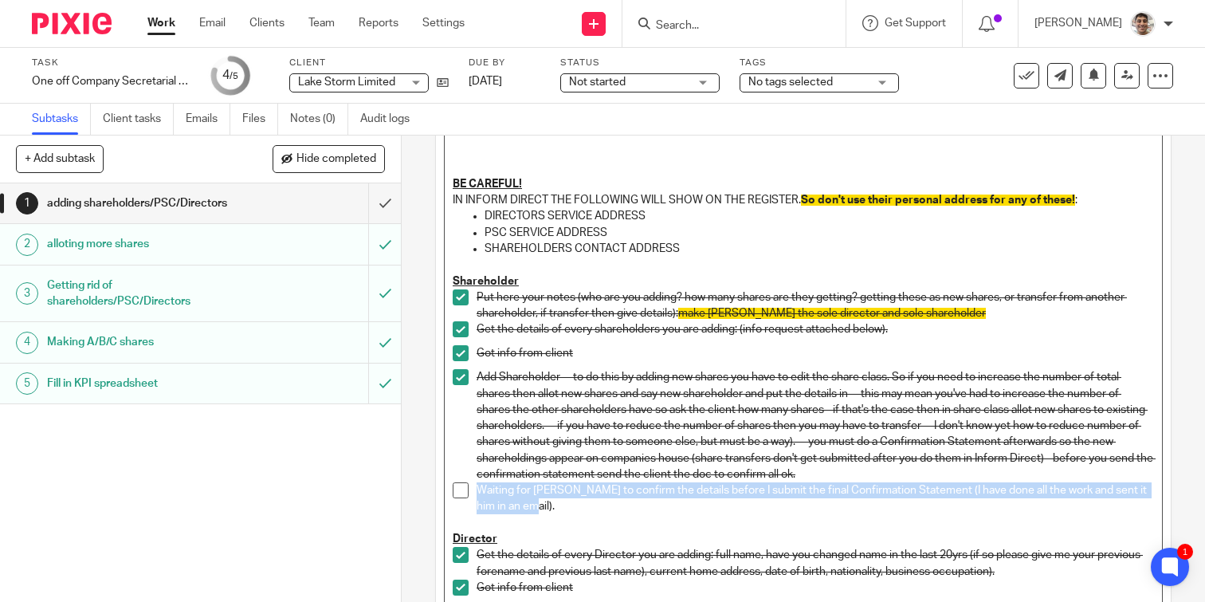
drag, startPoint x: 525, startPoint y: 507, endPoint x: 474, endPoint y: 493, distance: 53.0
click at [474, 493] on li "Waiting for Karthick to confirm the details before I submit the final Confirmat…" at bounding box center [803, 498] width 701 height 33
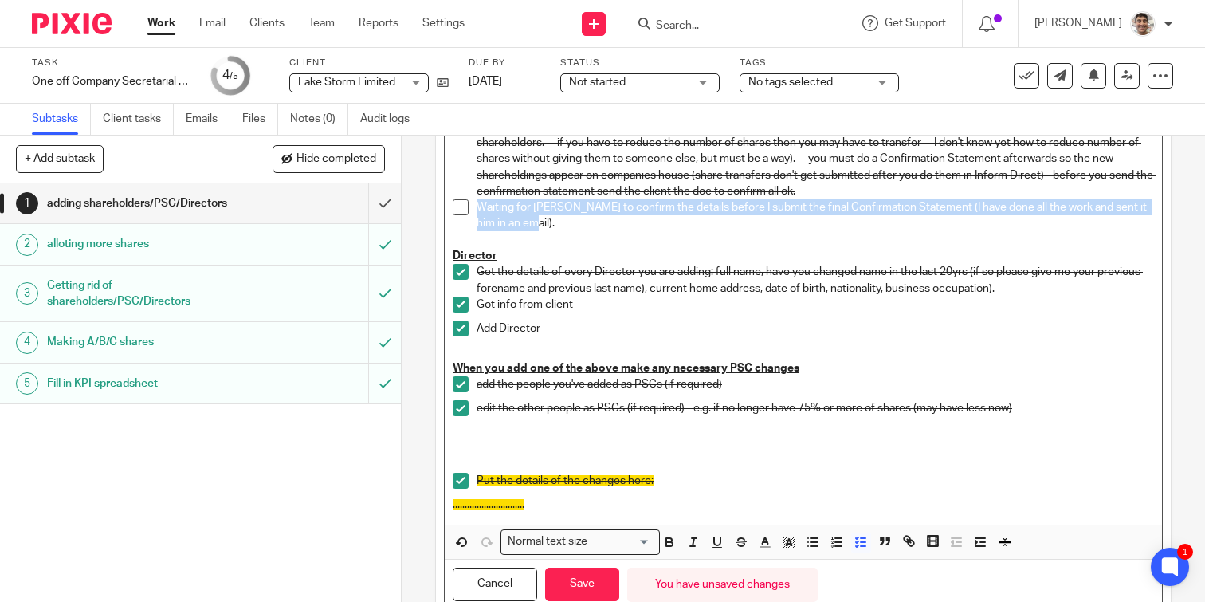
scroll to position [532, 0]
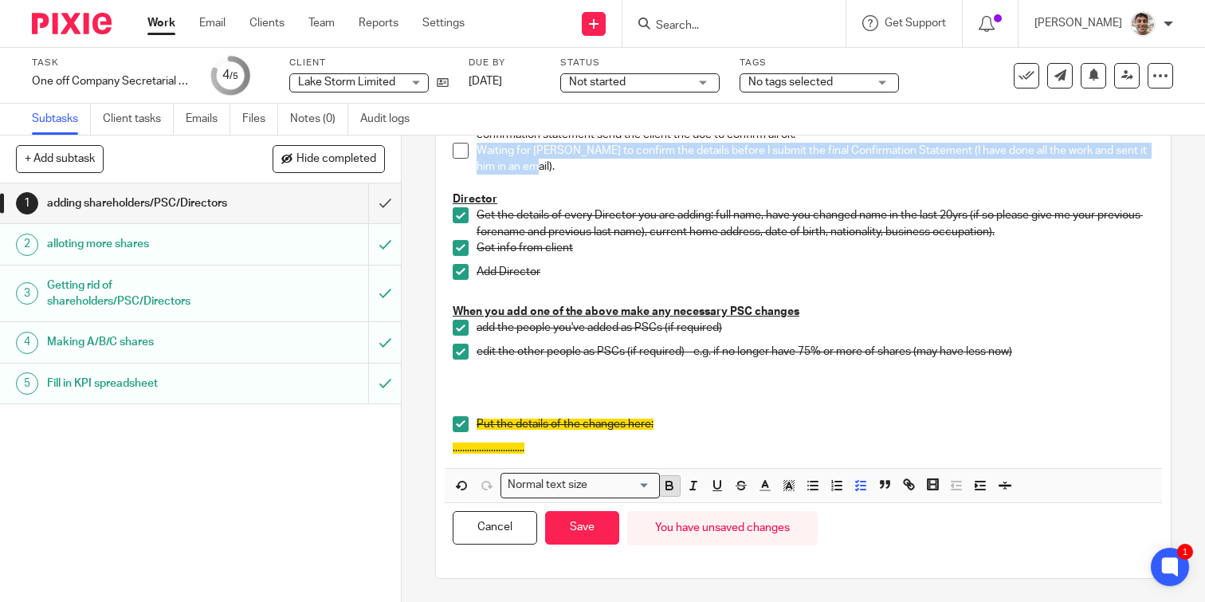
click at [671, 491] on icon "button" at bounding box center [669, 485] width 14 height 14
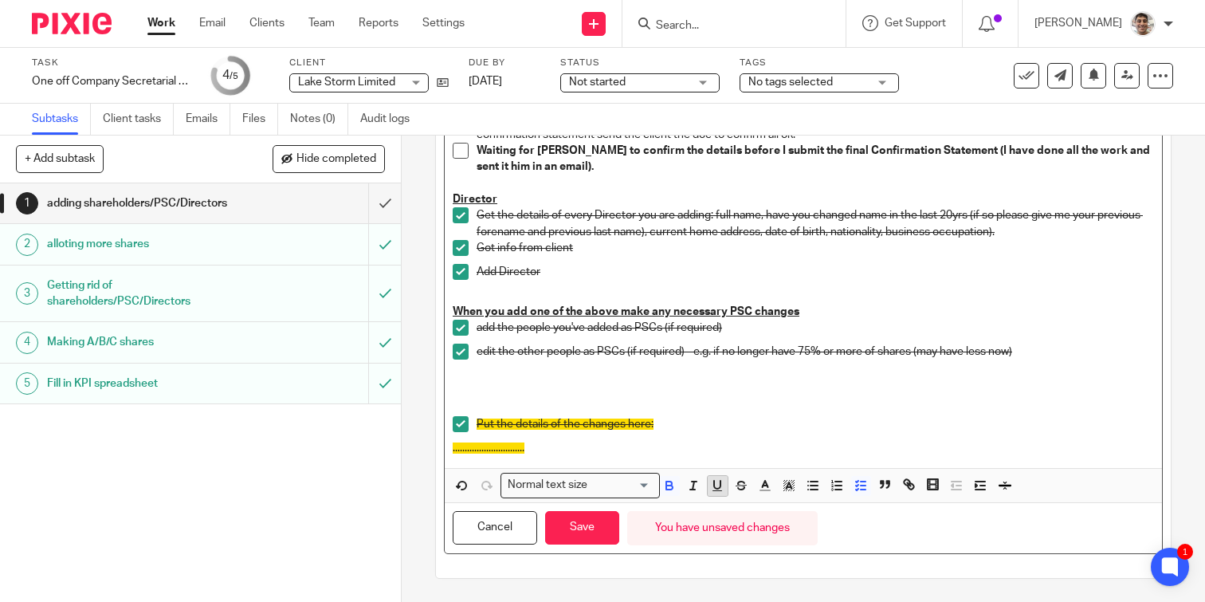
click at [720, 479] on icon "button" at bounding box center [717, 485] width 14 height 14
click at [792, 485] on icon "button" at bounding box center [789, 485] width 14 height 14
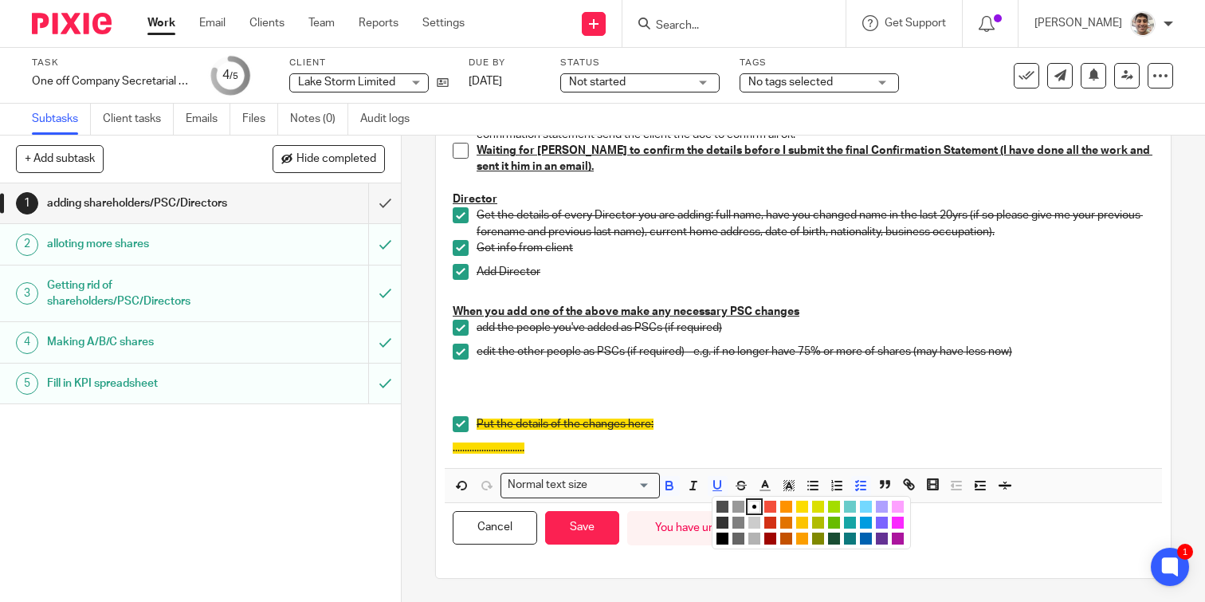
click at [802, 508] on li "color:#FCDC00" at bounding box center [802, 507] width 12 height 12
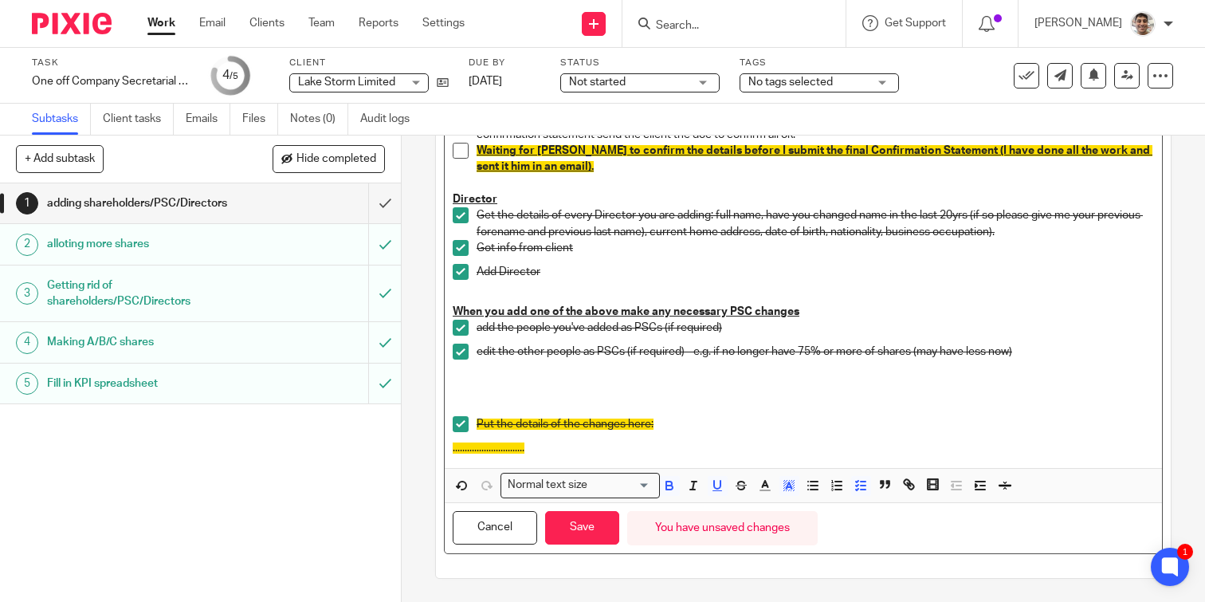
click at [746, 359] on div "edit the other people as PSCs (if required) - e.g. if no longer have 75% or mor…" at bounding box center [815, 356] width 677 height 24
click at [781, 314] on u "When you add one of the above make any necessary PSC changes" at bounding box center [626, 311] width 347 height 11
click at [595, 532] on button "Save" at bounding box center [582, 528] width 74 height 34
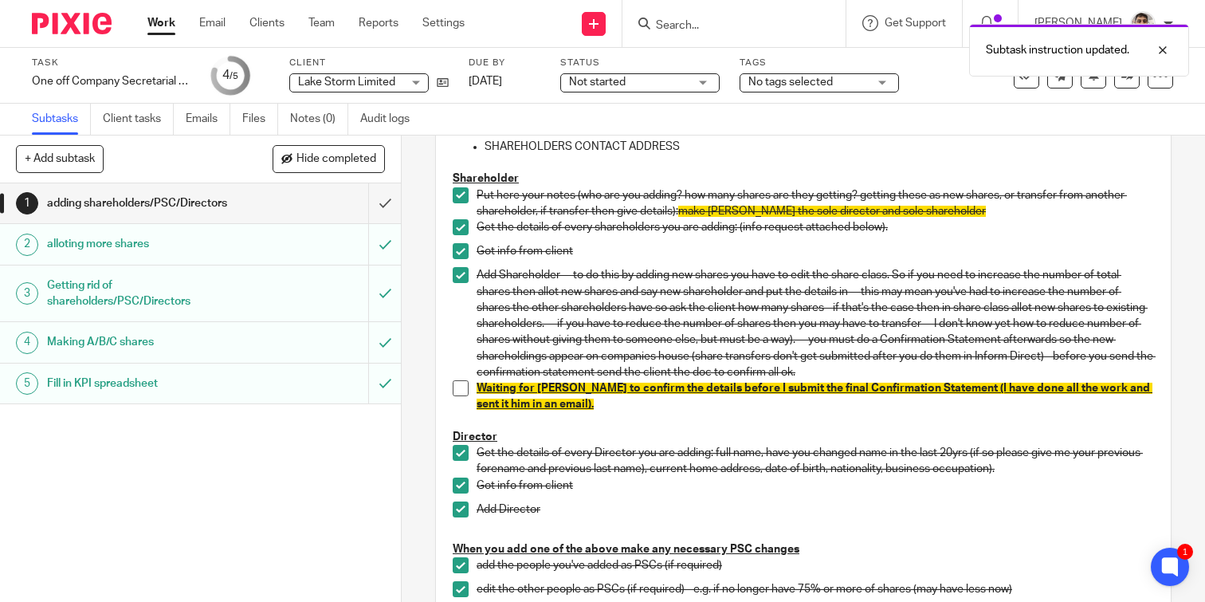
scroll to position [0, 0]
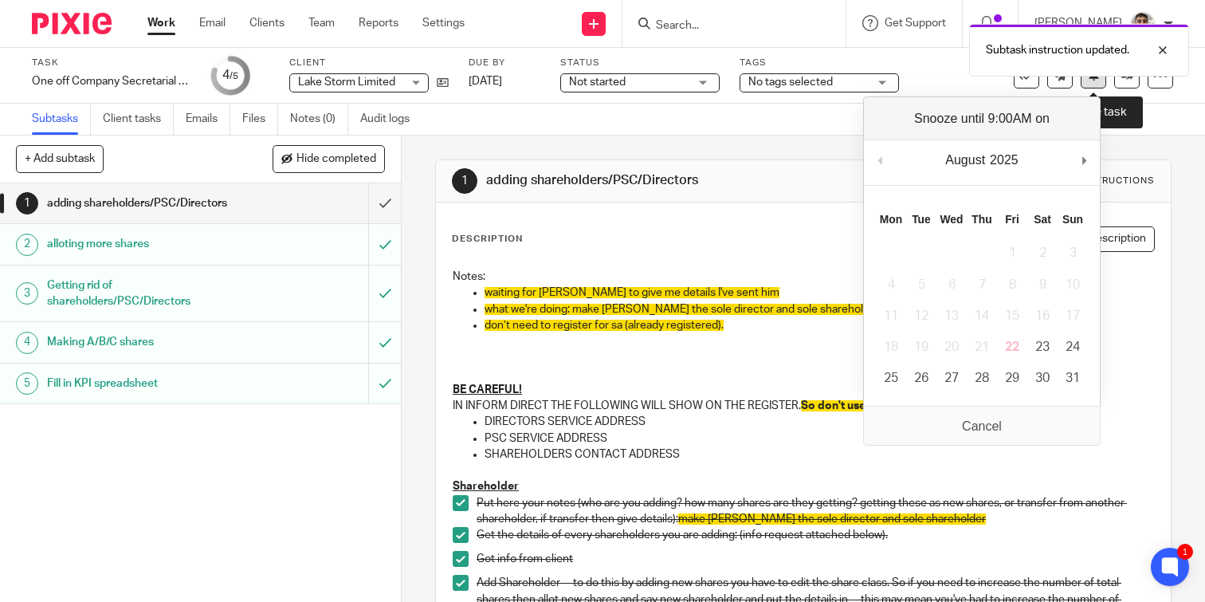
click at [1096, 82] on button at bounding box center [1094, 76] width 26 height 26
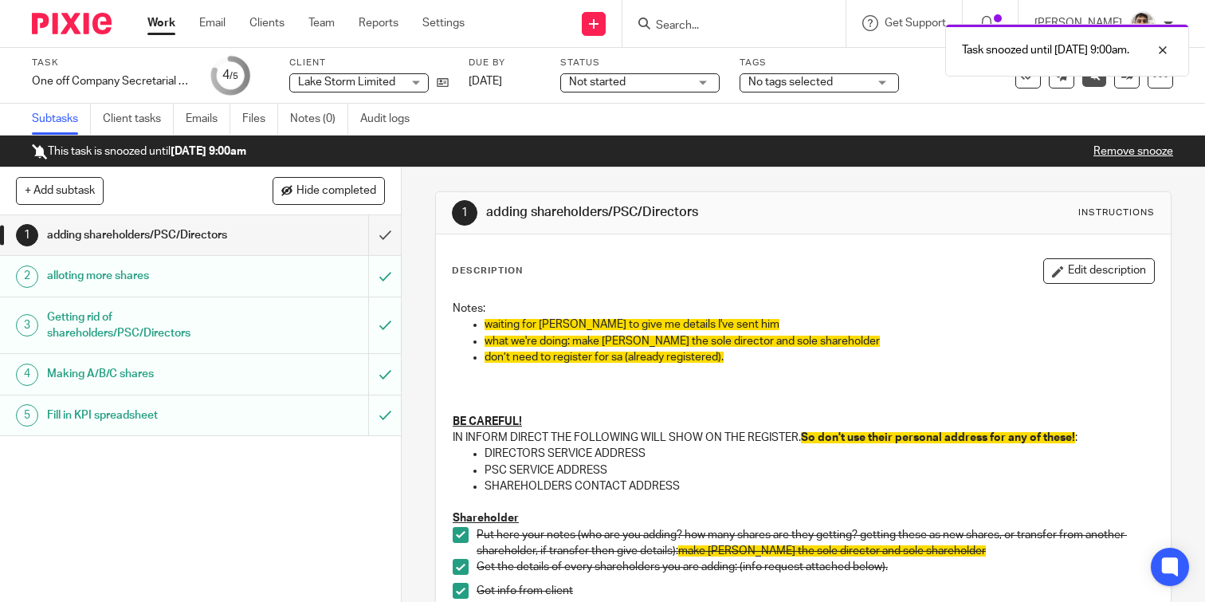
click at [161, 27] on link "Work" at bounding box center [161, 23] width 28 height 16
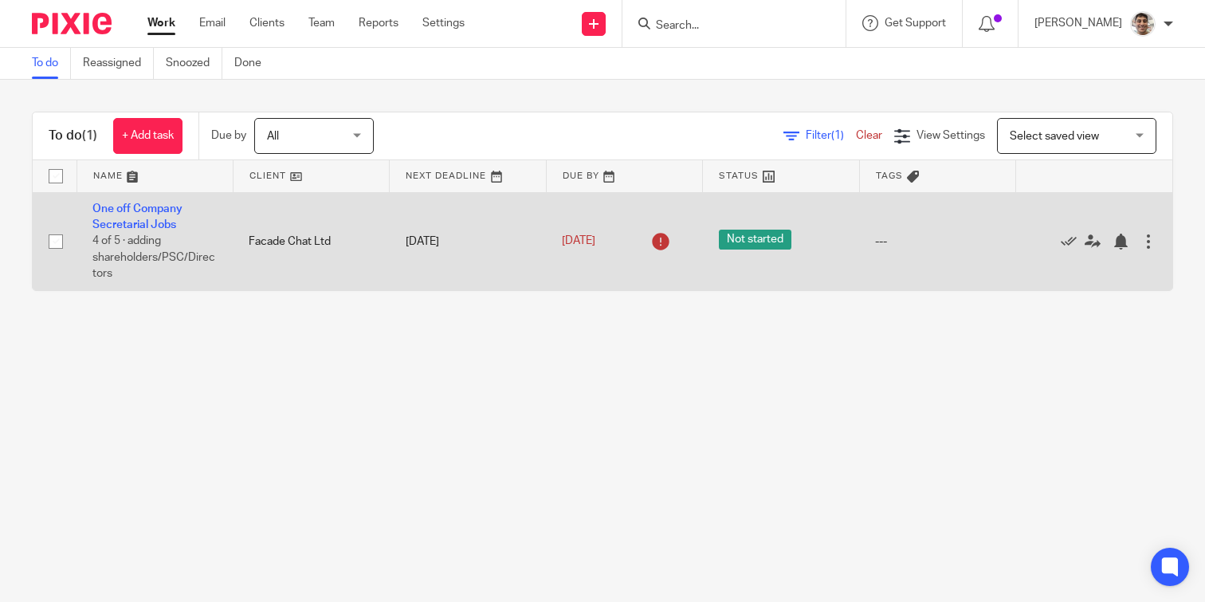
click at [109, 216] on td "One off Company Secretarial Jobs 4 of 5 · adding shareholders/PSC/Directors" at bounding box center [155, 241] width 156 height 98
click at [136, 212] on link "One off Company Secretarial Jobs" at bounding box center [137, 216] width 90 height 27
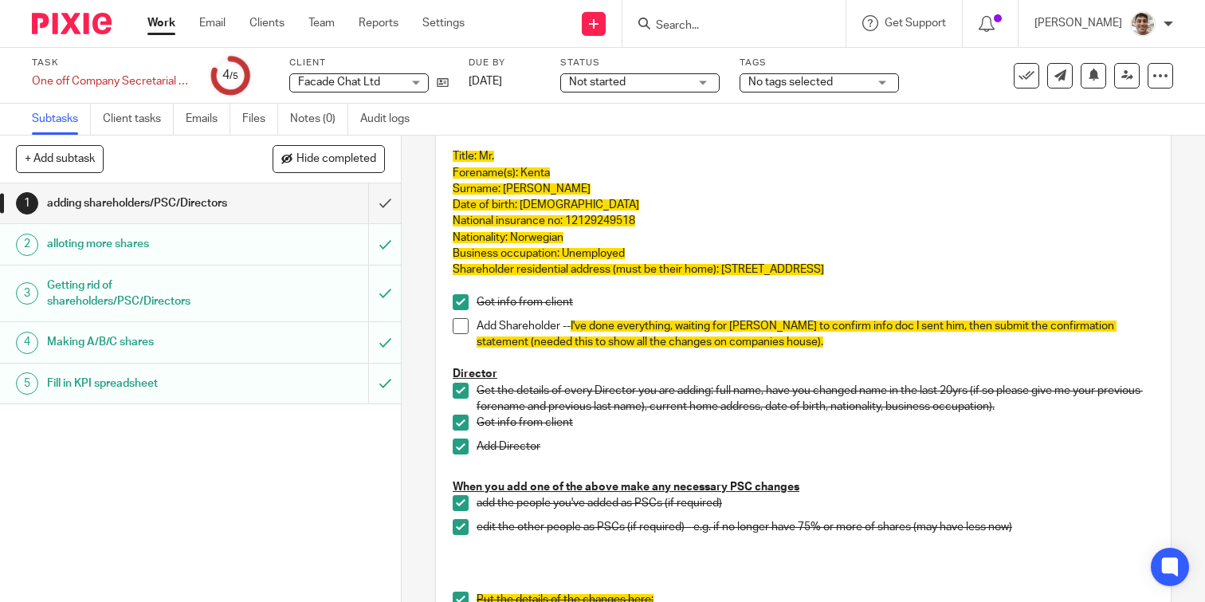
scroll to position [401, 0]
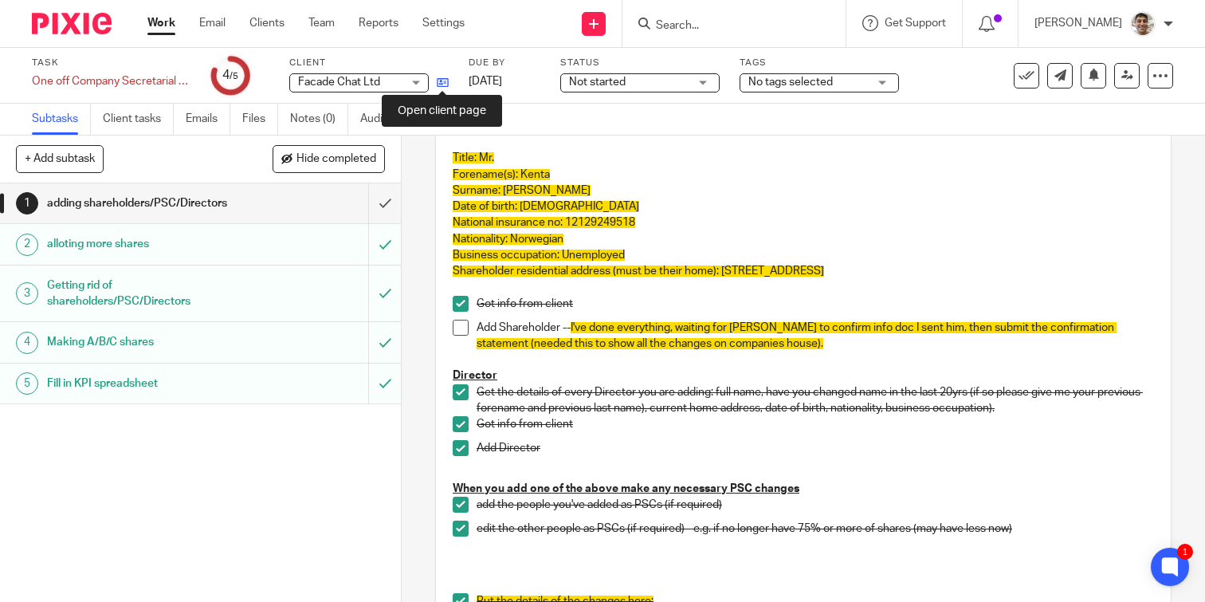
click at [446, 77] on icon at bounding box center [443, 83] width 12 height 12
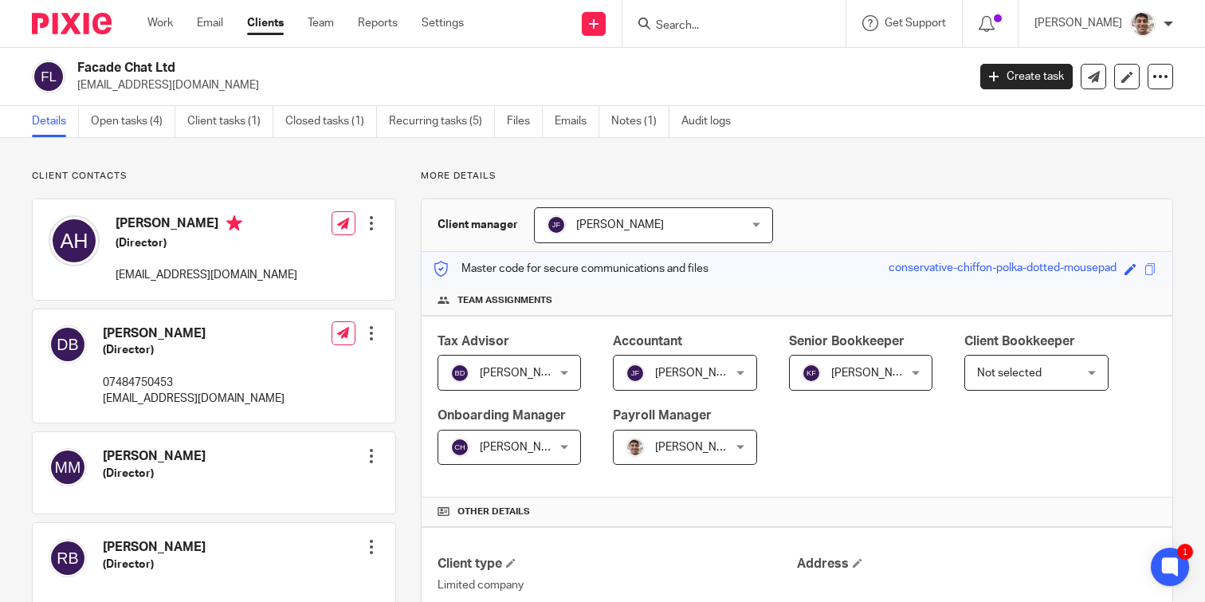
drag, startPoint x: 79, startPoint y: 72, endPoint x: 174, endPoint y: 72, distance: 94.8
click at [174, 72] on h2 "Facade Chat Ltd" at bounding box center [428, 68] width 703 height 17
copy h2 "Facade Chat Ltd"
